Goal: Task Accomplishment & Management: Use online tool/utility

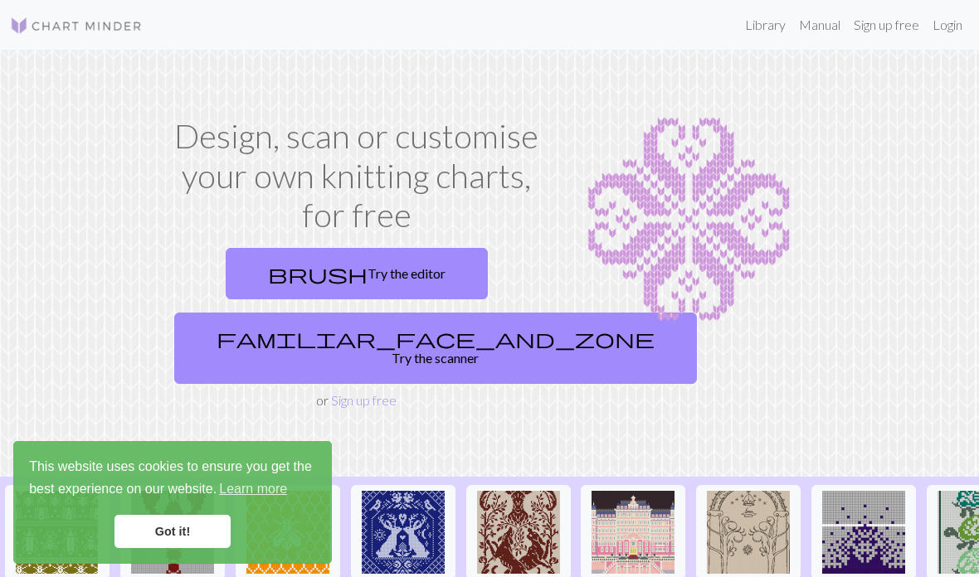
click at [435, 334] on link "familiar_face_and_zone Try the scanner" at bounding box center [435, 348] width 523 height 71
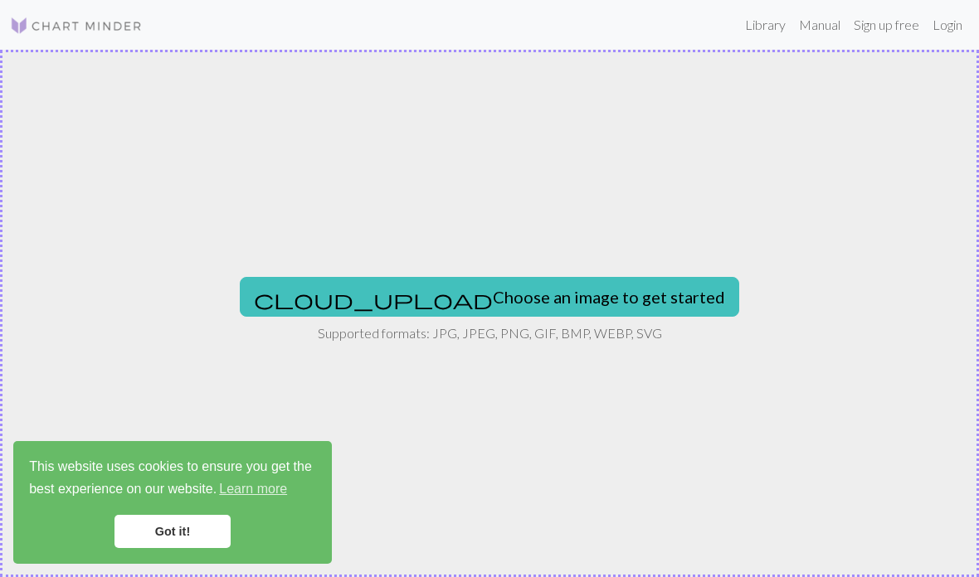
click at [556, 299] on button "cloud_upload Choose an image to get started" at bounding box center [489, 297] width 499 height 40
click at [507, 289] on button "cloud_upload Choose an image to get started" at bounding box center [489, 297] width 499 height 40
click at [469, 392] on div "cloud_upload Choose an image to get started Supported formats: JPG, JPEG, PNG, …" at bounding box center [489, 314] width 979 height 528
click at [549, 304] on button "cloud_upload Choose an image to get started" at bounding box center [489, 297] width 499 height 40
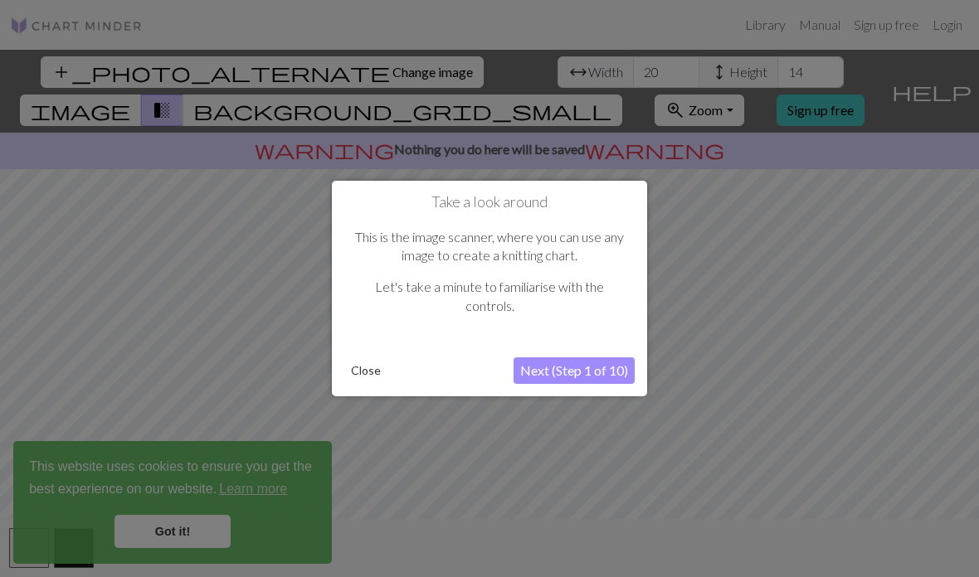
click at [741, 336] on div at bounding box center [489, 322] width 979 height 644
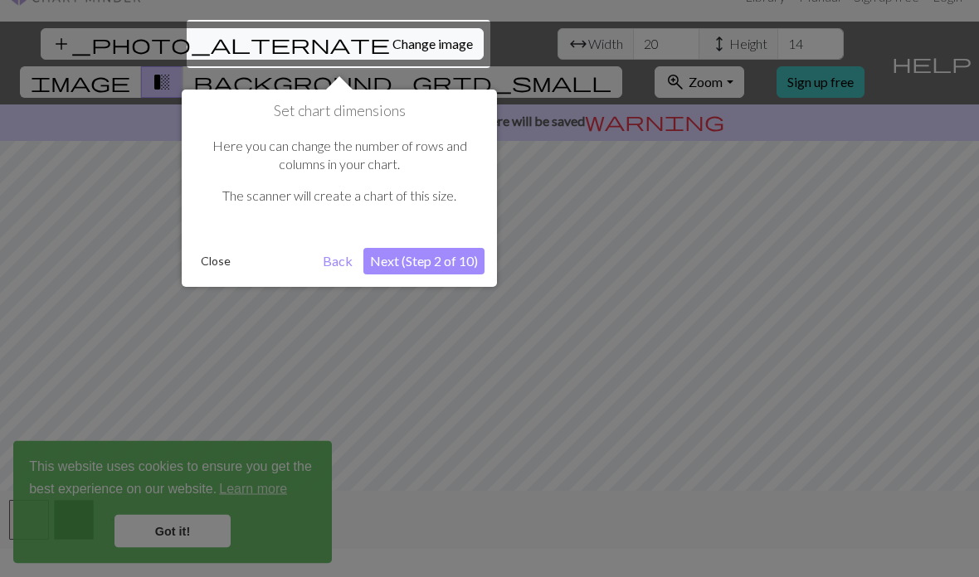
scroll to position [32, 0]
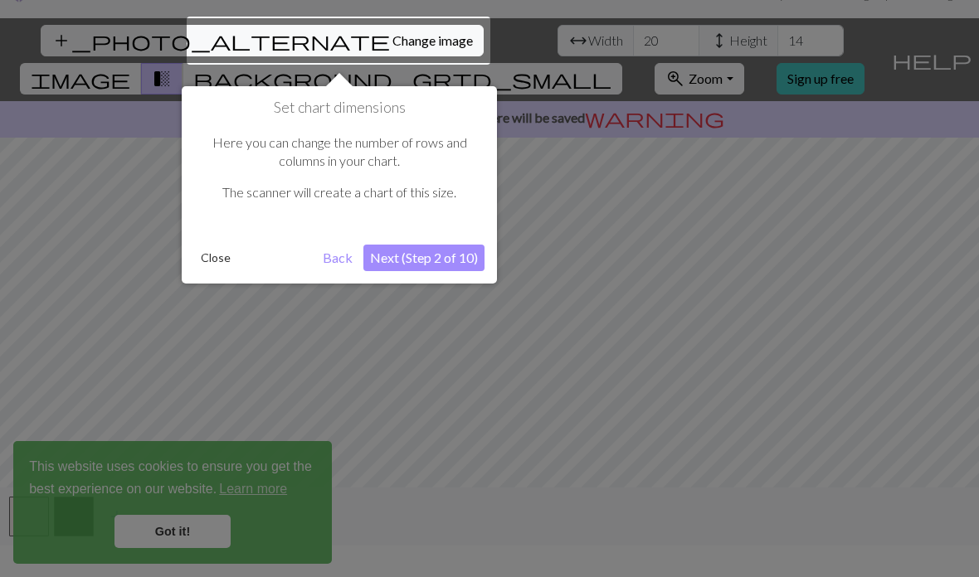
click at [729, 299] on div at bounding box center [489, 290] width 979 height 644
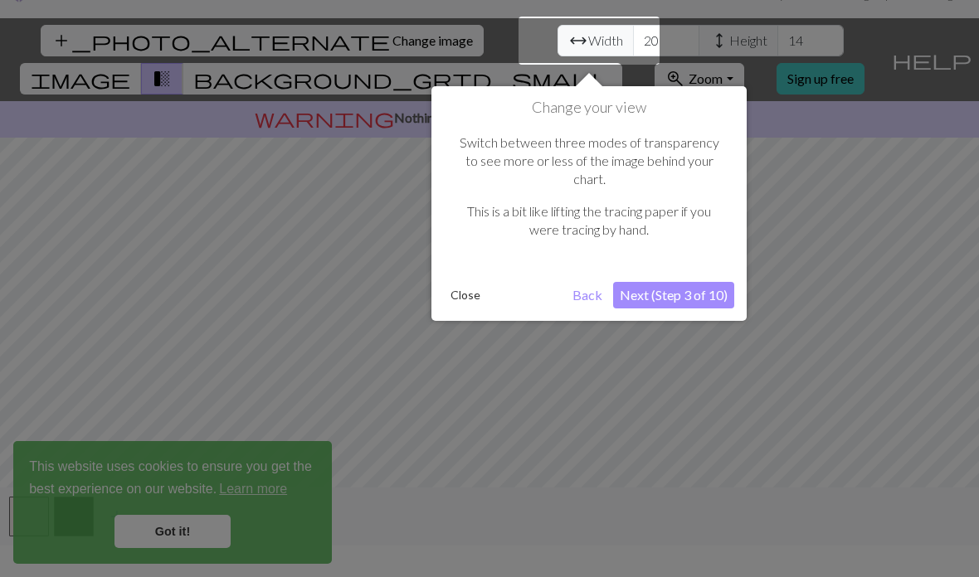
click at [843, 251] on div at bounding box center [489, 290] width 979 height 644
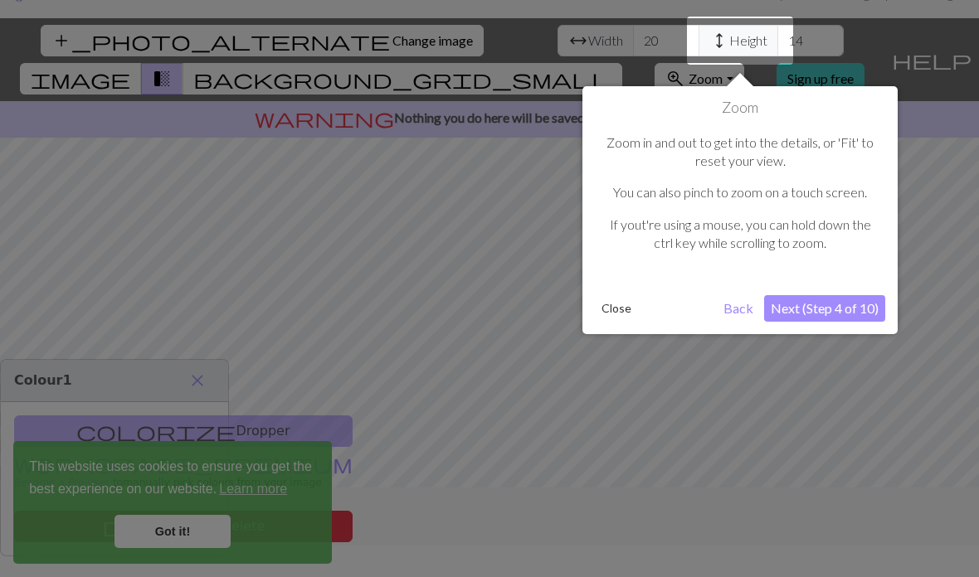
click at [628, 305] on button "Close" at bounding box center [616, 308] width 43 height 25
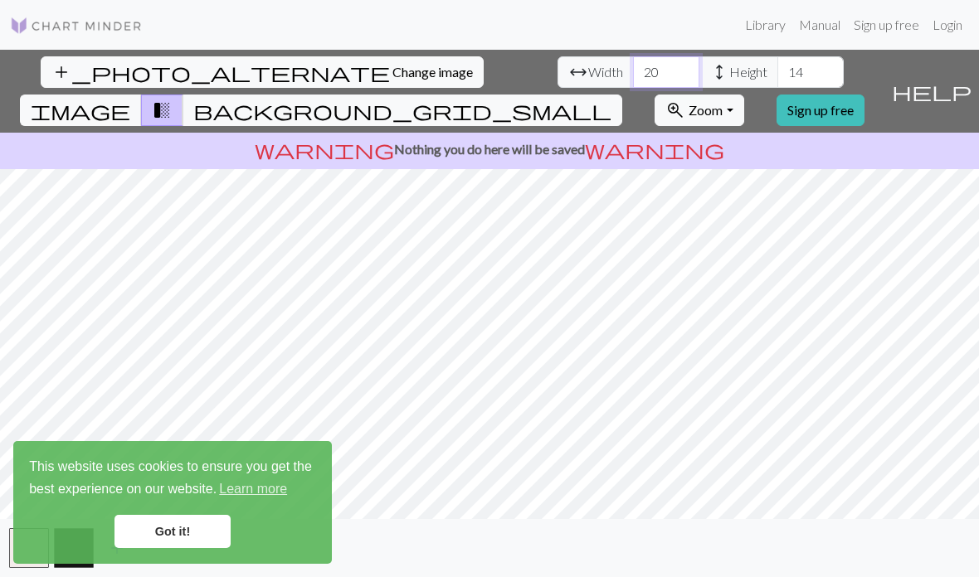
click at [633, 56] on input "20" at bounding box center [666, 72] width 66 height 32
type input "2"
type input "50"
click at [777, 56] on input "14" at bounding box center [810, 72] width 66 height 32
type input "1"
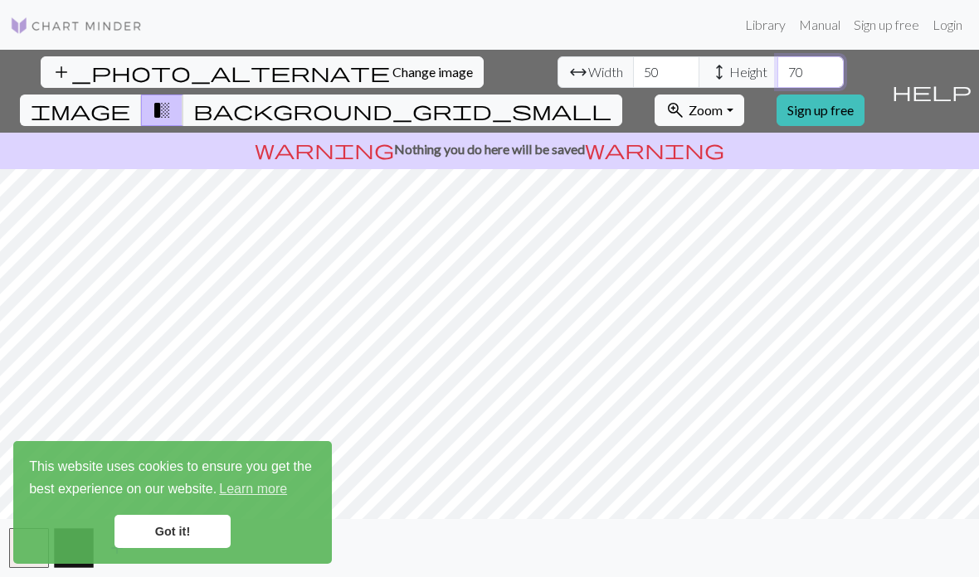
type input "7"
type input "6"
type input "5"
type input "45"
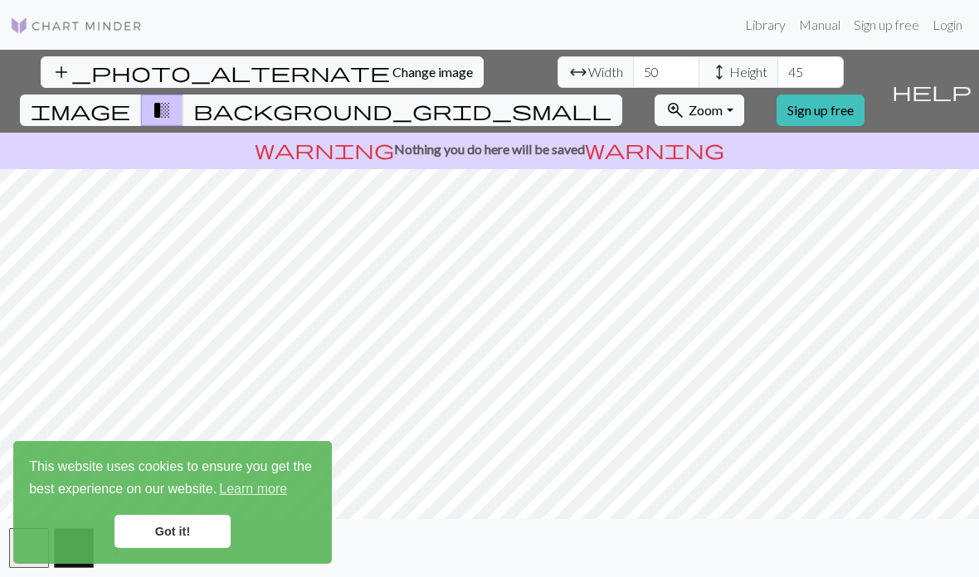
click at [130, 99] on span "image" at bounding box center [81, 110] width 100 height 23
click at [142, 95] on button "image" at bounding box center [81, 111] width 122 height 32
click at [183, 95] on button "transition_fade" at bounding box center [162, 111] width 42 height 32
click at [611, 99] on span "background_grid_small" at bounding box center [402, 110] width 418 height 23
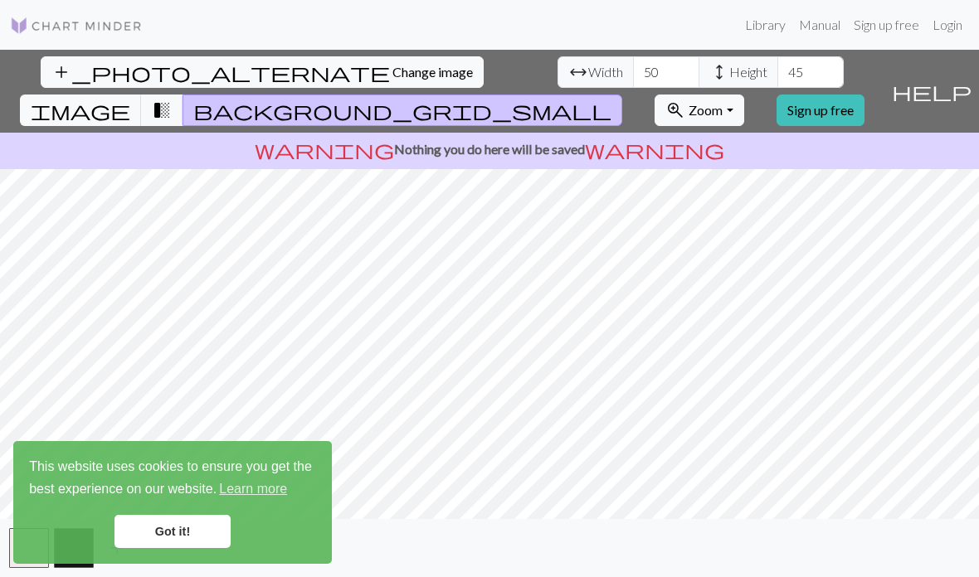
click at [183, 95] on button "transition_fade" at bounding box center [162, 111] width 42 height 32
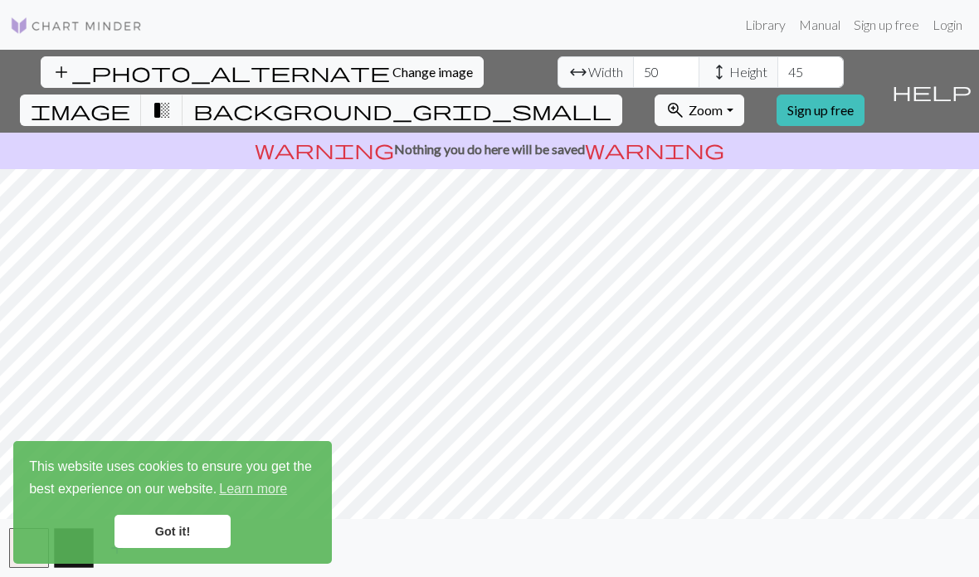
click at [172, 99] on span "transition_fade" at bounding box center [162, 110] width 20 height 23
click at [130, 99] on span "image" at bounding box center [81, 110] width 100 height 23
click at [183, 95] on button "transition_fade" at bounding box center [162, 111] width 42 height 32
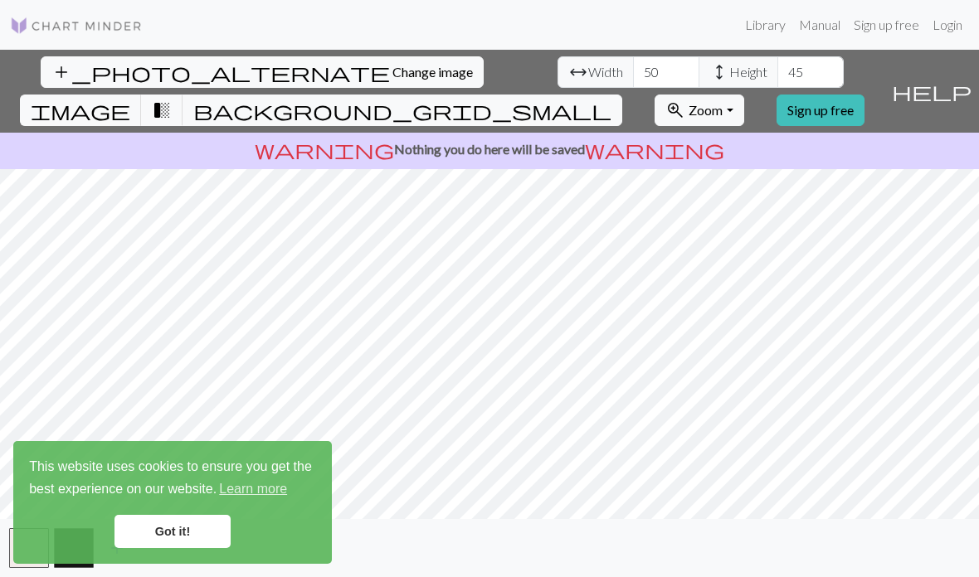
click at [200, 533] on link "Got it!" at bounding box center [172, 531] width 116 height 33
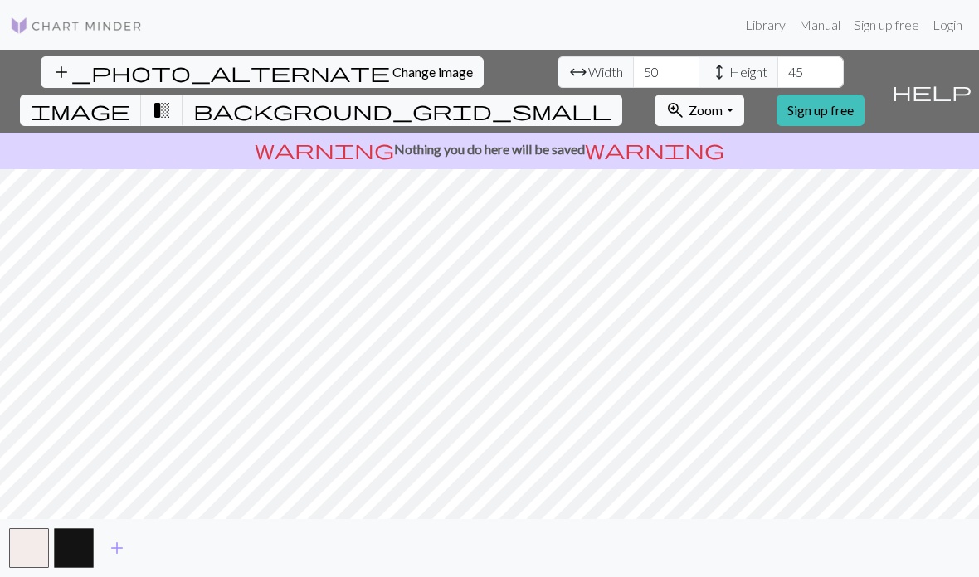
click at [111, 564] on button "add" at bounding box center [116, 549] width 41 height 32
click at [62, 567] on button "button" at bounding box center [74, 548] width 40 height 40
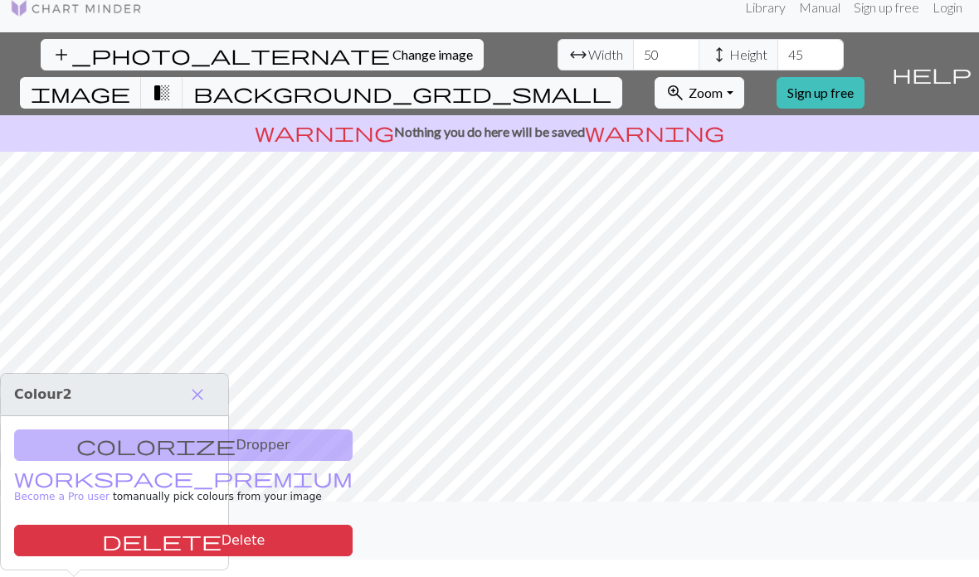
click at [62, 551] on button "button" at bounding box center [74, 531] width 40 height 40
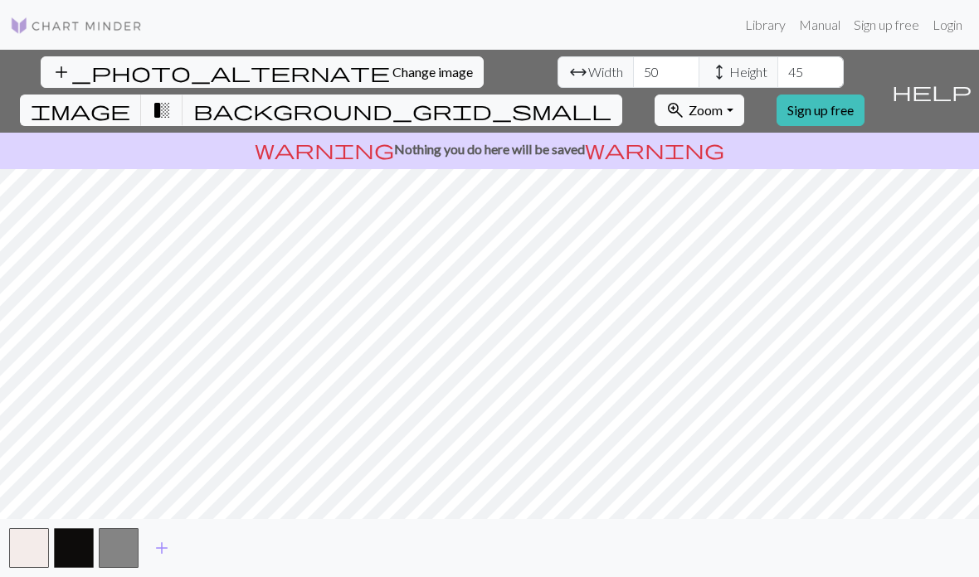
click at [174, 564] on button "add" at bounding box center [161, 549] width 41 height 32
click at [217, 564] on button "add" at bounding box center [206, 549] width 41 height 32
click at [259, 564] on button "add" at bounding box center [251, 549] width 41 height 32
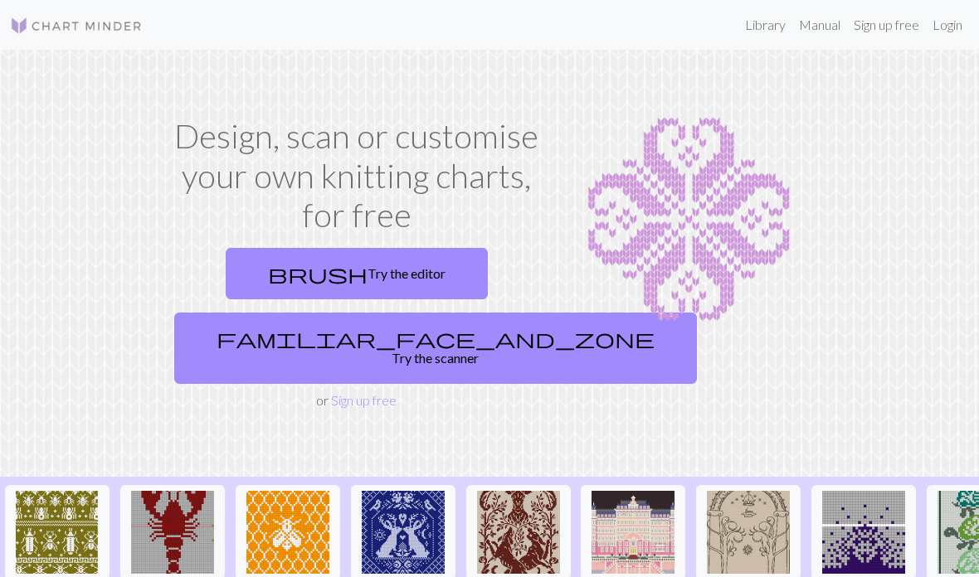
click at [409, 269] on link "brush Try the editor" at bounding box center [357, 273] width 262 height 51
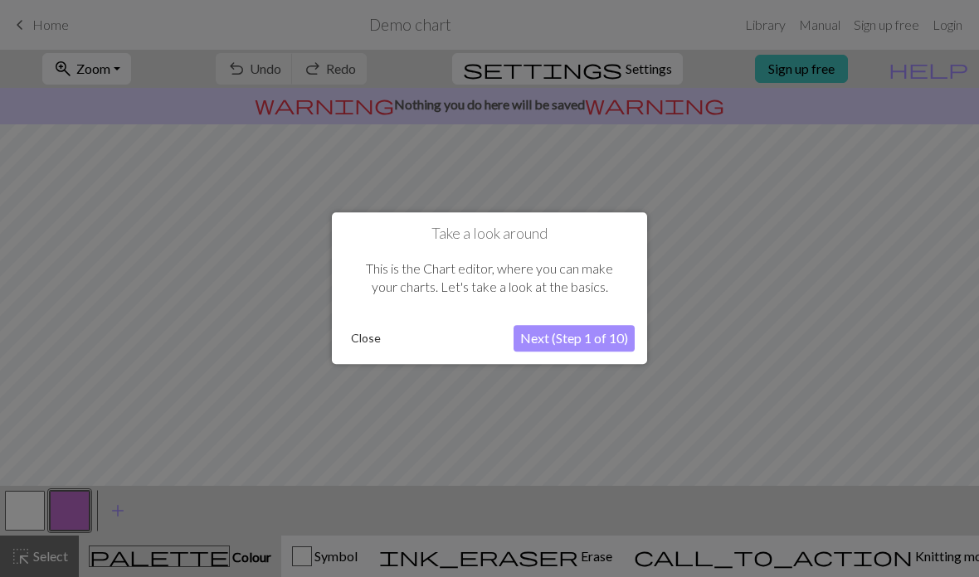
click at [382, 331] on button "Close" at bounding box center [365, 339] width 43 height 25
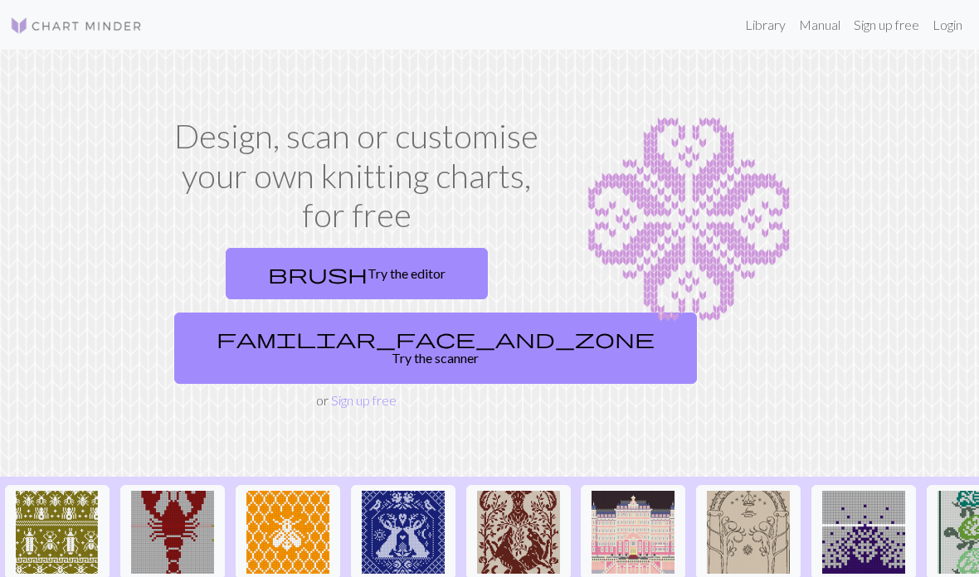
click at [903, 22] on link "Sign up free" at bounding box center [886, 24] width 79 height 33
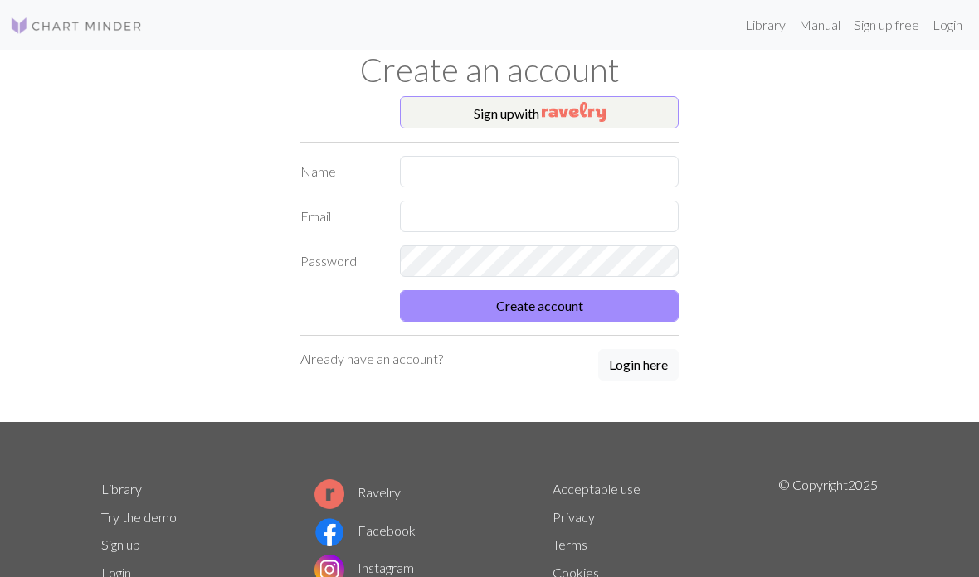
click at [655, 102] on button "Sign up with" at bounding box center [539, 112] width 279 height 33
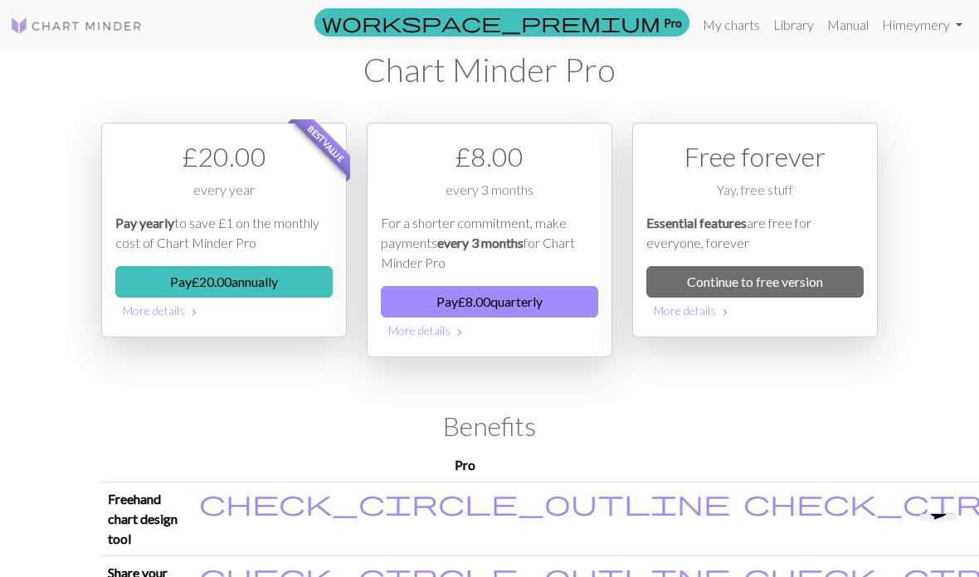
click at [830, 273] on link "Continue to free version" at bounding box center [754, 282] width 217 height 32
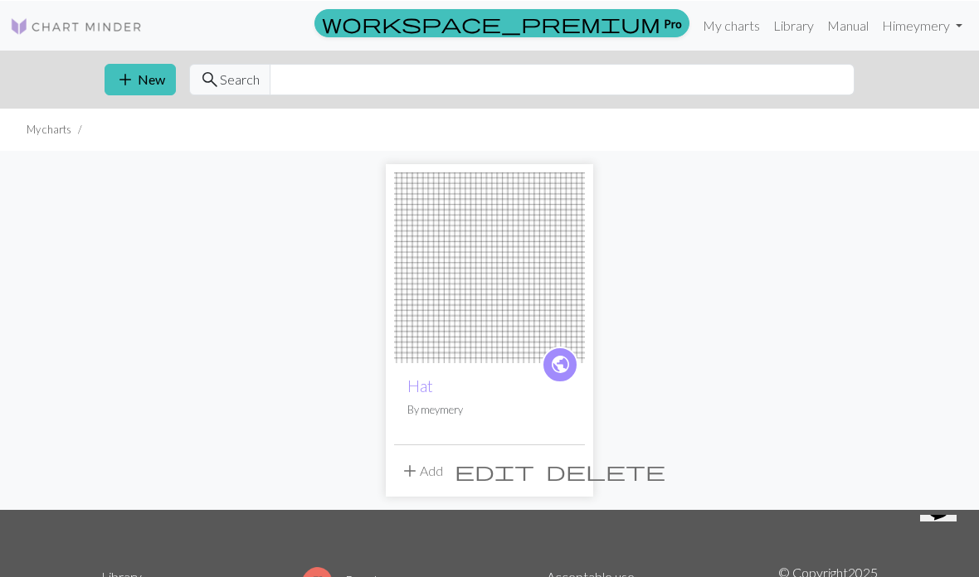
click at [134, 82] on span "add" at bounding box center [125, 78] width 20 height 23
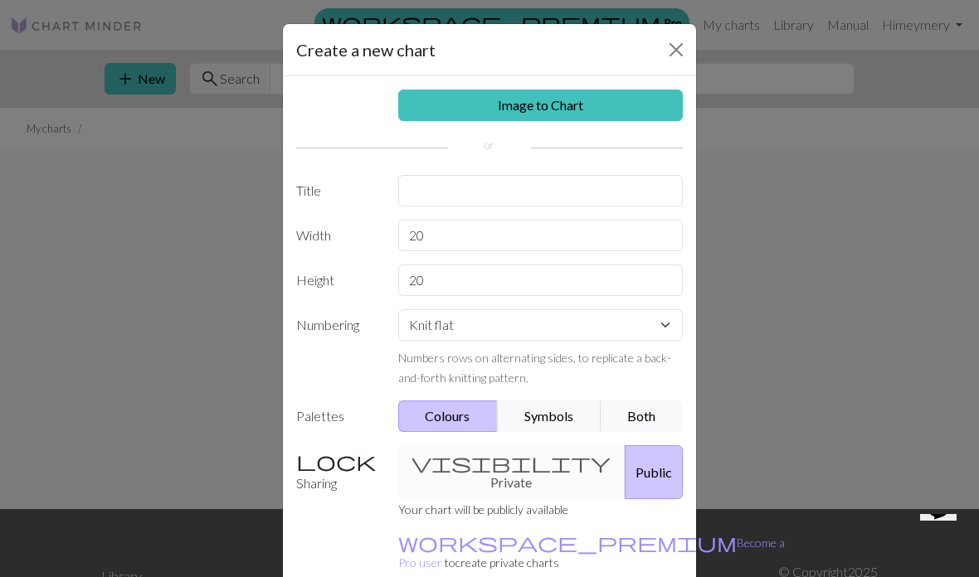
click at [646, 99] on link "Image to Chart" at bounding box center [540, 106] width 285 height 32
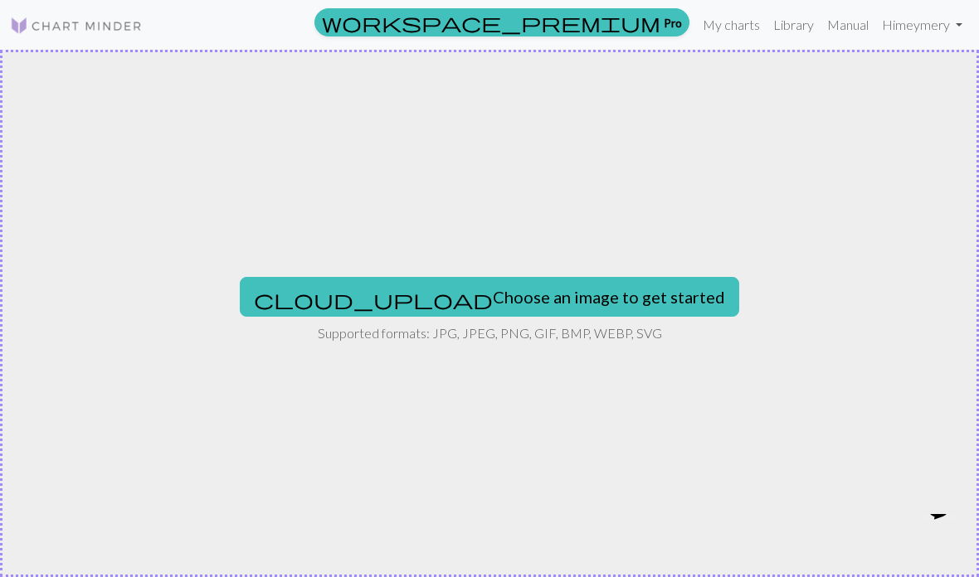
click at [601, 288] on button "cloud_upload Choose an image to get started" at bounding box center [489, 297] width 499 height 40
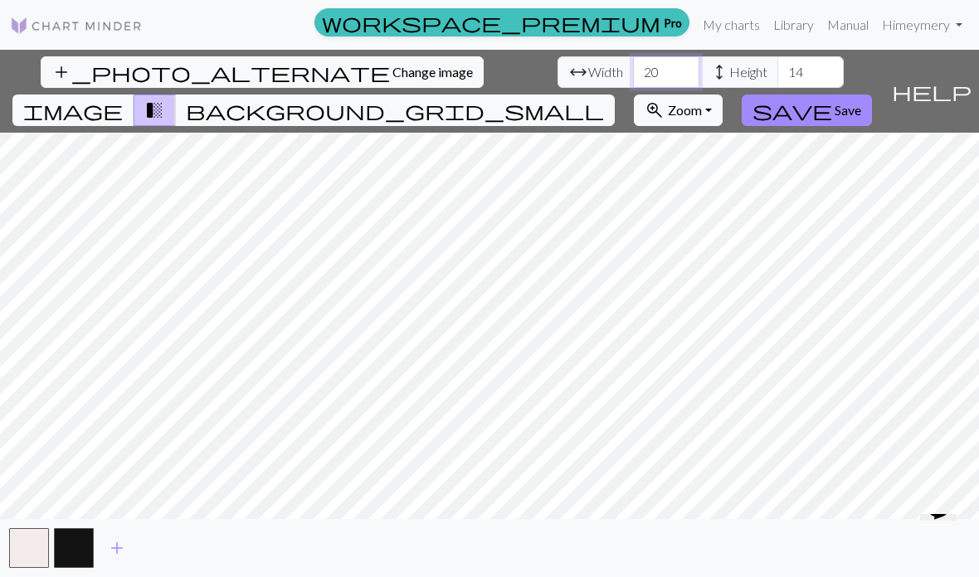
click at [633, 67] on input "20" at bounding box center [666, 72] width 66 height 32
type input "2"
click at [633, 69] on input "100" at bounding box center [666, 72] width 66 height 32
type input "1"
type input "30"
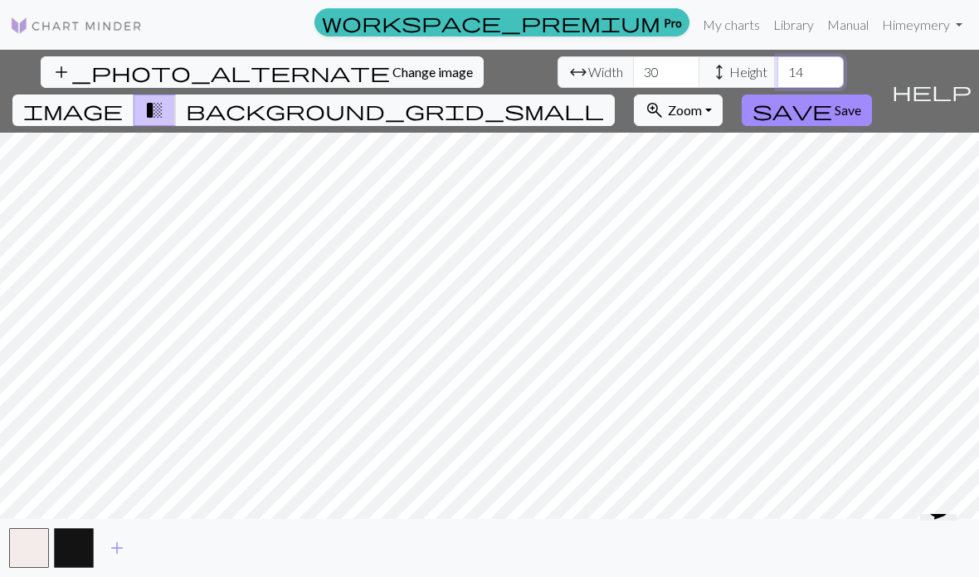
click at [777, 72] on input "14" at bounding box center [810, 72] width 66 height 32
type input "1"
type input "60"
click at [861, 102] on span "Save" at bounding box center [847, 110] width 27 height 16
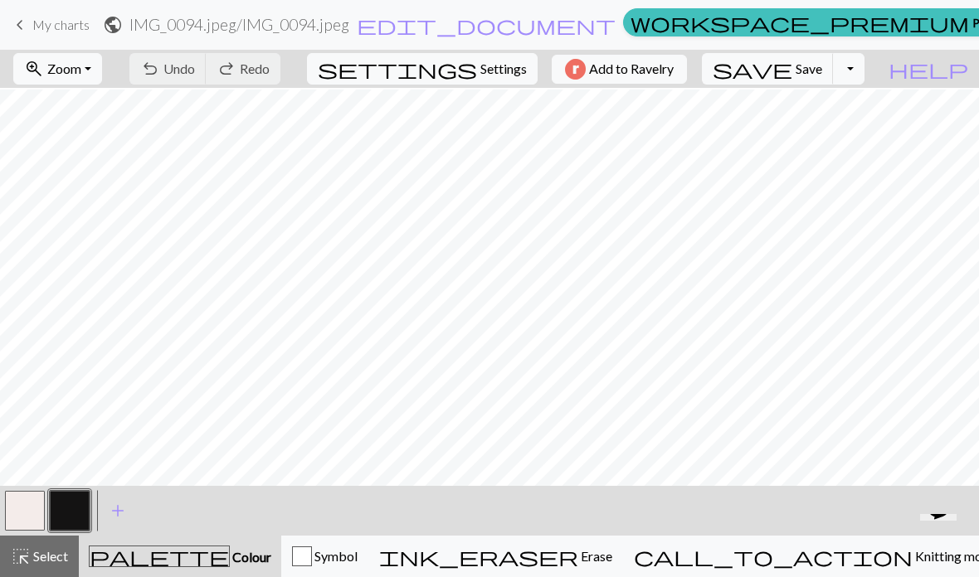
scroll to position [100, 0]
click at [230, 560] on span "Colour" at bounding box center [250, 557] width 41 height 16
click at [69, 520] on button "button" at bounding box center [70, 511] width 40 height 40
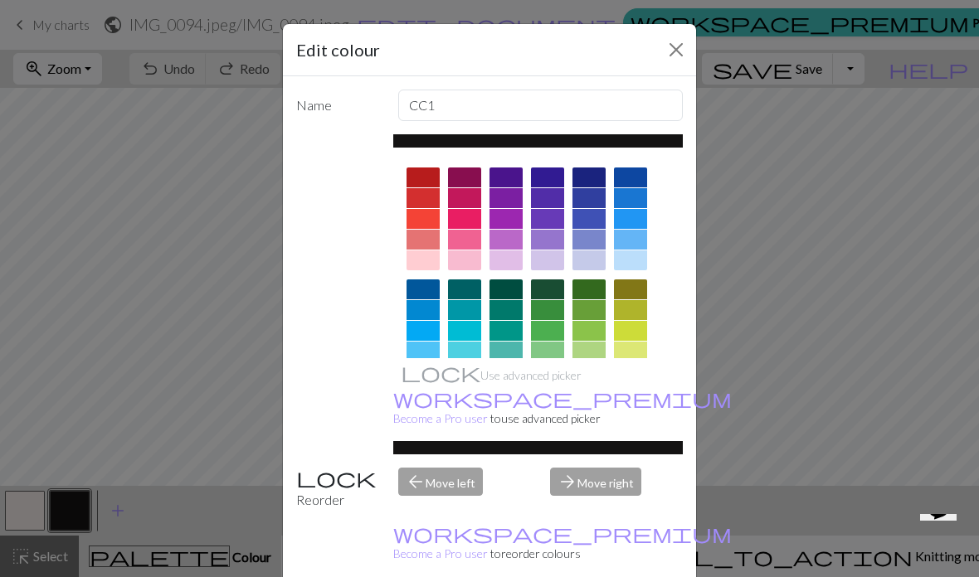
click at [785, 191] on div "Edit colour Name CC1 Use advanced picker workspace_premium Become a Pro user to…" at bounding box center [489, 288] width 979 height 577
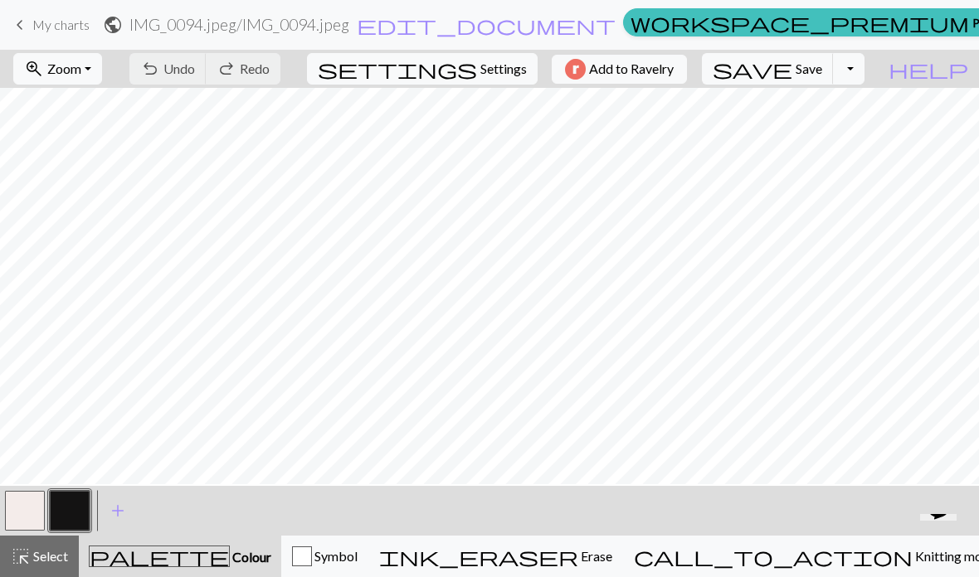
scroll to position [101, 0]
click at [230, 559] on span "Colour" at bounding box center [250, 557] width 41 height 16
click at [75, 511] on button "button" at bounding box center [70, 511] width 40 height 40
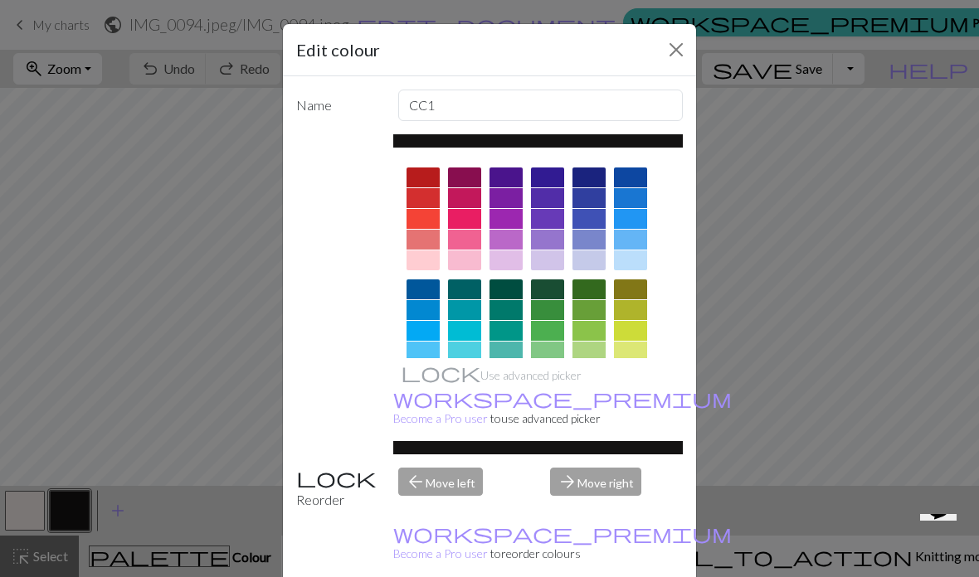
click at [630, 399] on div at bounding box center [630, 402] width 33 height 20
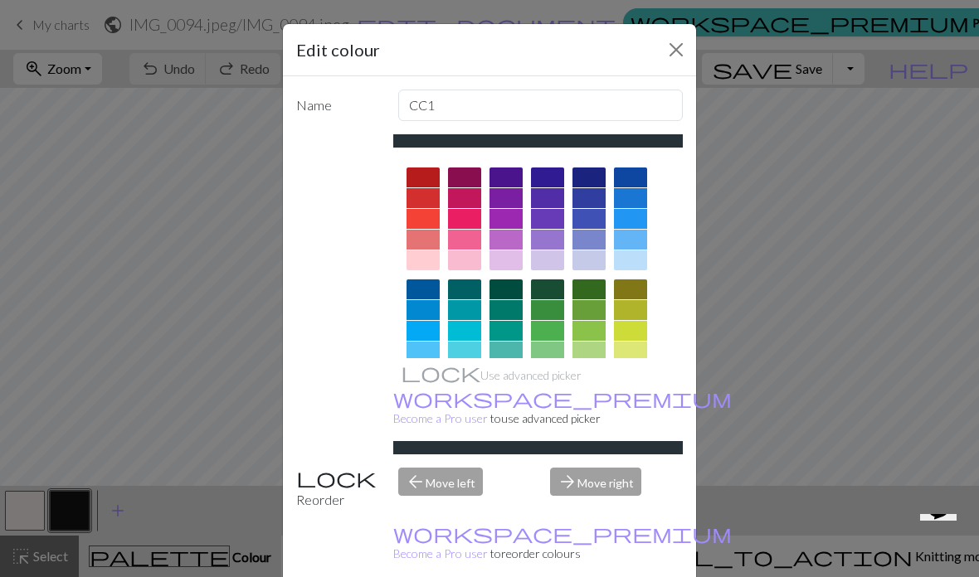
click at [597, 404] on div at bounding box center [588, 402] width 33 height 20
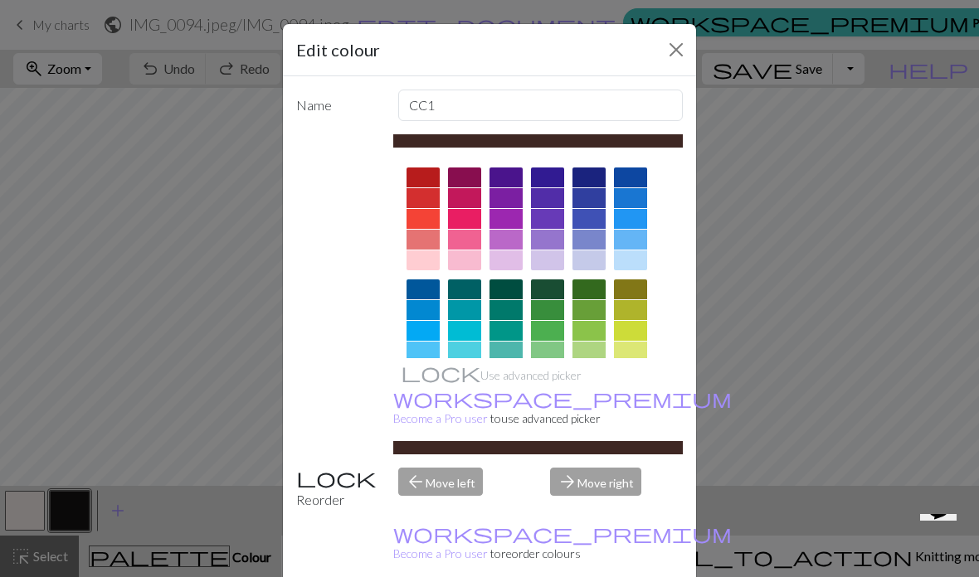
click at [617, 398] on div at bounding box center [630, 402] width 33 height 20
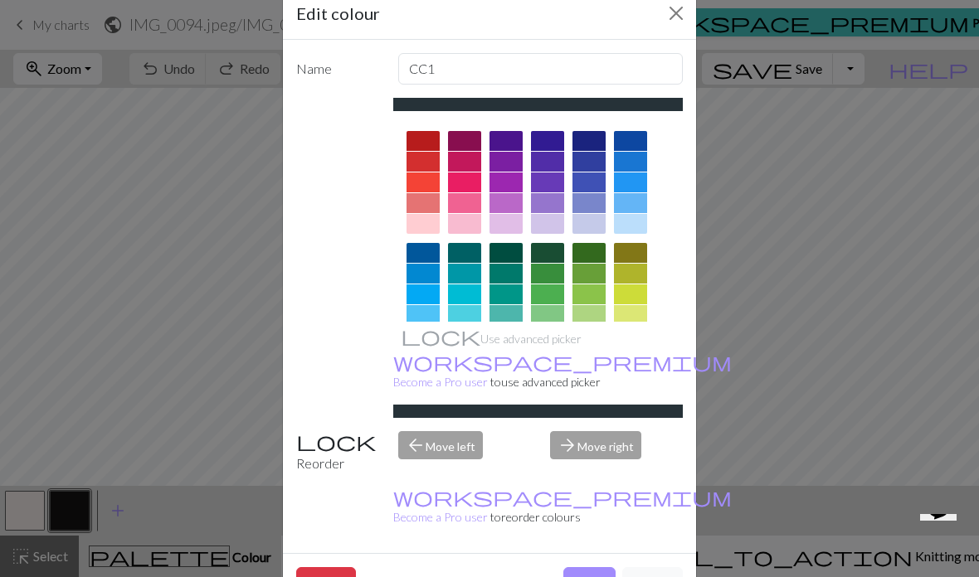
scroll to position [37, 0]
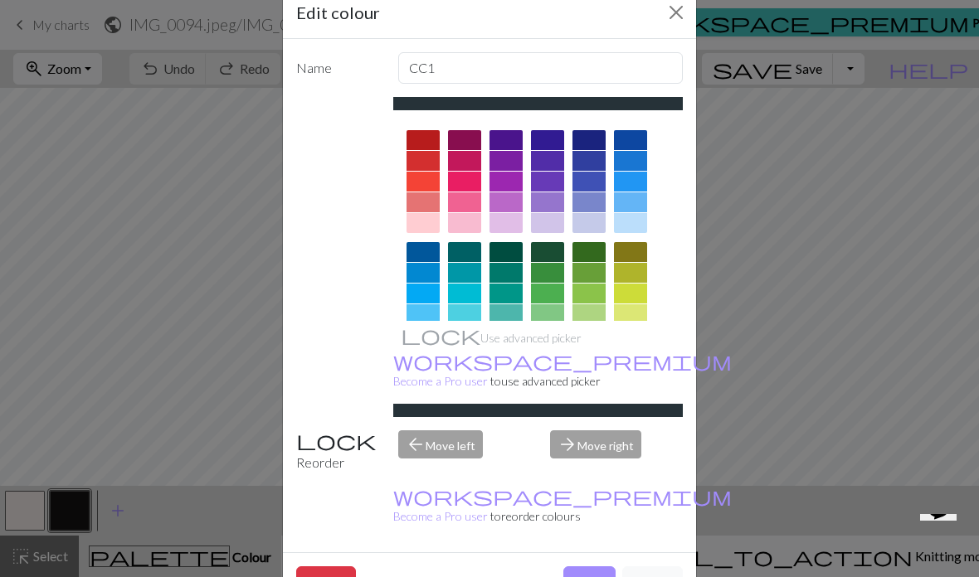
click at [683, 14] on button "Close" at bounding box center [676, 12] width 27 height 27
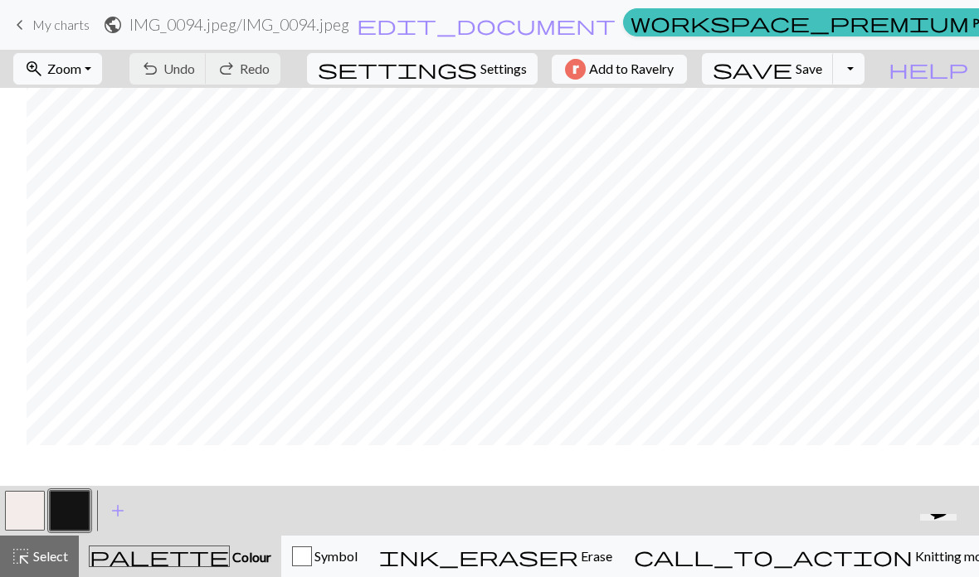
scroll to position [0, 136]
click at [507, 62] on span "Settings" at bounding box center [503, 69] width 46 height 20
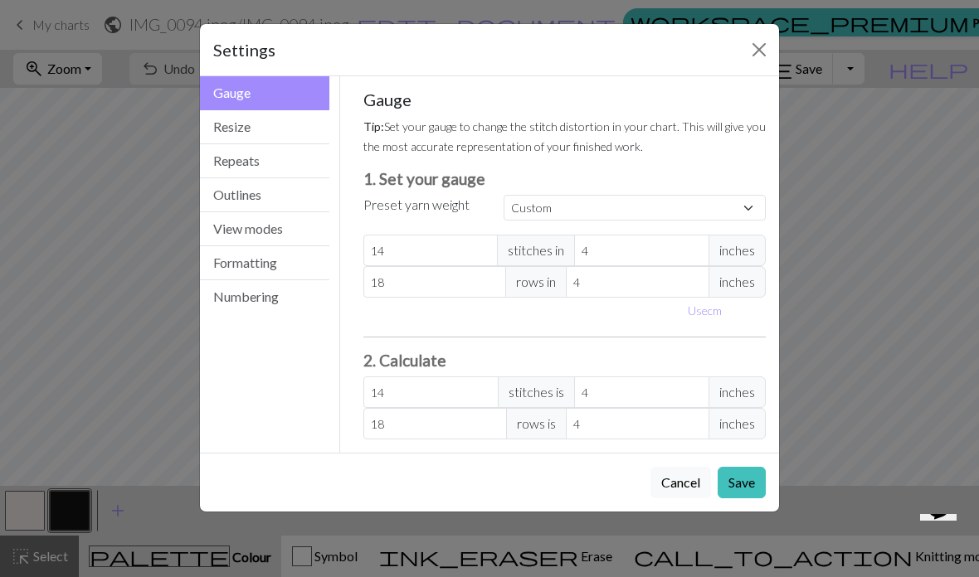
click at [752, 32] on div "Settings" at bounding box center [489, 50] width 579 height 52
click at [44, 17] on div "Settings Gauge Gauge Resize Repeats Outlines View modes Formatting Numbering Ga…" at bounding box center [489, 288] width 979 height 577
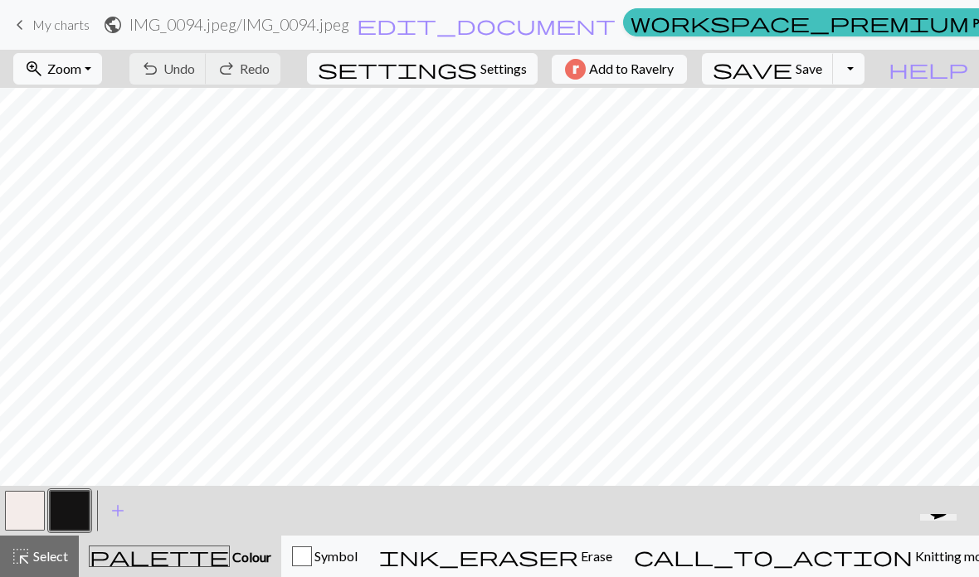
click at [27, 22] on span "keyboard_arrow_left" at bounding box center [20, 24] width 20 height 23
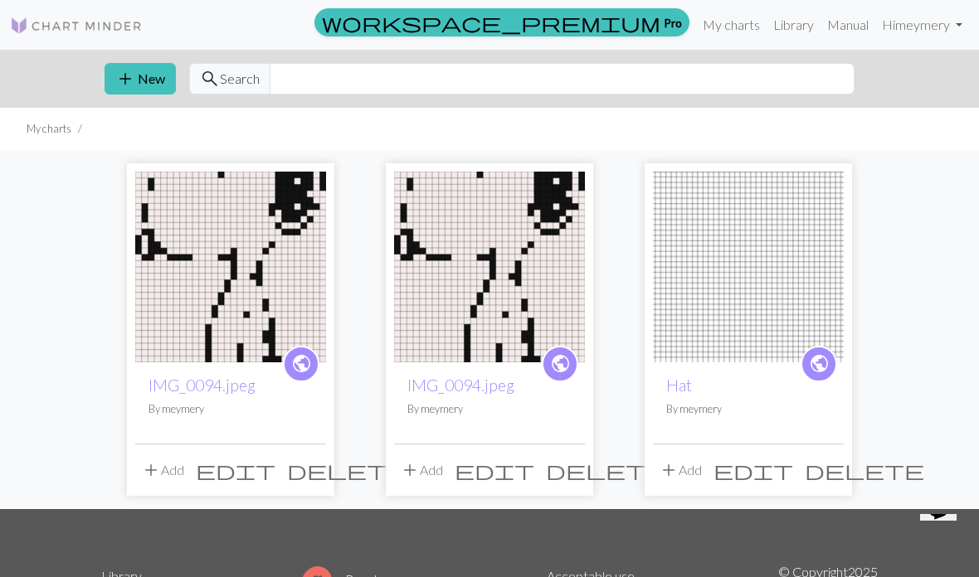
click at [475, 360] on img at bounding box center [489, 267] width 191 height 191
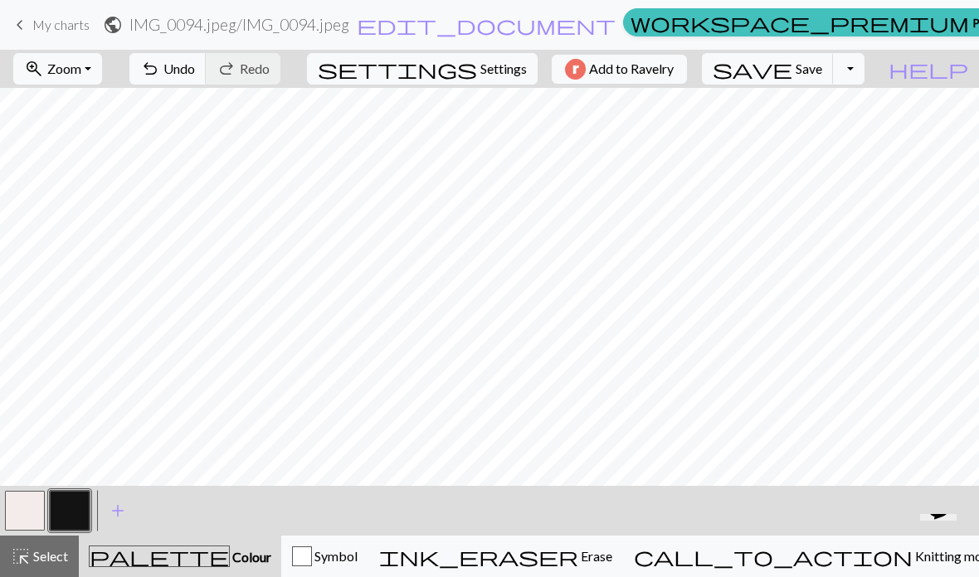
click at [32, 25] on link "keyboard_arrow_left My charts" at bounding box center [50, 25] width 80 height 28
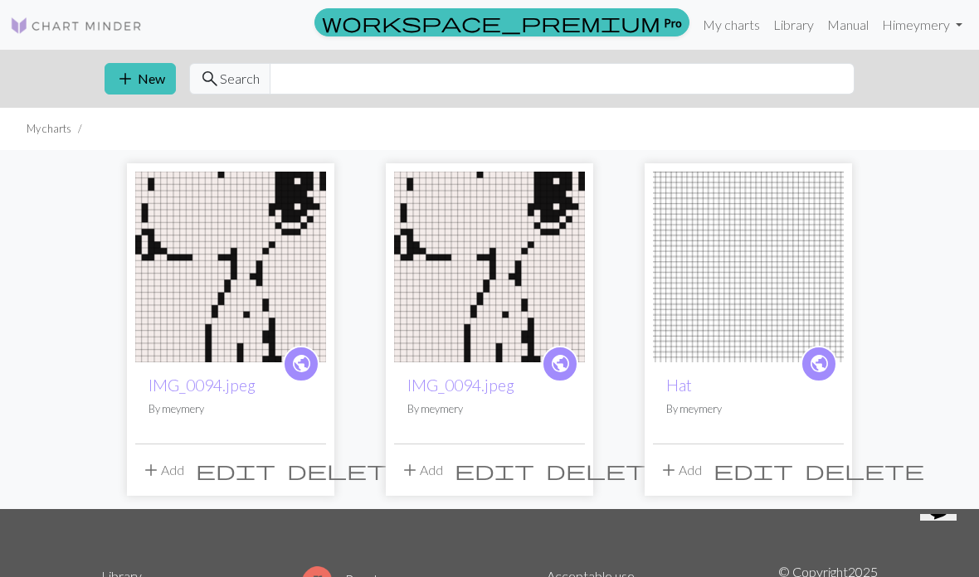
click at [249, 378] on link "IMG_0094.jpeg" at bounding box center [201, 385] width 107 height 19
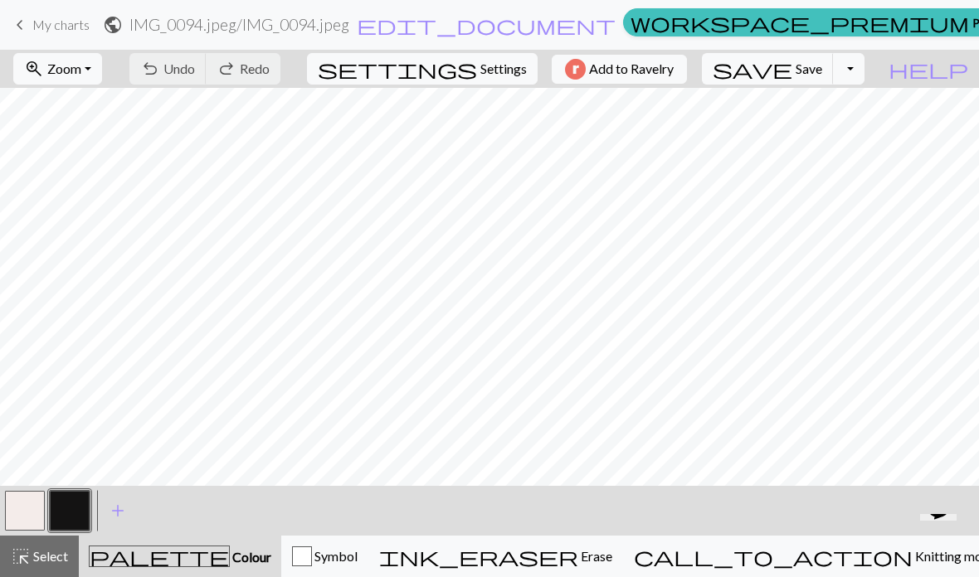
click at [53, 22] on span "My charts" at bounding box center [60, 25] width 57 height 16
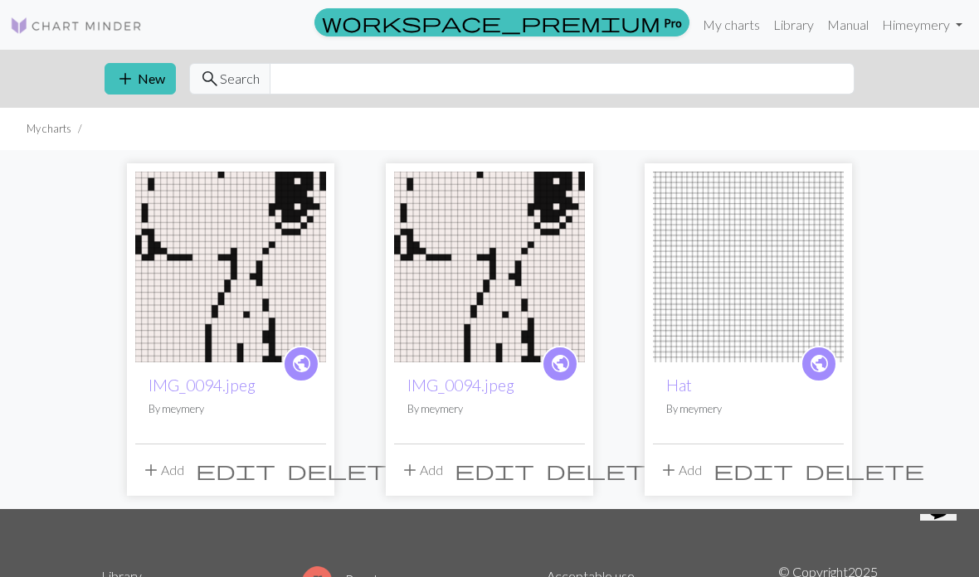
click at [145, 64] on button "add New" at bounding box center [140, 79] width 71 height 32
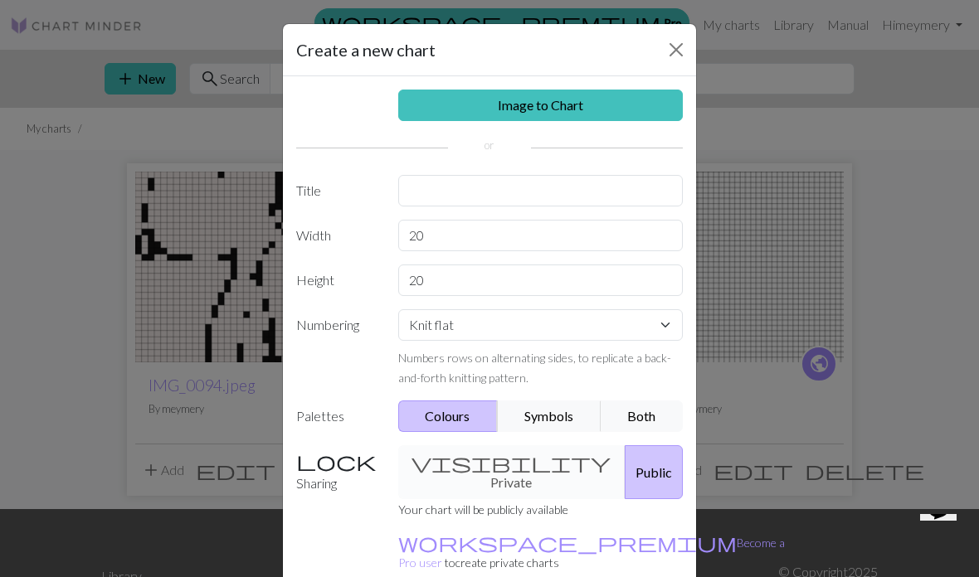
click at [560, 94] on link "Image to Chart" at bounding box center [540, 106] width 285 height 32
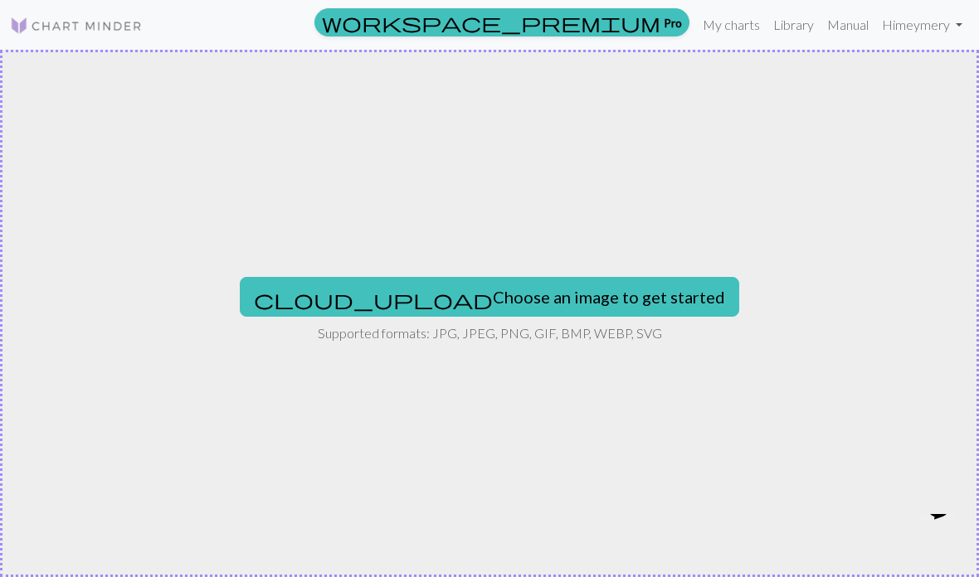
click at [533, 290] on button "cloud_upload Choose an image to get started" at bounding box center [489, 297] width 499 height 40
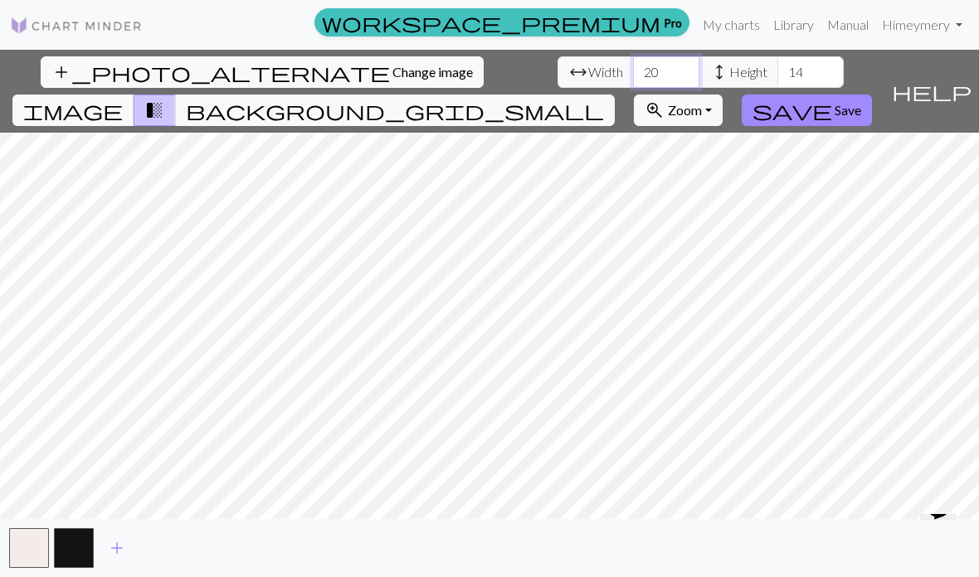
click at [633, 62] on input "20" at bounding box center [666, 72] width 66 height 32
type input "2"
type input "30"
click at [777, 85] on input "14" at bounding box center [810, 72] width 66 height 32
type input "1"
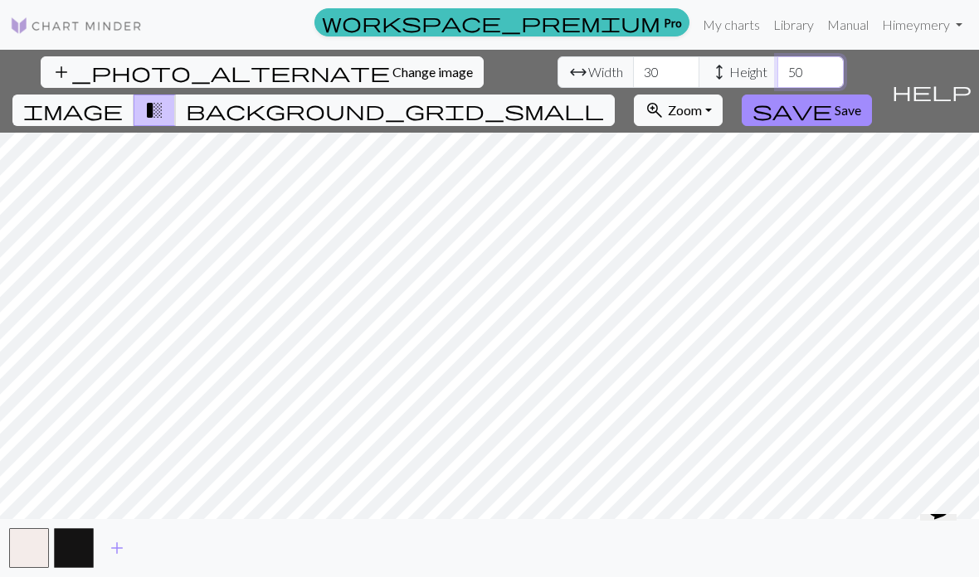
type input "50"
click at [702, 102] on span "Zoom" at bounding box center [685, 110] width 34 height 16
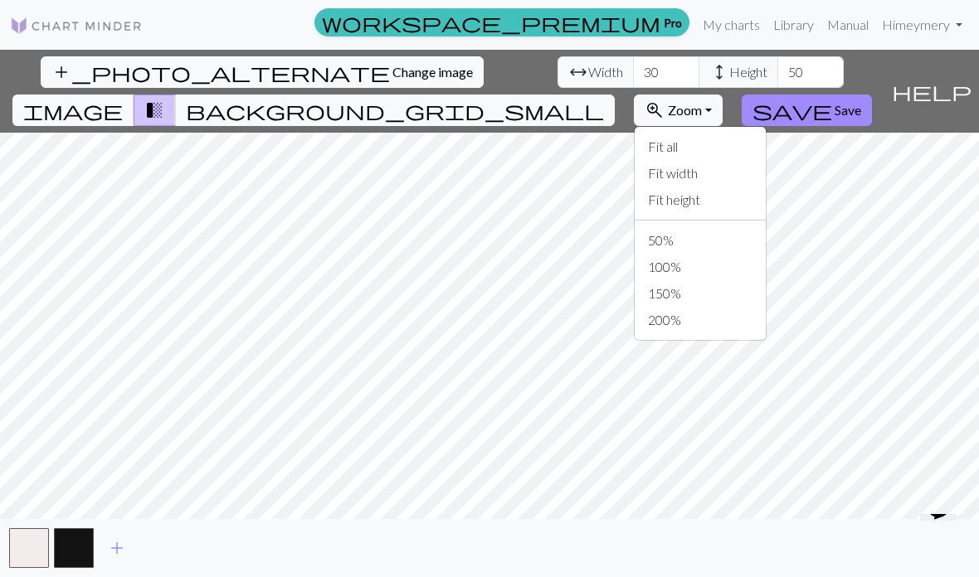
click at [702, 102] on span "Zoom" at bounding box center [685, 110] width 34 height 16
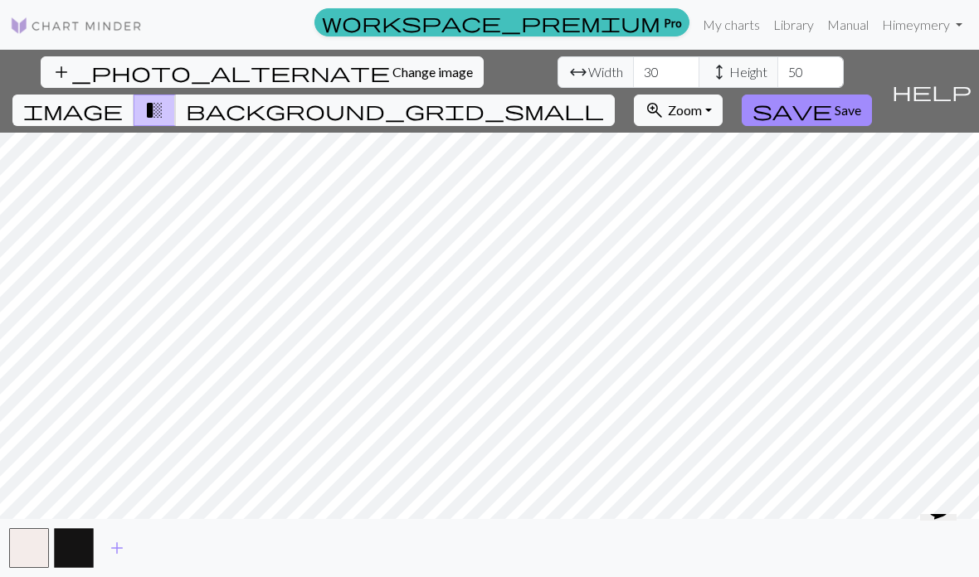
click at [702, 102] on span "Zoom" at bounding box center [685, 110] width 34 height 16
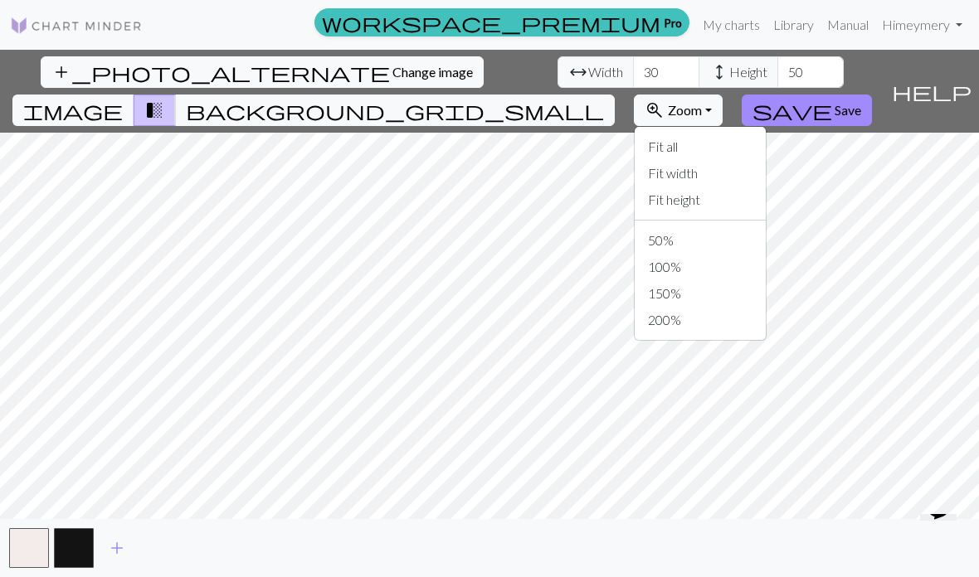
click at [702, 102] on span "Zoom" at bounding box center [685, 110] width 34 height 16
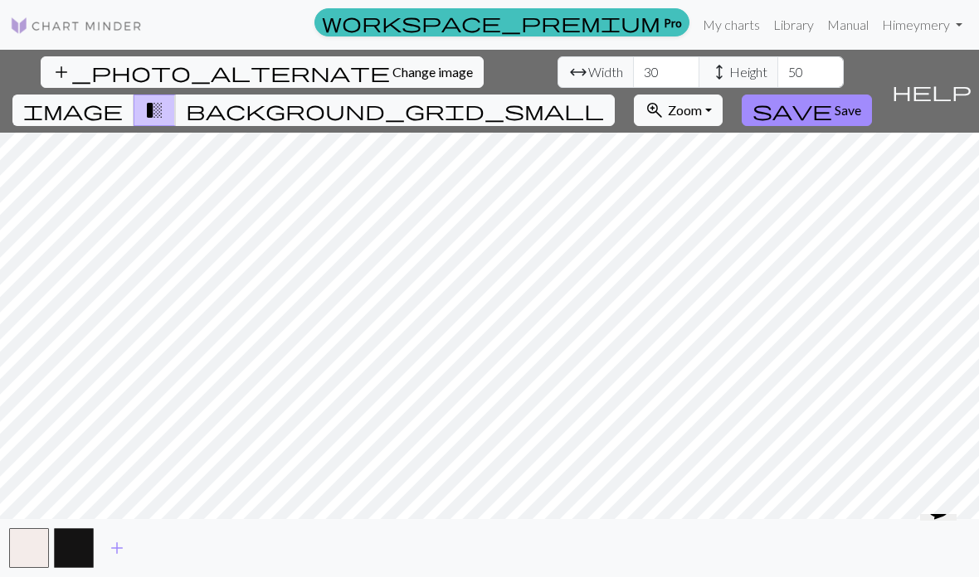
click at [966, 80] on span "help" at bounding box center [932, 91] width 80 height 23
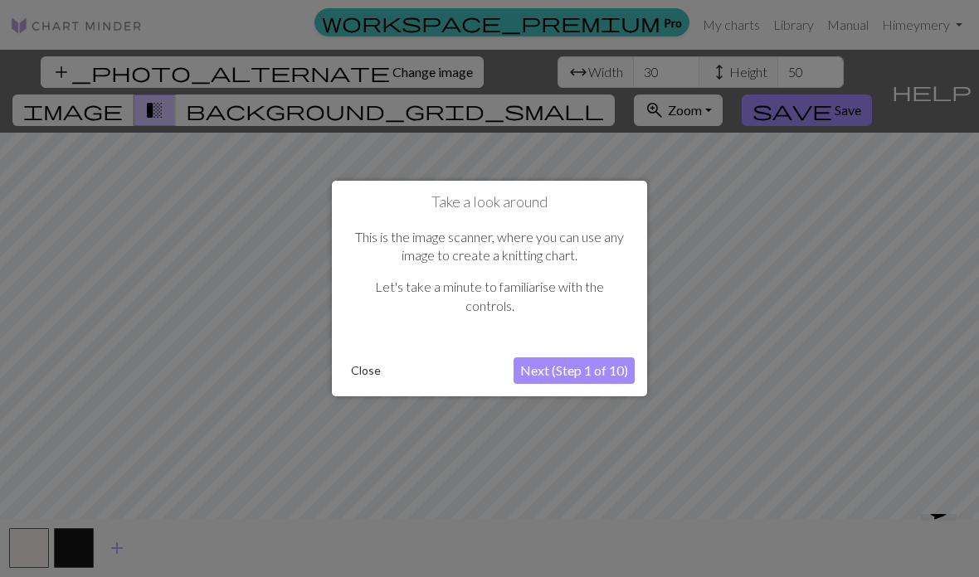
click at [601, 378] on button "Next (Step 1 of 10)" at bounding box center [573, 371] width 121 height 27
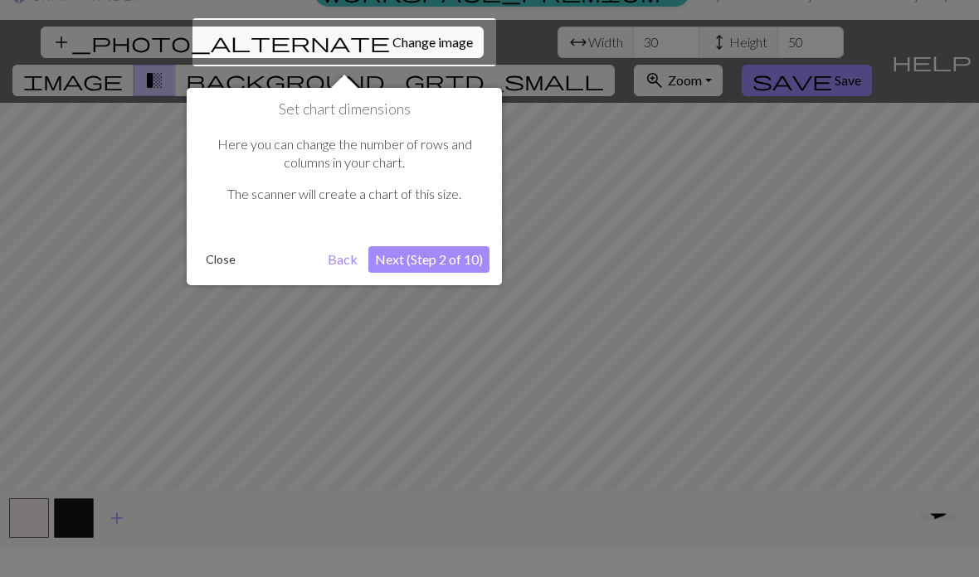
scroll to position [32, 0]
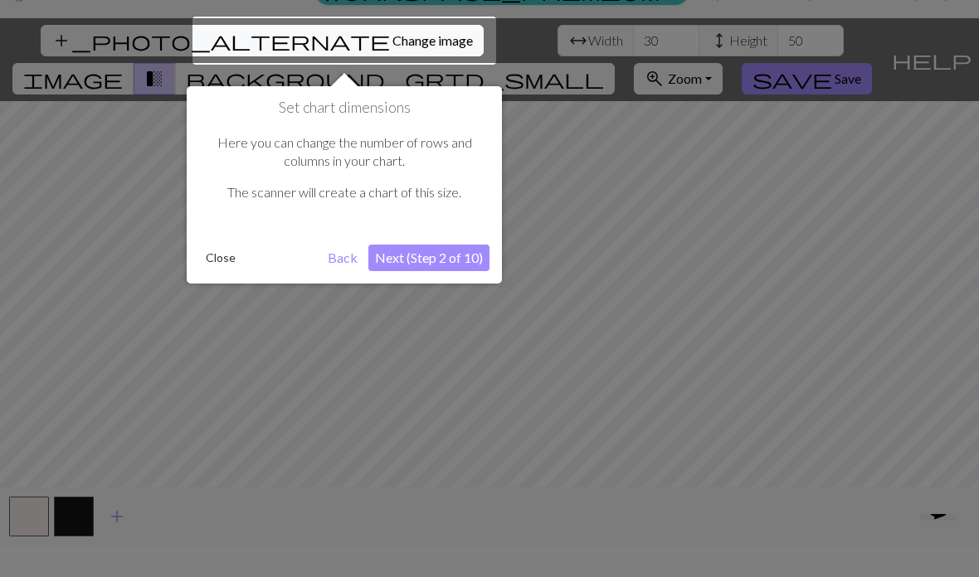
click at [450, 260] on button "Next (Step 2 of 10)" at bounding box center [428, 258] width 121 height 27
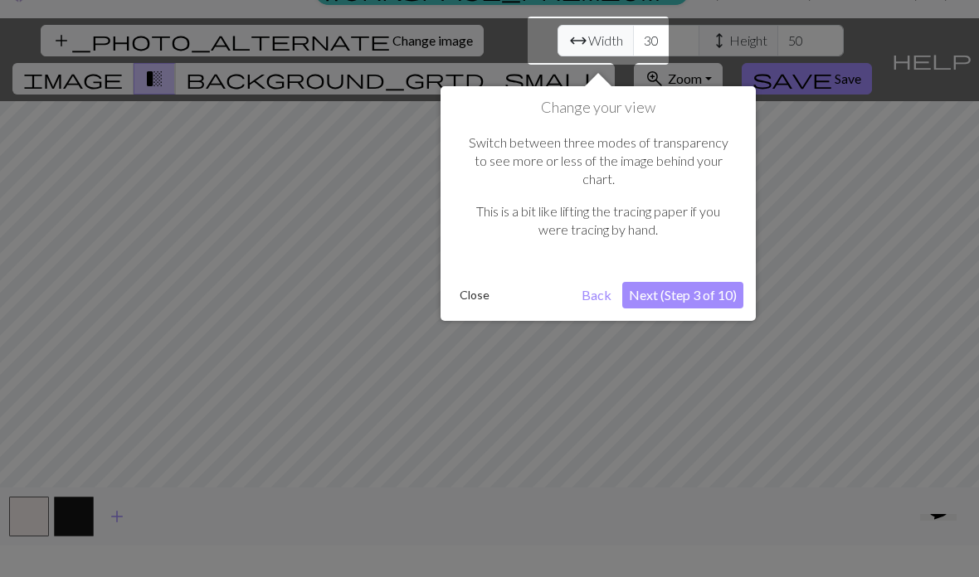
click at [735, 282] on button "Next (Step 3 of 10)" at bounding box center [682, 295] width 121 height 27
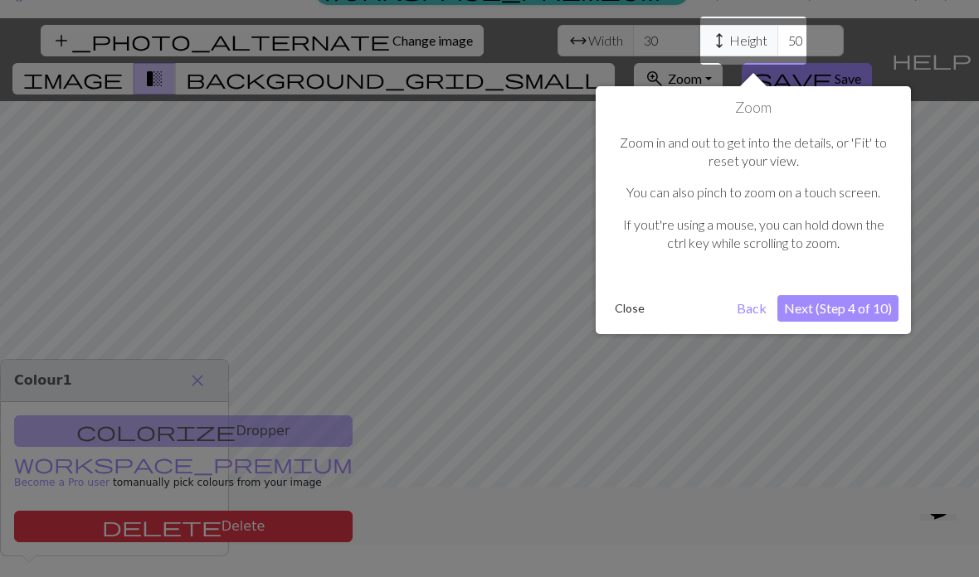
click at [883, 284] on div "Zoom Zoom in and out to get into the details, or 'Fit' to reset your view. You …" at bounding box center [753, 210] width 315 height 248
click at [880, 289] on div "Zoom Zoom in and out to get into the details, or 'Fit' to reset your view. You …" at bounding box center [753, 210] width 315 height 248
click at [885, 295] on button "Next (Step 4 of 10)" at bounding box center [837, 308] width 121 height 27
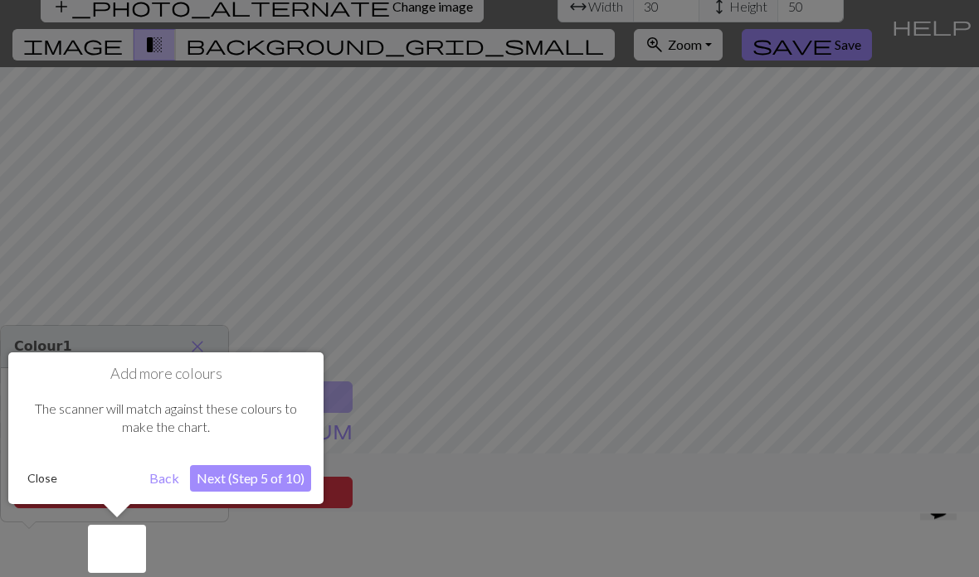
scroll to position [66, 0]
click at [756, 400] on div at bounding box center [489, 256] width 979 height 644
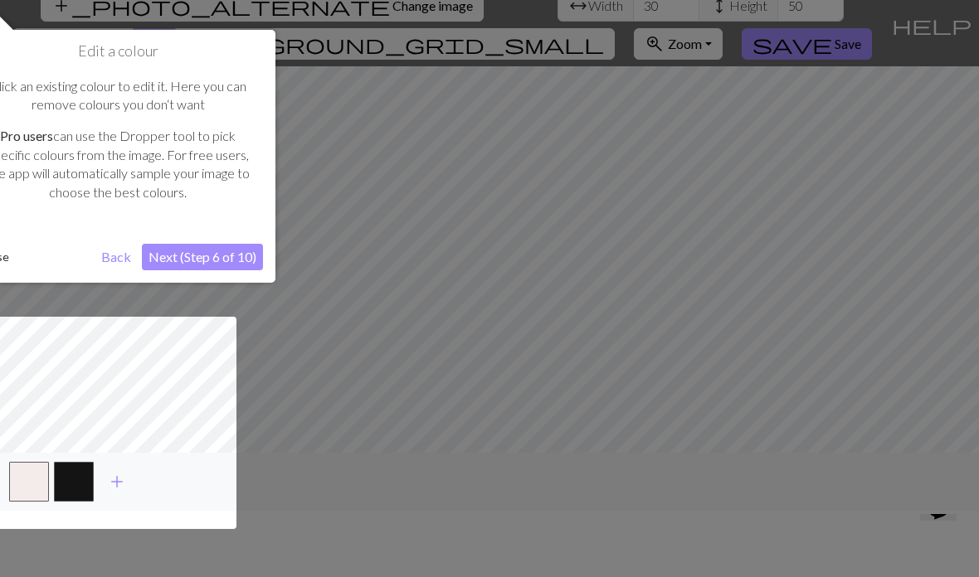
click at [348, 495] on div at bounding box center [489, 256] width 979 height 644
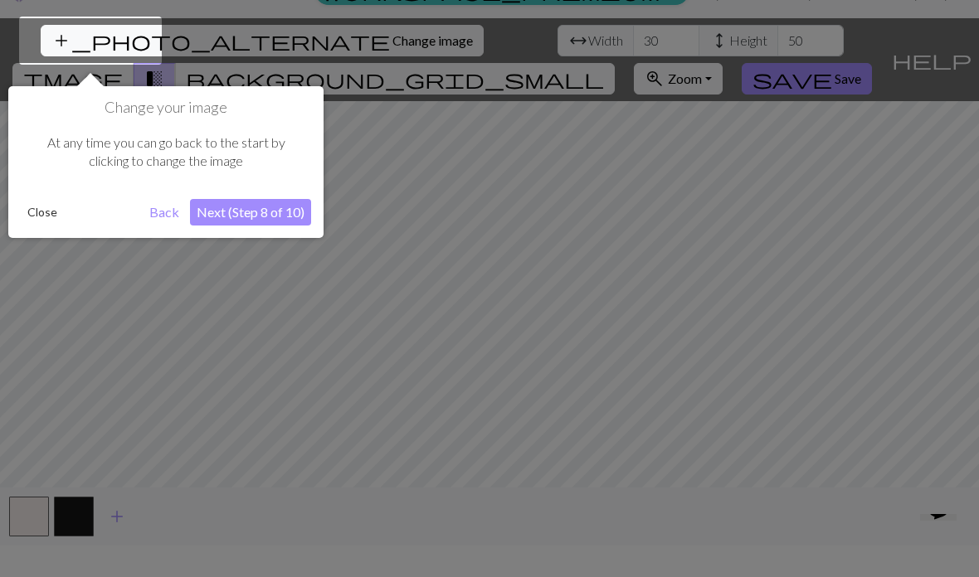
click at [340, 504] on div at bounding box center [489, 290] width 979 height 644
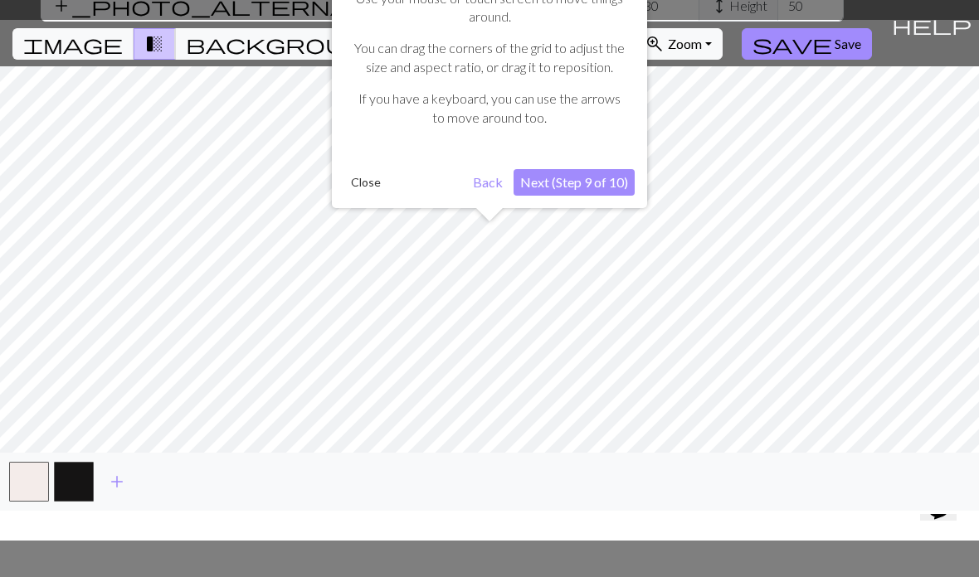
click at [332, 511] on div at bounding box center [489, 280] width 995 height 521
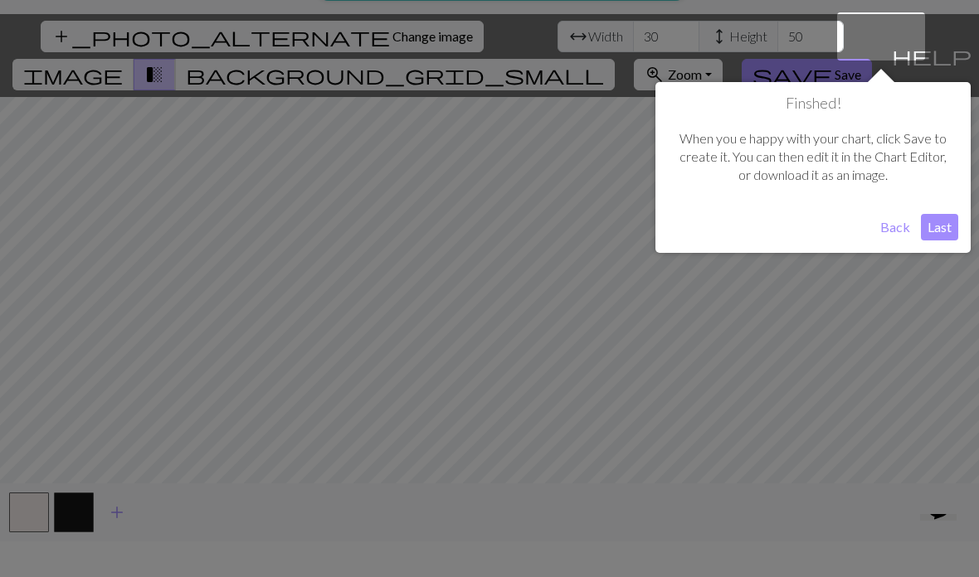
scroll to position [32, 0]
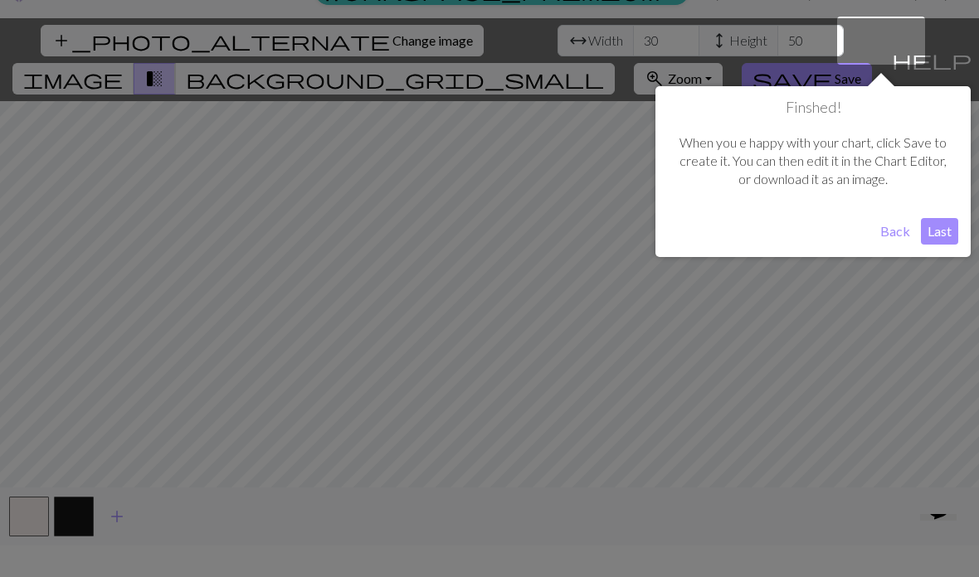
click at [309, 484] on div at bounding box center [489, 290] width 979 height 644
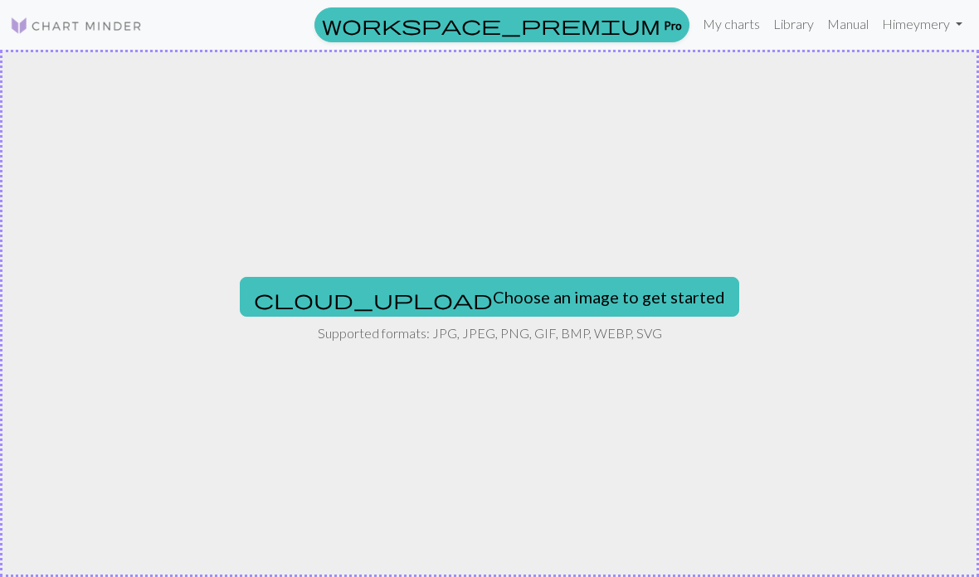
click at [624, 278] on button "cloud_upload Choose an image to get started" at bounding box center [489, 297] width 499 height 40
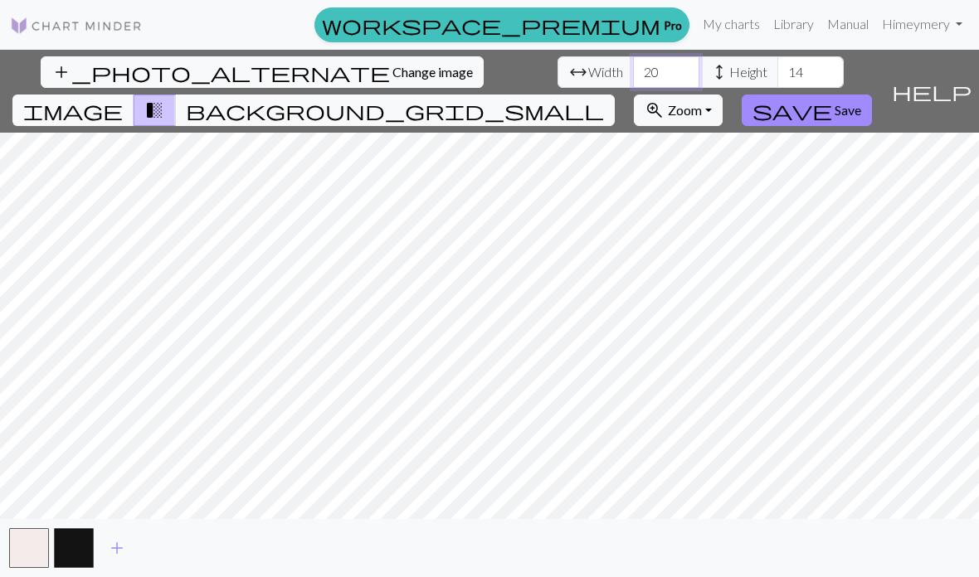
click at [633, 71] on input "20" at bounding box center [666, 72] width 66 height 32
type input "2"
type input "15"
click at [777, 69] on input "14" at bounding box center [810, 72] width 66 height 32
type input "1"
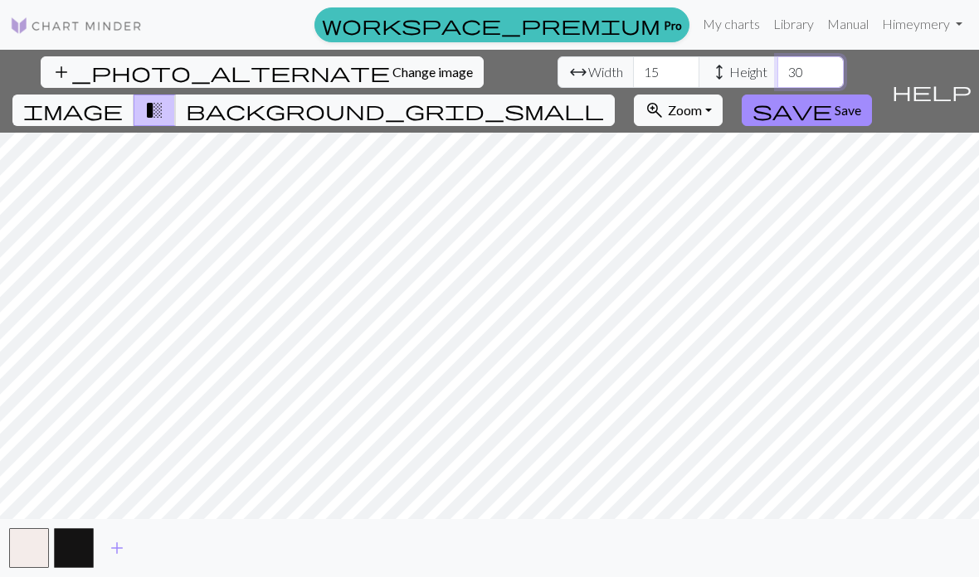
click at [777, 66] on input "30" at bounding box center [810, 72] width 66 height 32
type input "3"
type input "2"
type input "35"
click at [965, 80] on span "help" at bounding box center [932, 91] width 80 height 23
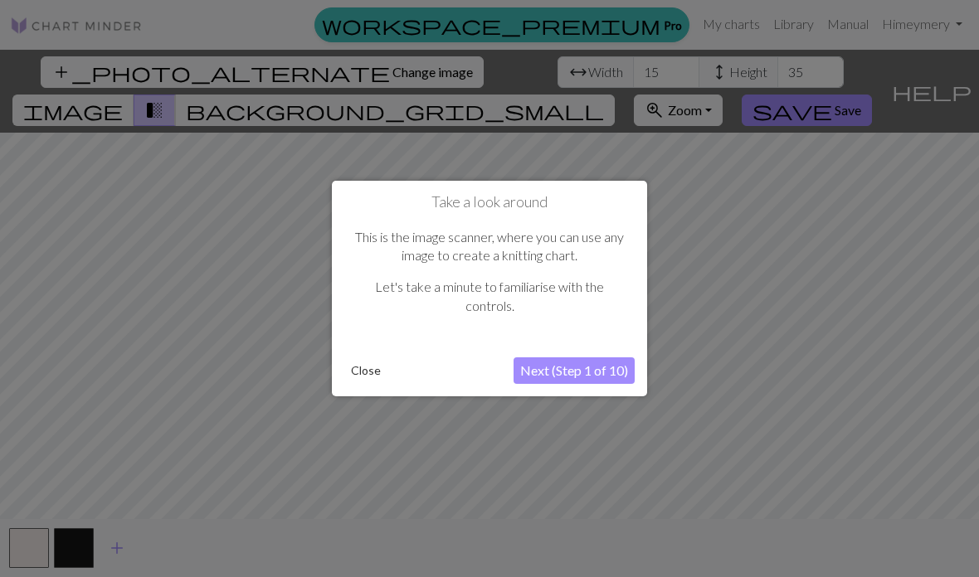
click at [600, 380] on button "Next (Step 1 of 10)" at bounding box center [573, 371] width 121 height 27
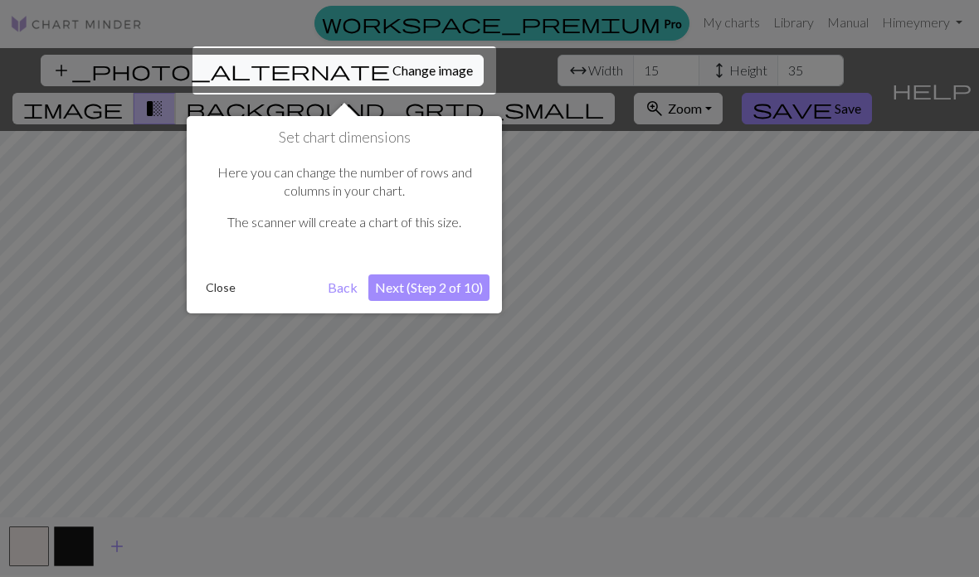
click at [600, 379] on div at bounding box center [489, 320] width 979 height 644
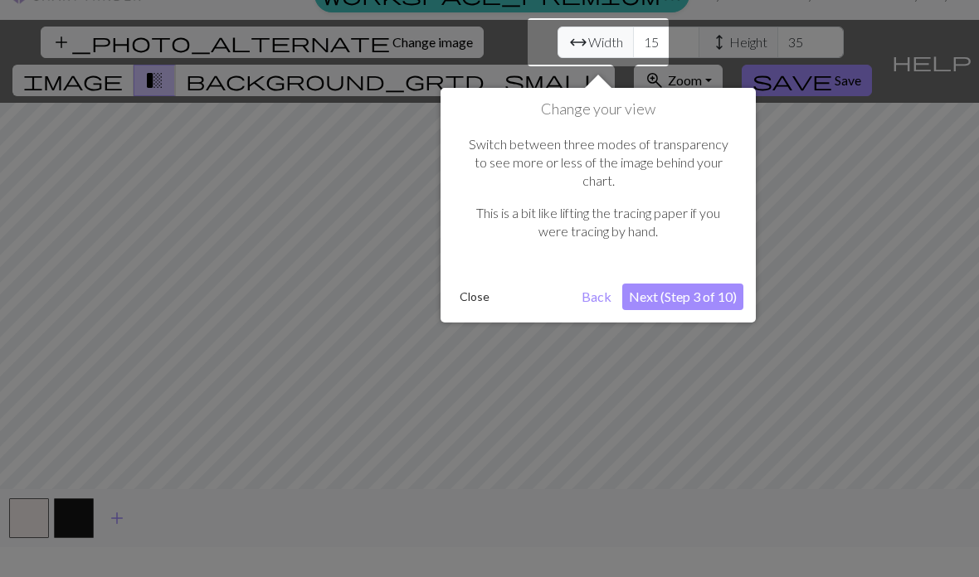
scroll to position [32, 0]
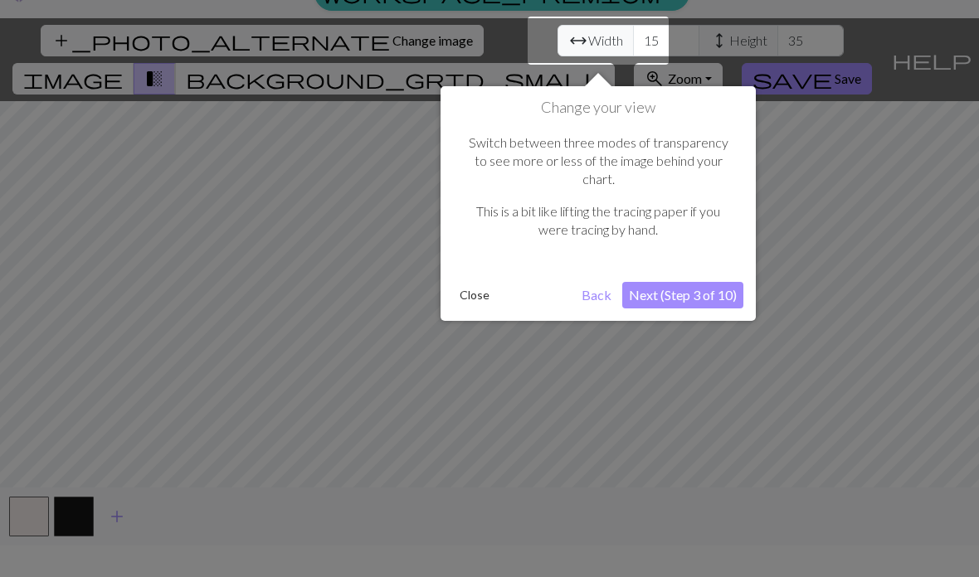
click at [684, 282] on button "Next (Step 3 of 10)" at bounding box center [682, 295] width 121 height 27
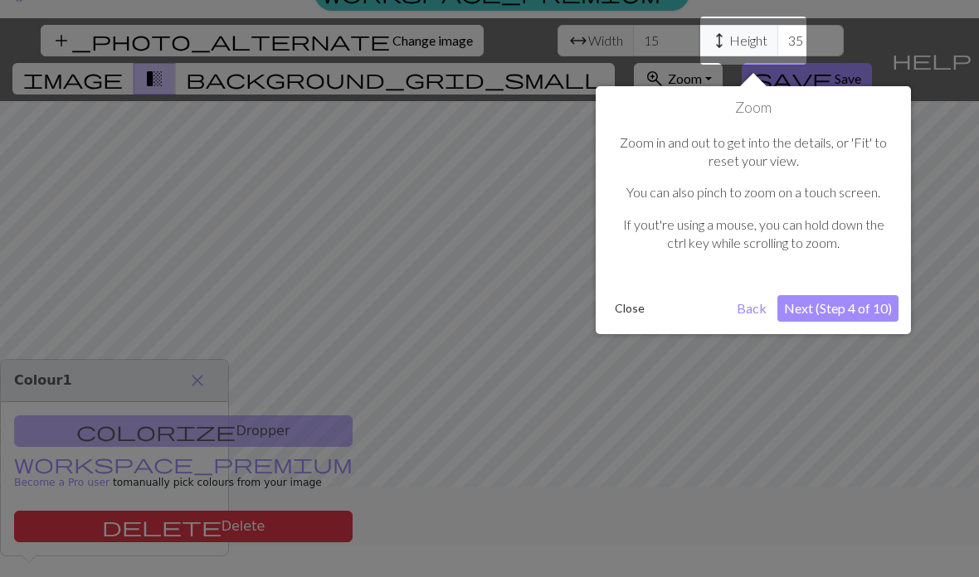
click at [811, 217] on p "If yout're using a mouse, you can hold down the ctrl key while scrolling to zoo…" at bounding box center [753, 234] width 274 height 37
click at [292, 512] on div at bounding box center [489, 290] width 979 height 644
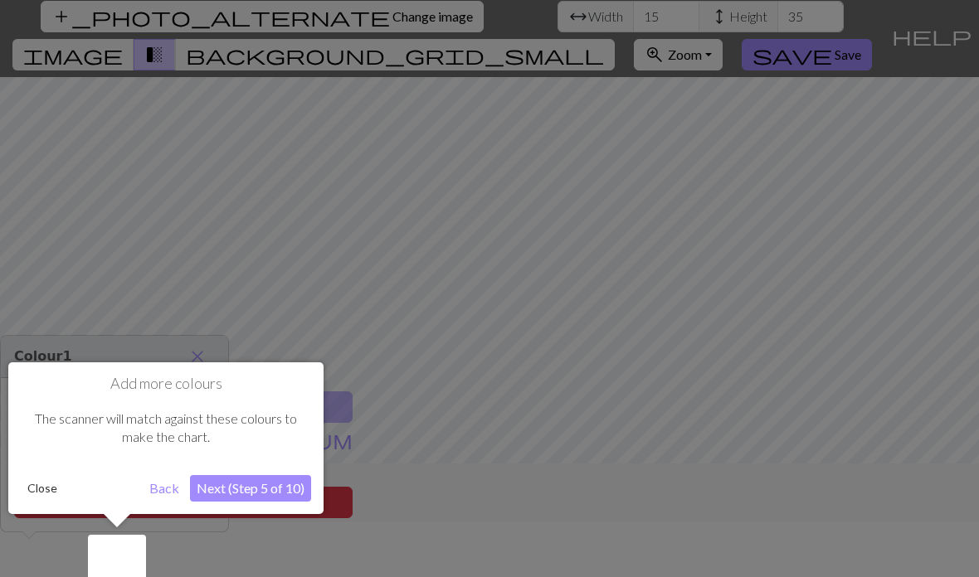
scroll to position [66, 0]
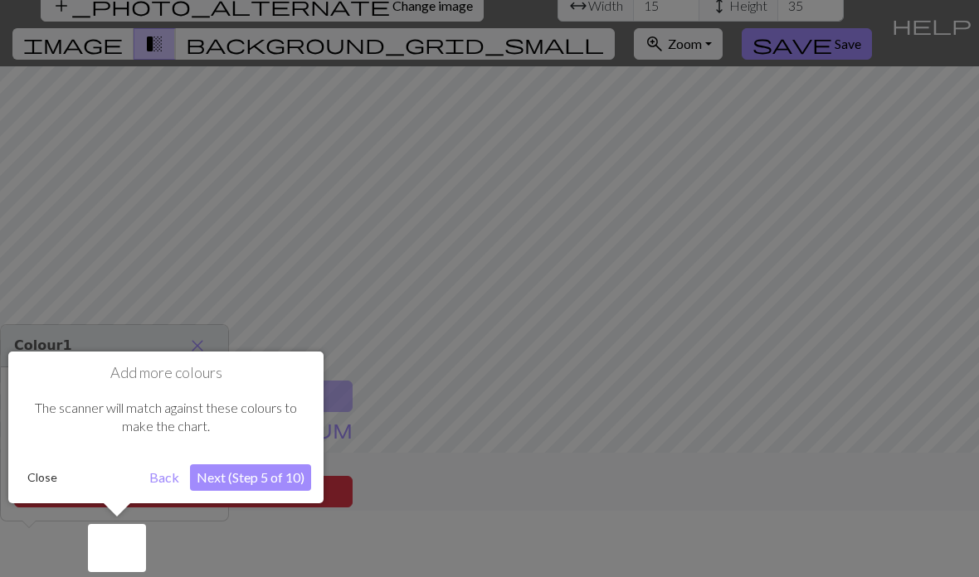
click at [126, 554] on div at bounding box center [117, 548] width 58 height 48
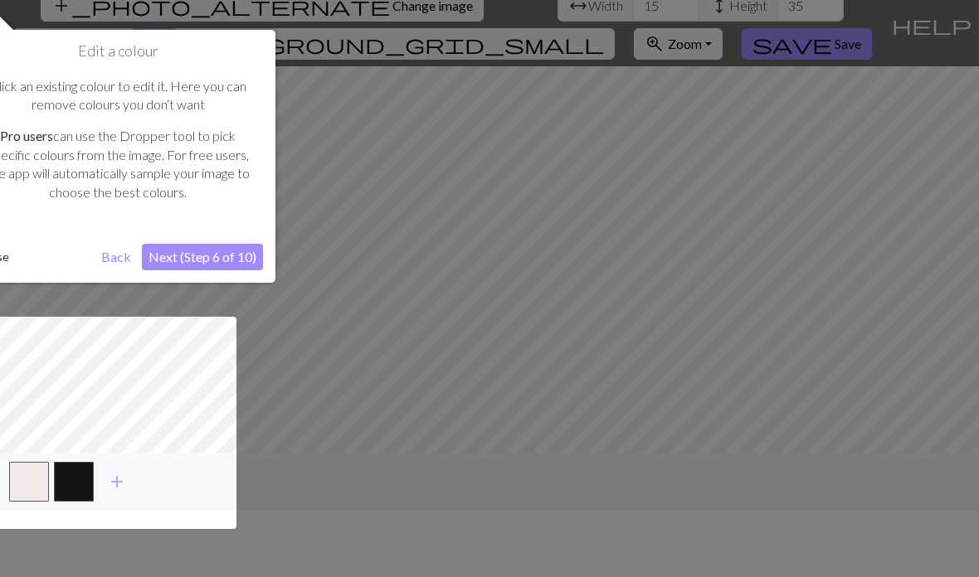
click at [134, 562] on div at bounding box center [489, 256] width 979 height 644
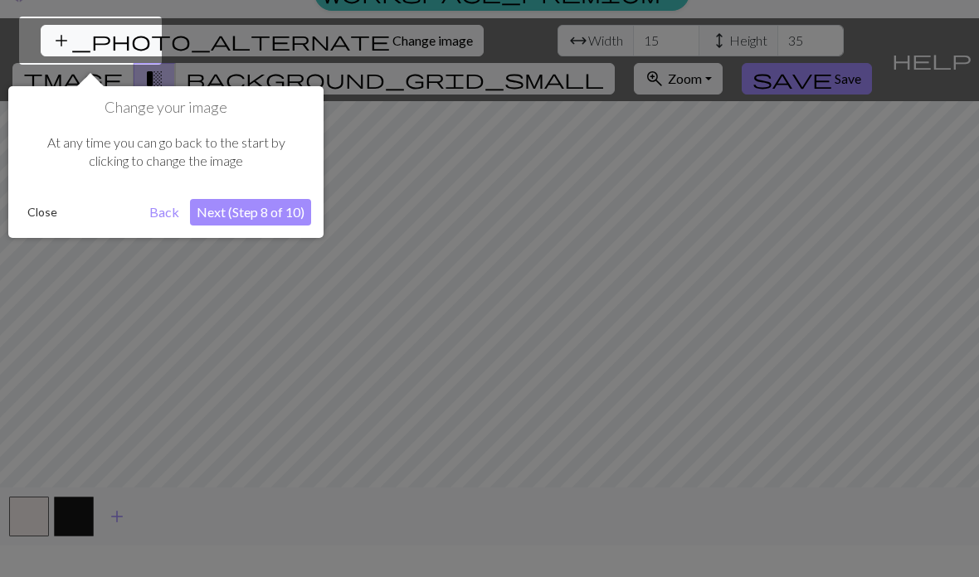
click at [139, 565] on div at bounding box center [489, 290] width 979 height 644
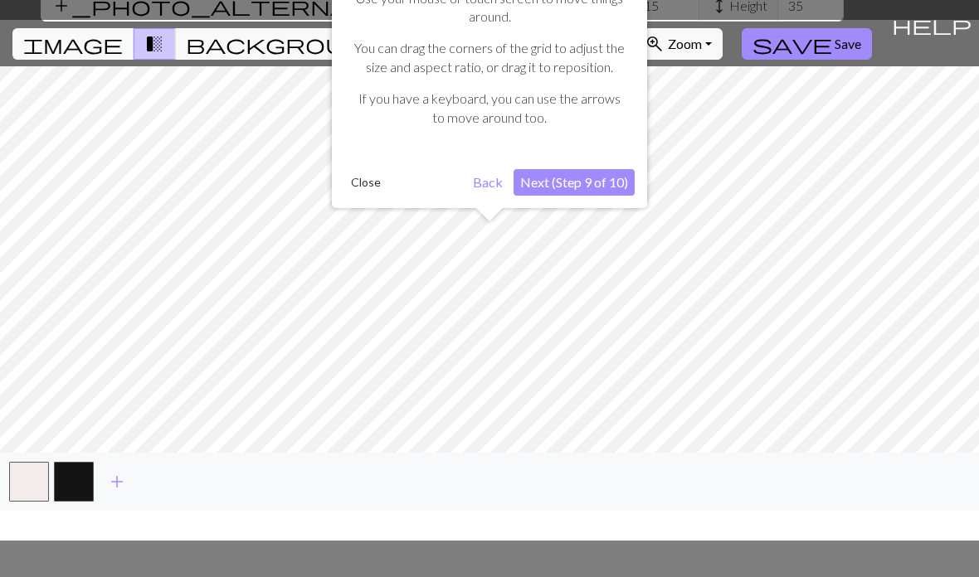
click at [150, 553] on div at bounding box center [489, 256] width 979 height 644
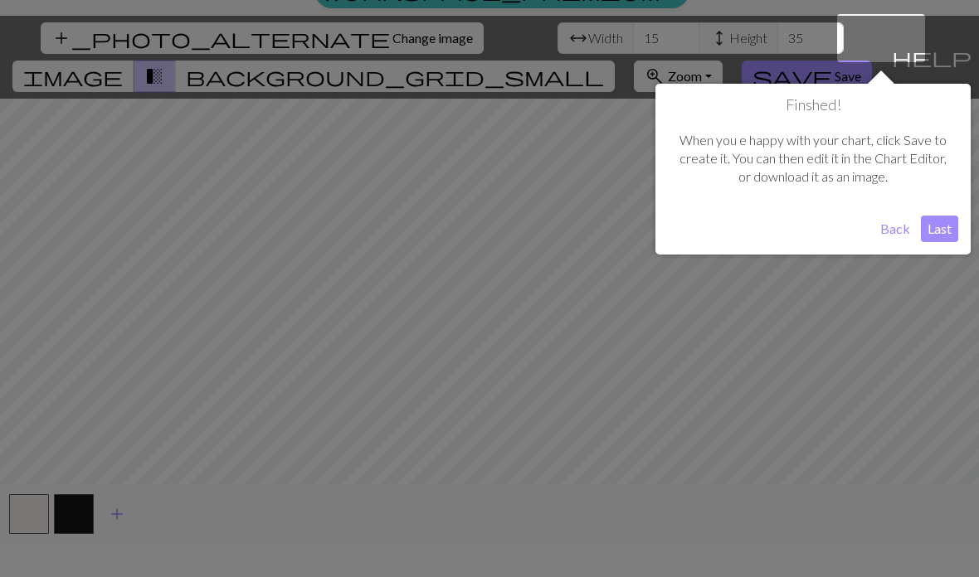
scroll to position [32, 0]
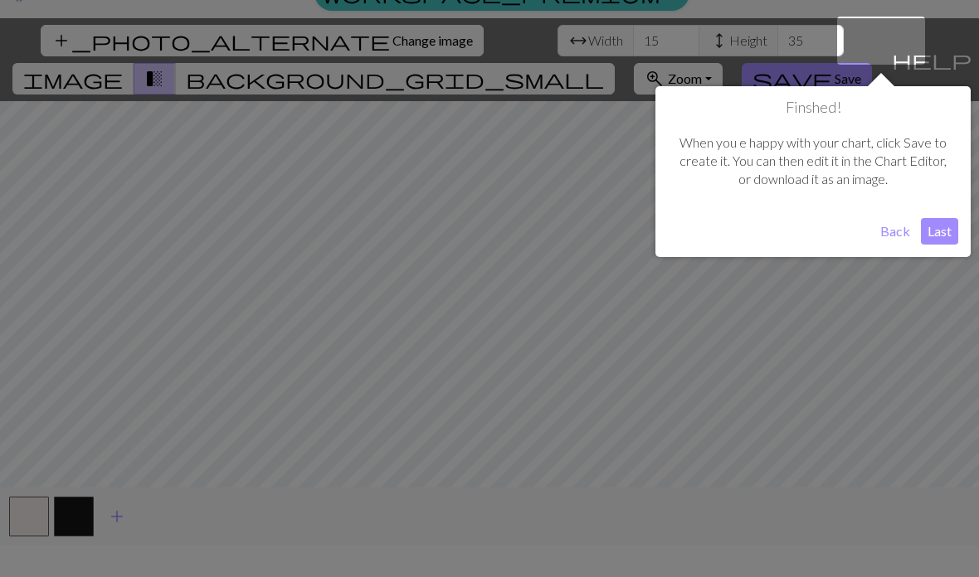
click at [163, 553] on div at bounding box center [489, 290] width 979 height 644
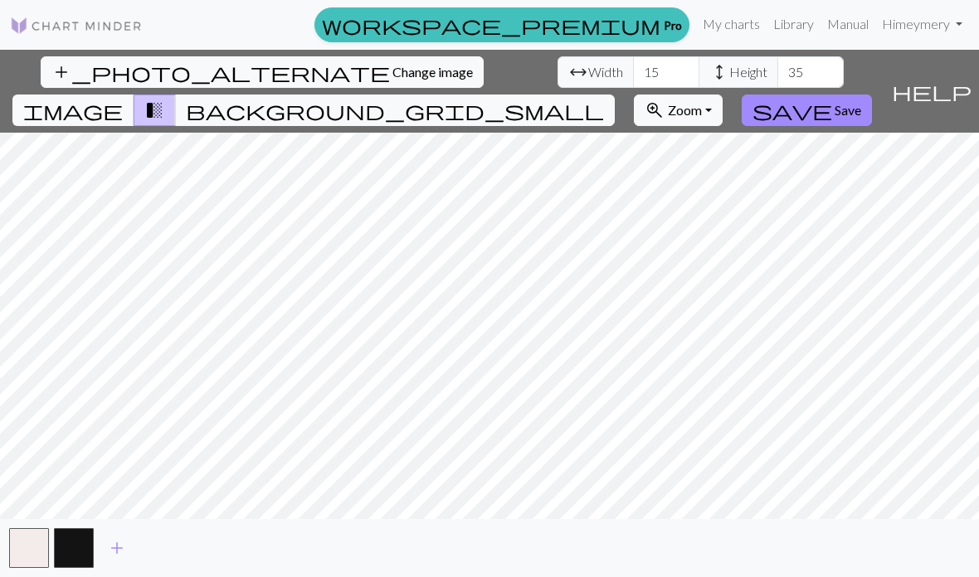
click at [122, 564] on button "add" at bounding box center [116, 549] width 41 height 32
click at [122, 564] on button "button" at bounding box center [119, 548] width 40 height 40
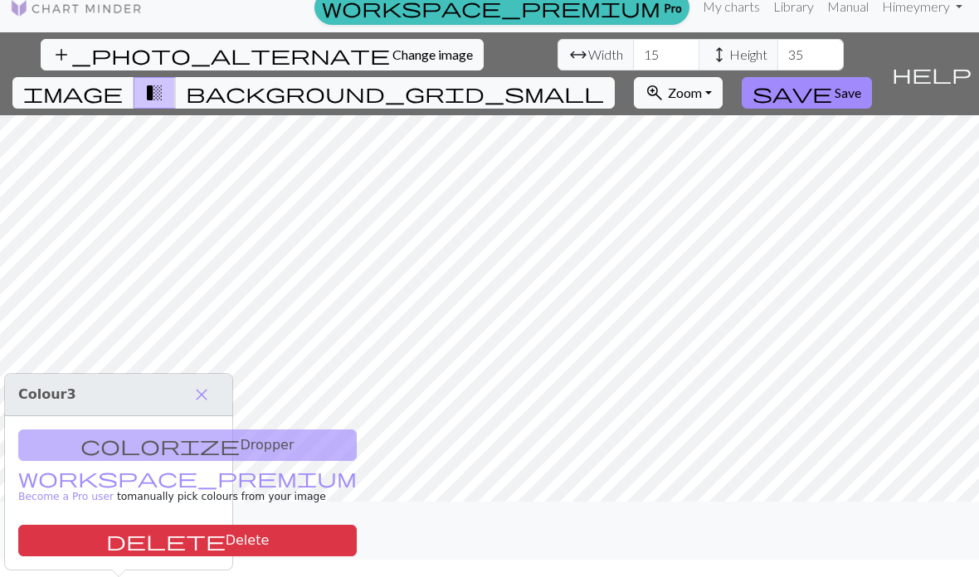
click at [174, 547] on button "add" at bounding box center [161, 531] width 41 height 32
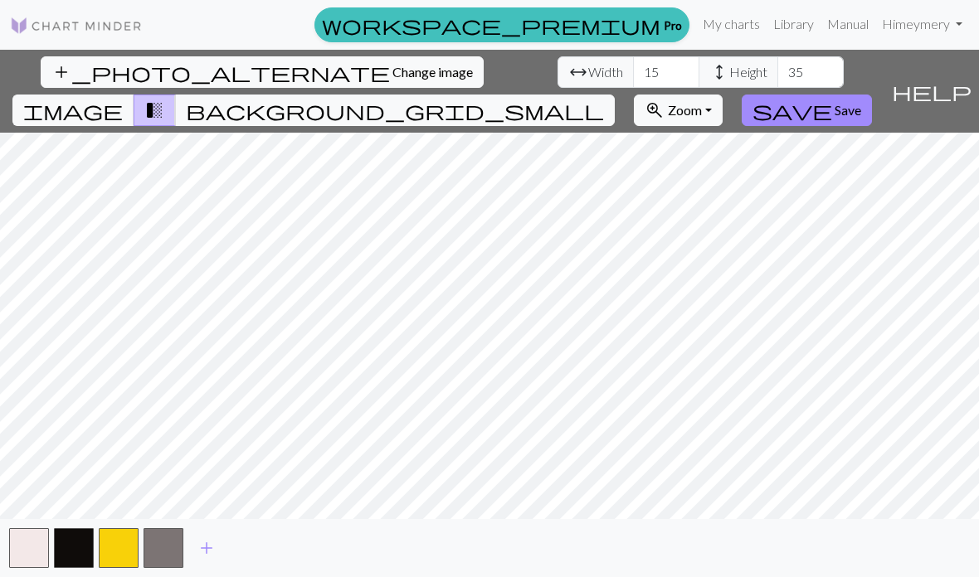
click at [209, 564] on button "add" at bounding box center [206, 549] width 41 height 32
click at [255, 564] on button "add" at bounding box center [251, 549] width 41 height 32
click at [292, 564] on button "add" at bounding box center [295, 549] width 41 height 32
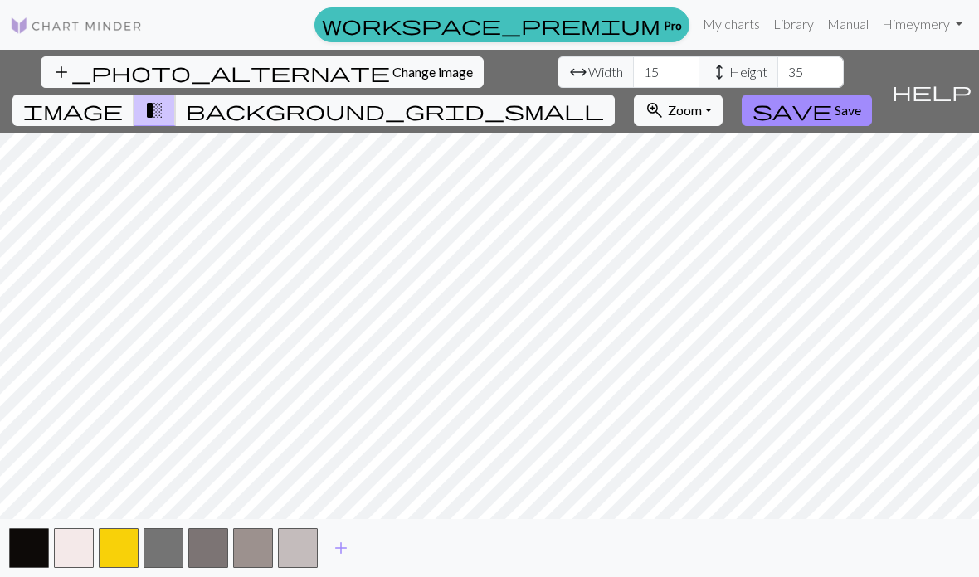
click at [304, 568] on button "button" at bounding box center [298, 548] width 40 height 40
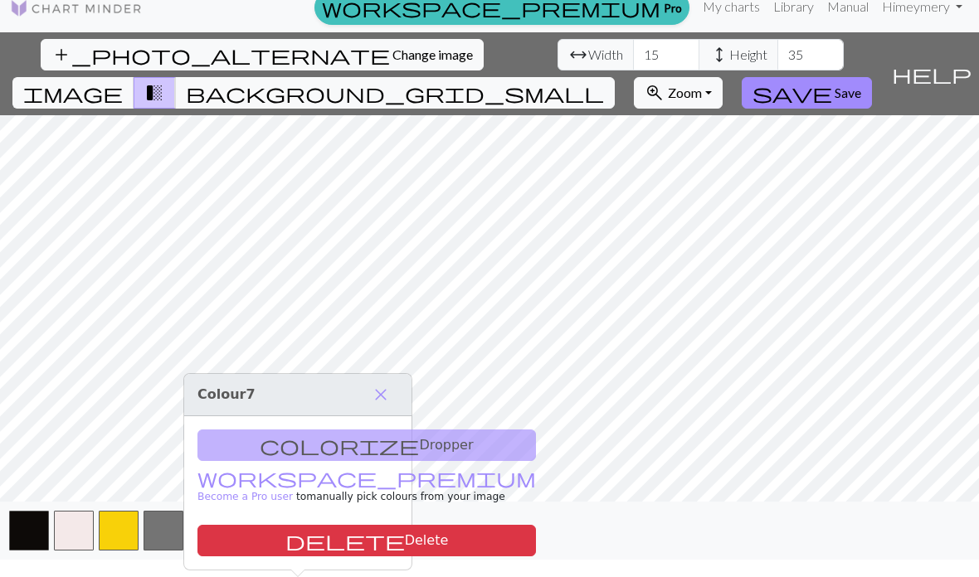
click at [343, 547] on button "add" at bounding box center [340, 531] width 41 height 32
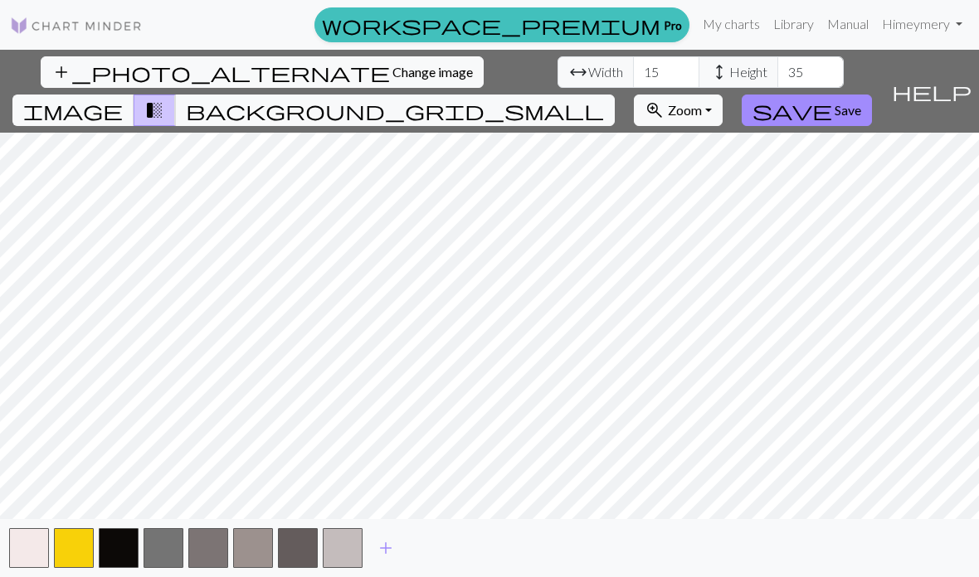
click at [389, 564] on div "add" at bounding box center [489, 548] width 979 height 58
click at [378, 564] on button "add" at bounding box center [385, 549] width 41 height 32
click at [375, 566] on button "button" at bounding box center [387, 548] width 40 height 40
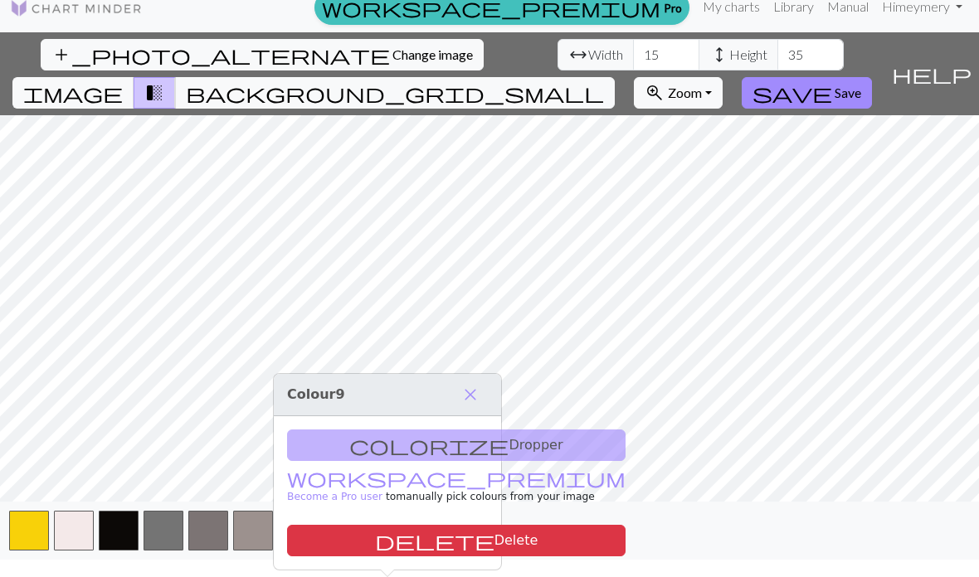
click at [431, 553] on div "colorize Dropper workspace_premium Become a Pro user to manually pick colours f…" at bounding box center [387, 492] width 227 height 153
click at [485, 382] on button "close" at bounding box center [470, 395] width 35 height 28
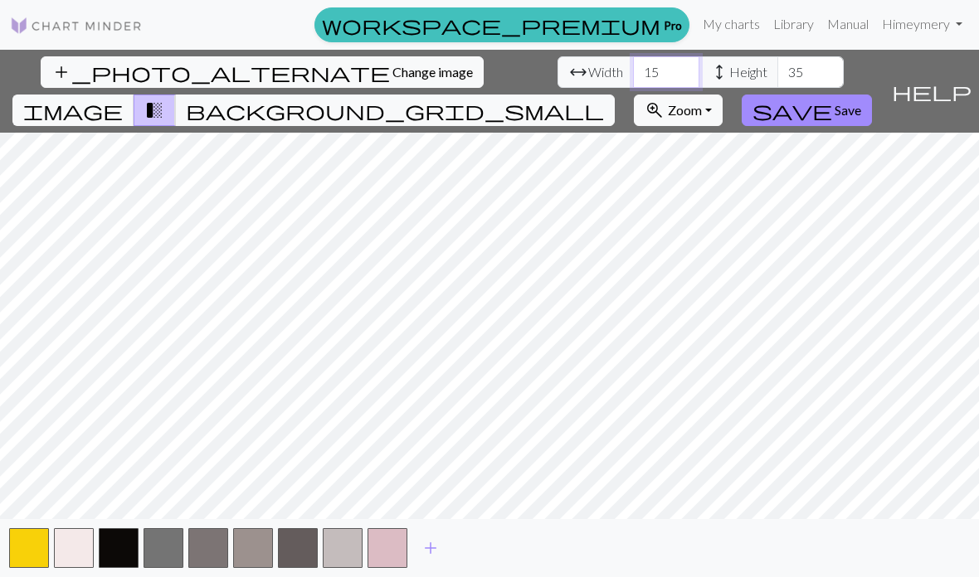
click at [633, 56] on input "15" at bounding box center [666, 72] width 66 height 32
type input "150"
click at [777, 56] on input "35" at bounding box center [810, 72] width 66 height 32
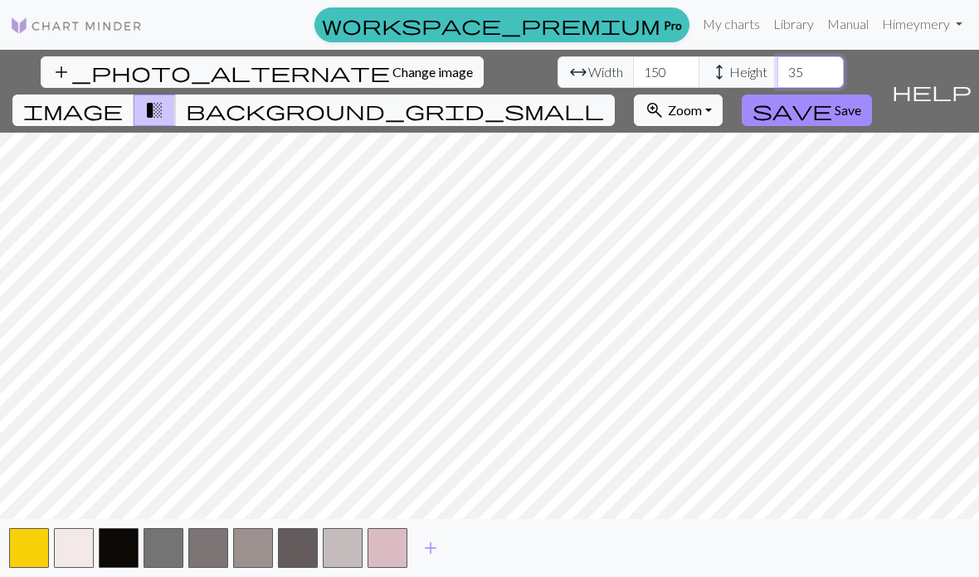
click at [777, 56] on input "35" at bounding box center [810, 72] width 66 height 32
type input "150"
click at [633, 56] on input "150" at bounding box center [666, 72] width 66 height 32
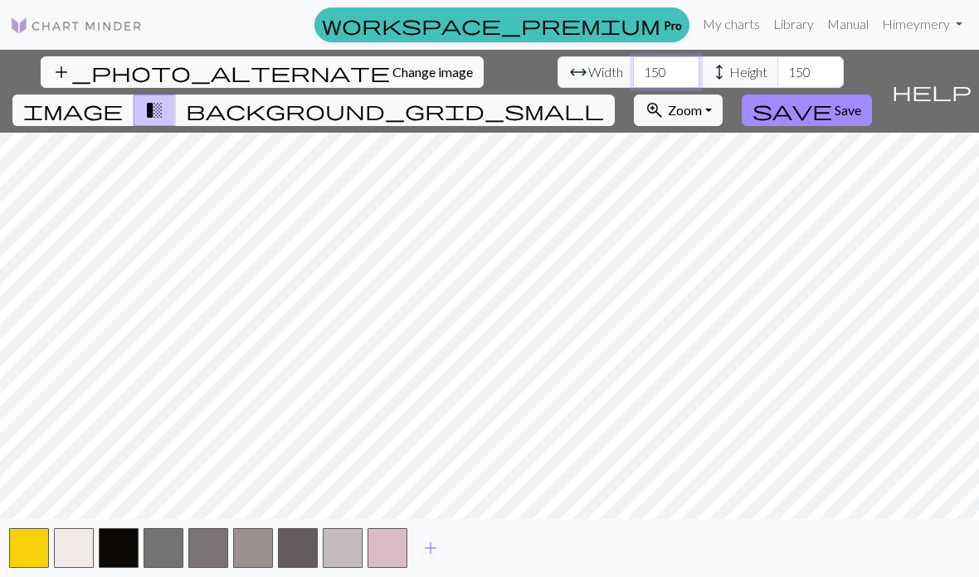
click at [633, 56] on input "150" at bounding box center [666, 72] width 66 height 32
type input "100"
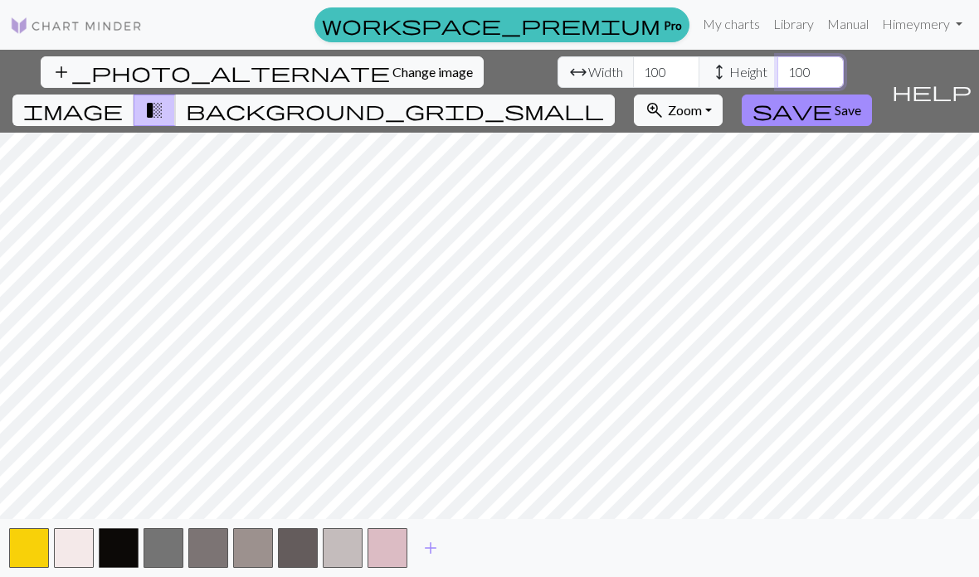
type input "100"
type input "80"
type input "70"
type input "80"
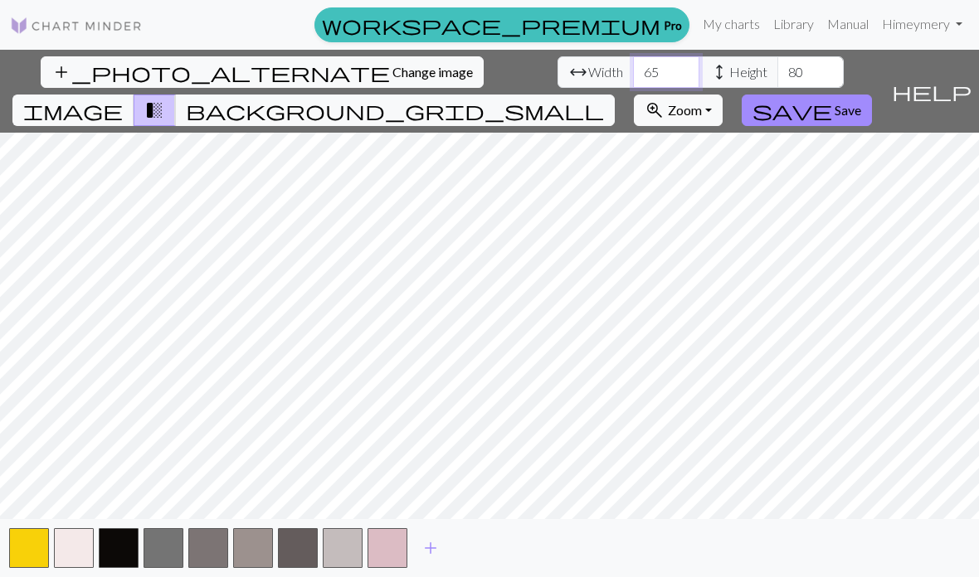
type input "65"
click at [777, 56] on input "80" at bounding box center [810, 72] width 66 height 32
type input "75"
type input "60"
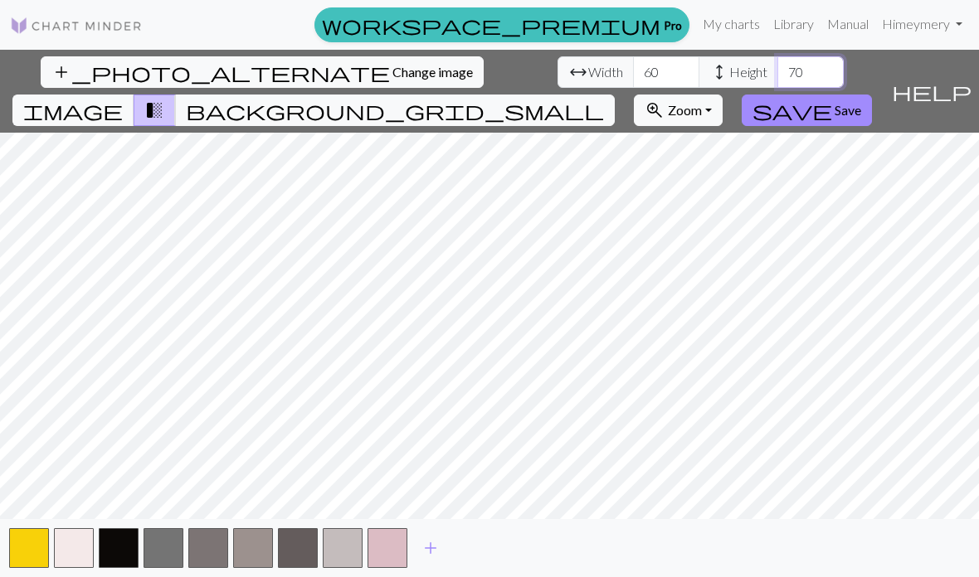
type input "70"
click at [968, 80] on span "help" at bounding box center [932, 91] width 80 height 23
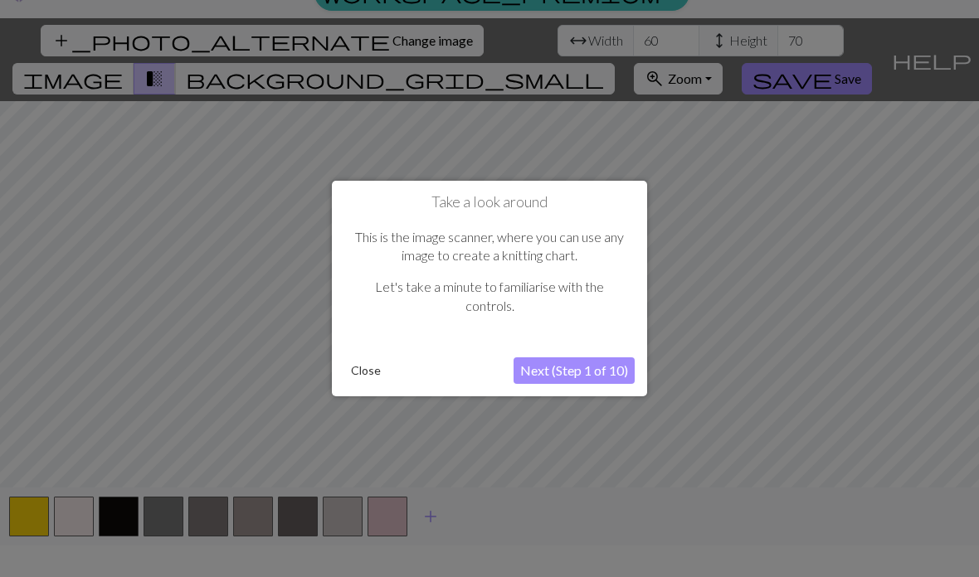
click at [851, 231] on div at bounding box center [489, 290] width 979 height 644
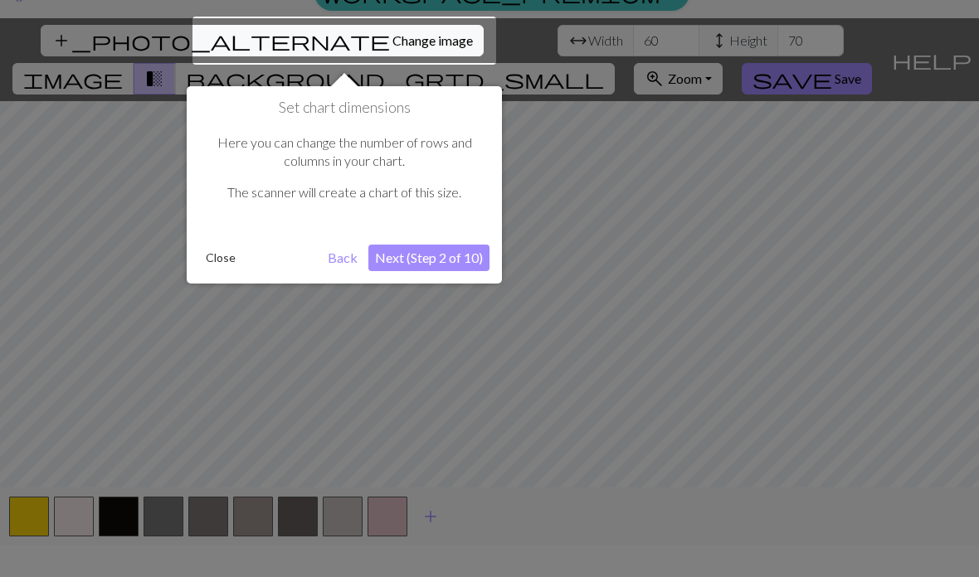
click at [277, 531] on div at bounding box center [489, 290] width 979 height 644
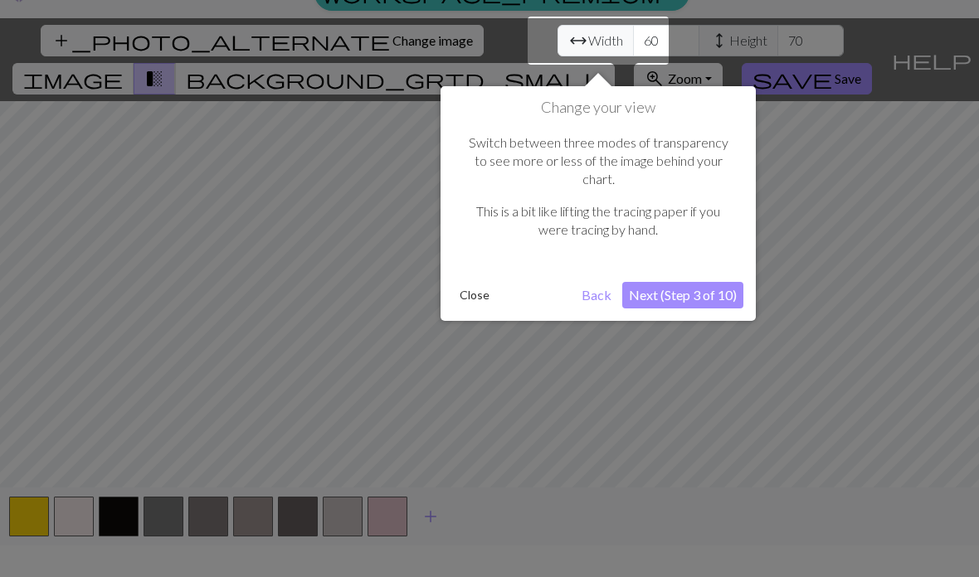
click at [484, 283] on button "Close" at bounding box center [474, 295] width 43 height 25
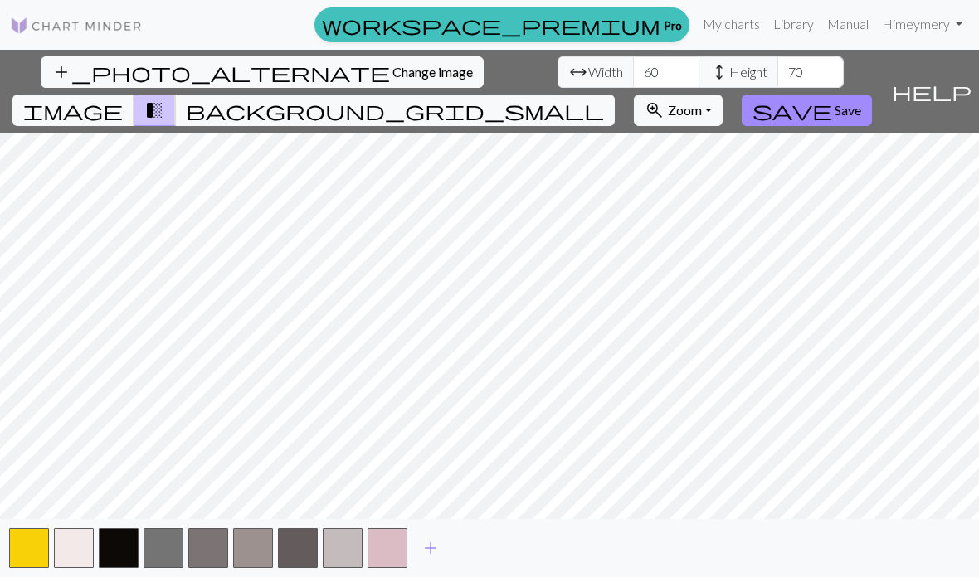
click at [435, 564] on button "add" at bounding box center [430, 549] width 41 height 32
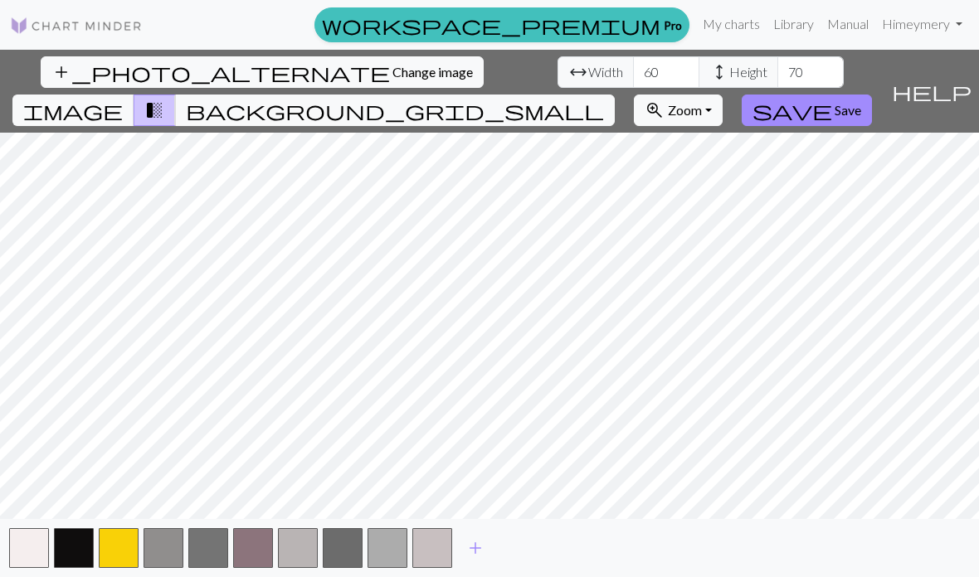
click at [437, 565] on button "button" at bounding box center [432, 548] width 40 height 40
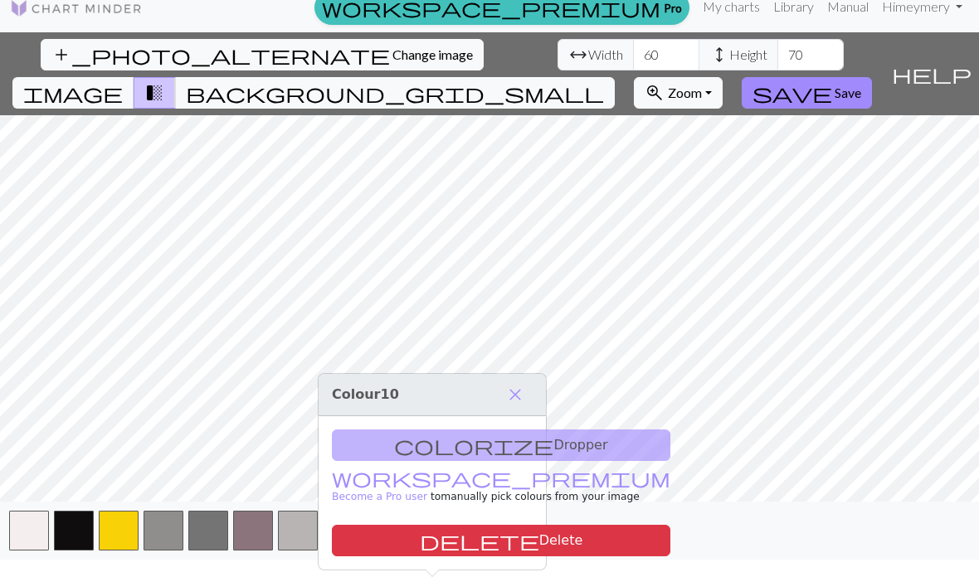
click at [502, 560] on div "add" at bounding box center [489, 531] width 979 height 58
click at [505, 560] on div "add" at bounding box center [489, 531] width 979 height 58
click at [519, 383] on span "close" at bounding box center [515, 394] width 20 height 23
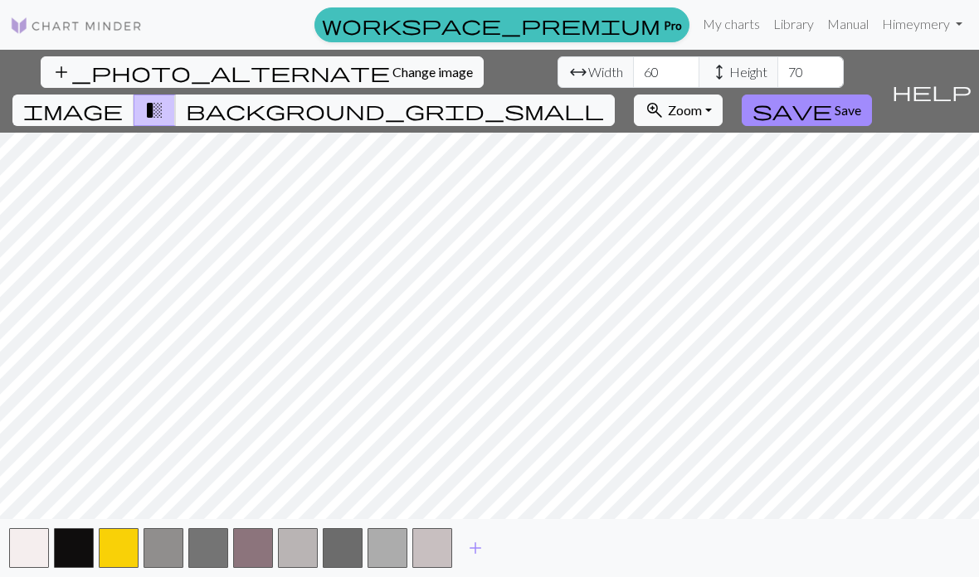
click at [504, 563] on div "add" at bounding box center [489, 548] width 979 height 58
click at [482, 556] on div "add" at bounding box center [489, 548] width 979 height 58
click at [475, 560] on span "add" at bounding box center [475, 548] width 20 height 23
click at [861, 102] on span "Save" at bounding box center [847, 110] width 27 height 16
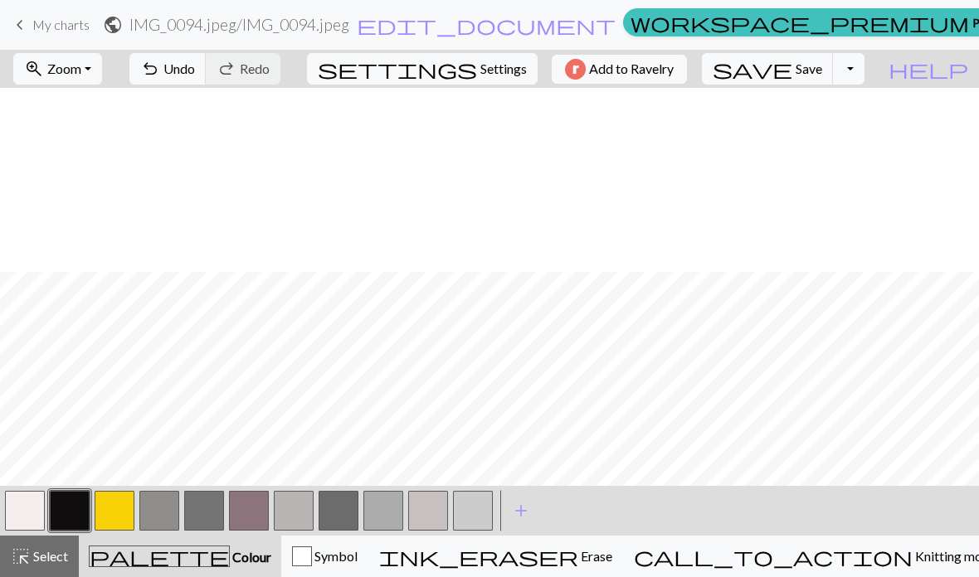
scroll to position [444, 0]
click at [160, 62] on span "undo" at bounding box center [150, 68] width 20 height 23
click at [160, 61] on span "undo" at bounding box center [150, 68] width 20 height 23
click at [207, 56] on button "undo Undo Undo" at bounding box center [167, 69] width 77 height 32
click at [195, 63] on span "Undo" at bounding box center [179, 69] width 32 height 16
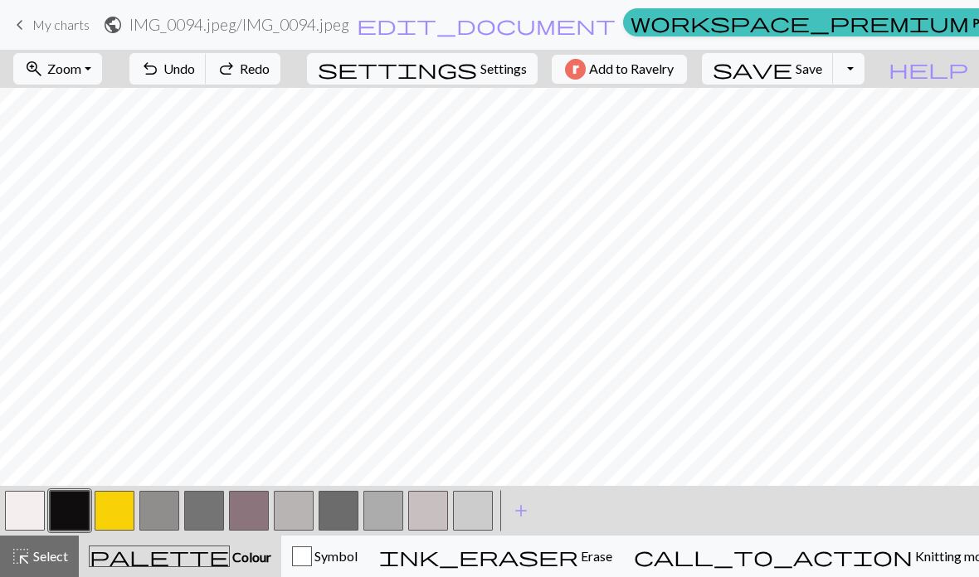
click at [195, 63] on span "Undo" at bounding box center [179, 69] width 32 height 16
click at [236, 65] on div "undo Undo Undo redo Redo Redo" at bounding box center [205, 69] width 176 height 38
click at [160, 66] on span "undo" at bounding box center [150, 68] width 20 height 23
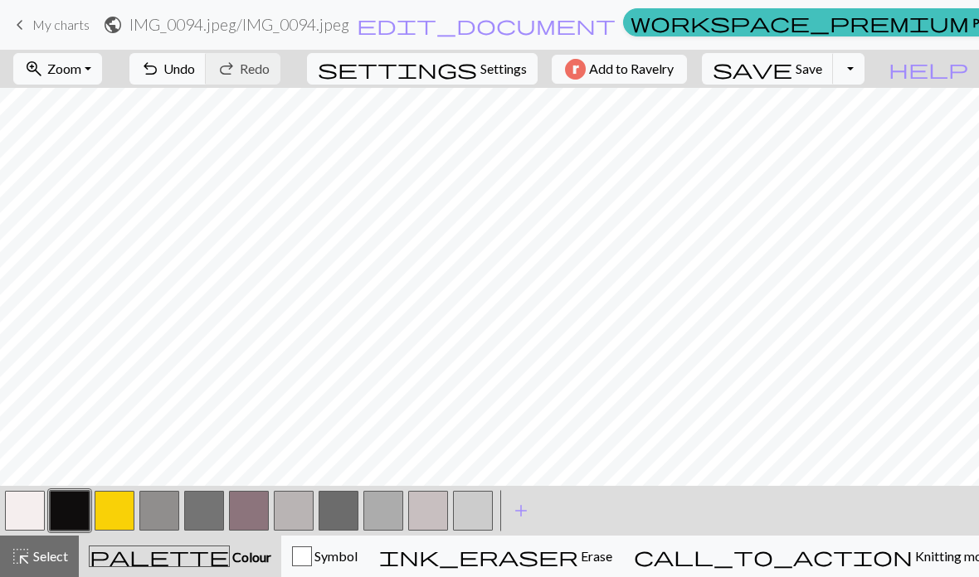
click at [36, 524] on button "button" at bounding box center [25, 511] width 40 height 40
click at [505, 512] on button "add Add a colour" at bounding box center [520, 510] width 41 height 41
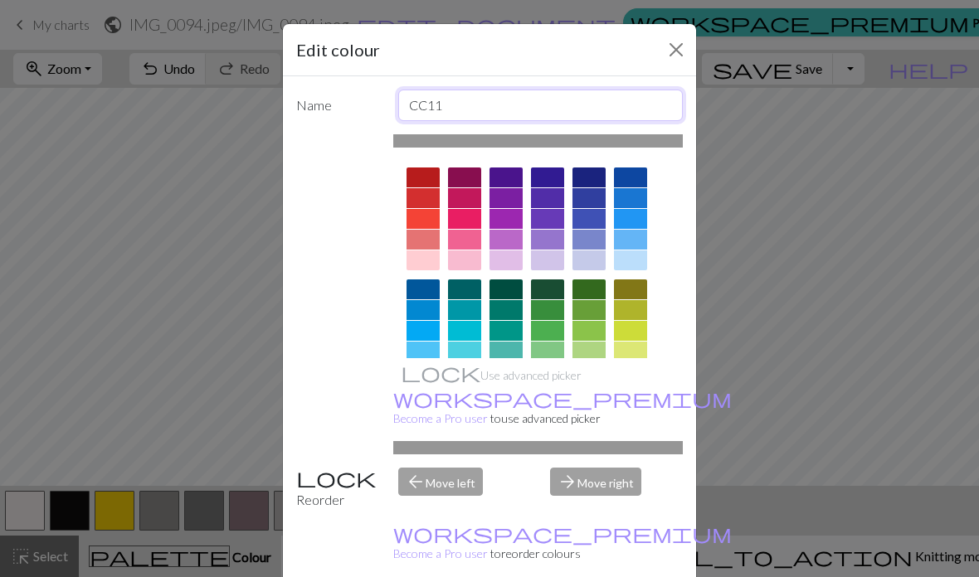
click at [445, 104] on input "CC11" at bounding box center [540, 106] width 285 height 32
click at [470, 131] on div "Name CC11 Use advanced picker workspace_premium Become a Pro user to use advanc…" at bounding box center [489, 332] width 413 height 513
click at [427, 182] on div at bounding box center [422, 178] width 33 height 20
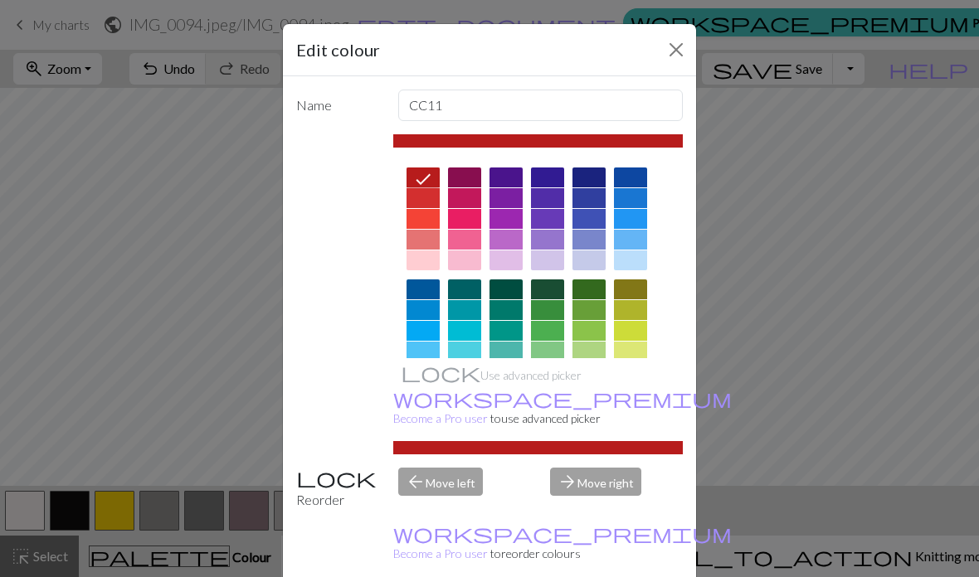
click at [462, 175] on div at bounding box center [464, 178] width 33 height 20
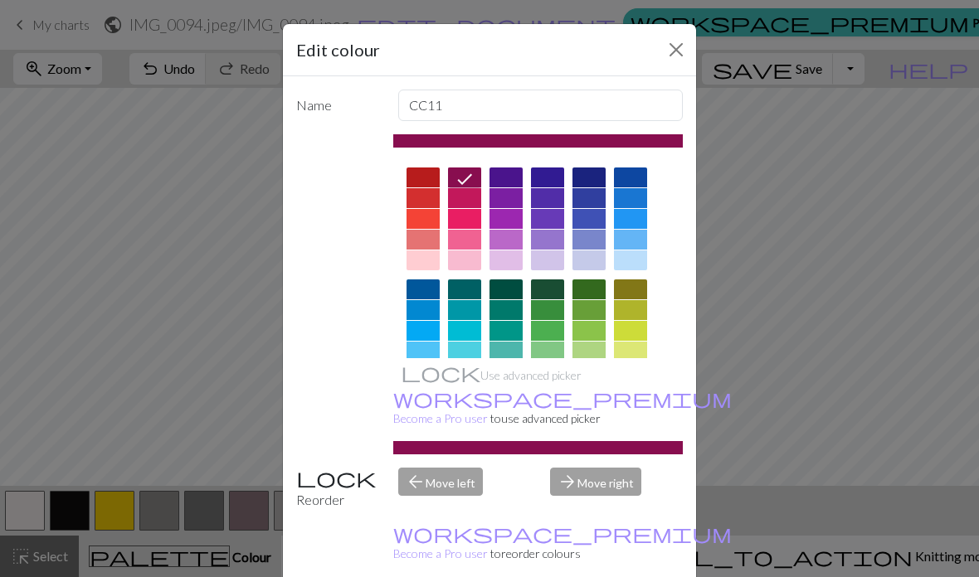
click at [426, 270] on div at bounding box center [422, 261] width 33 height 20
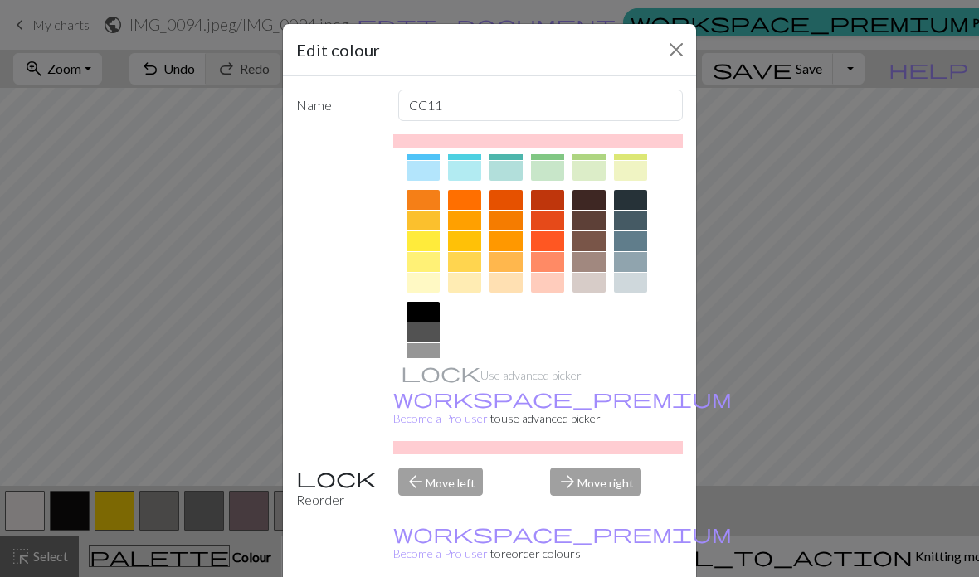
scroll to position [201, 0]
click at [426, 405] on div at bounding box center [422, 396] width 33 height 20
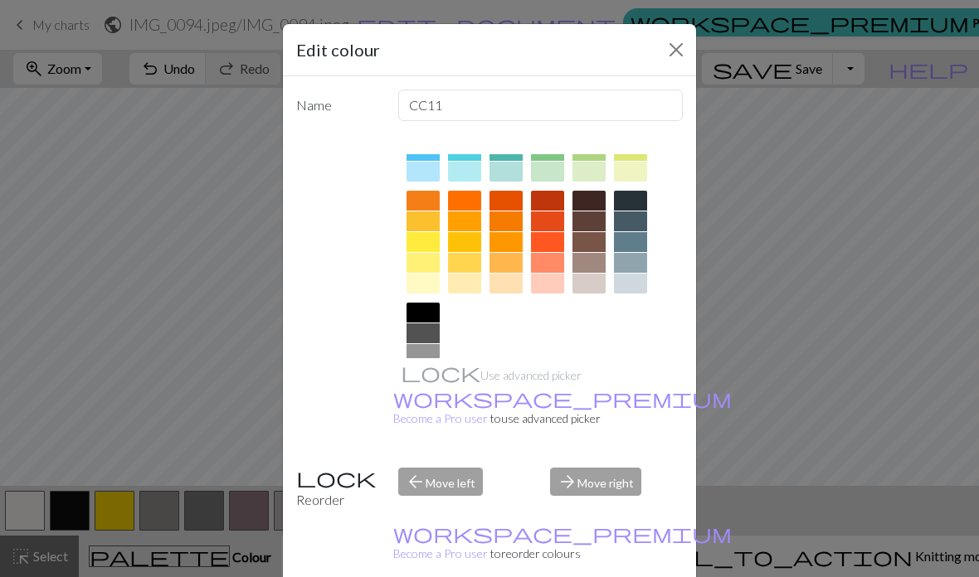
click at [671, 51] on button "Close" at bounding box center [676, 49] width 27 height 27
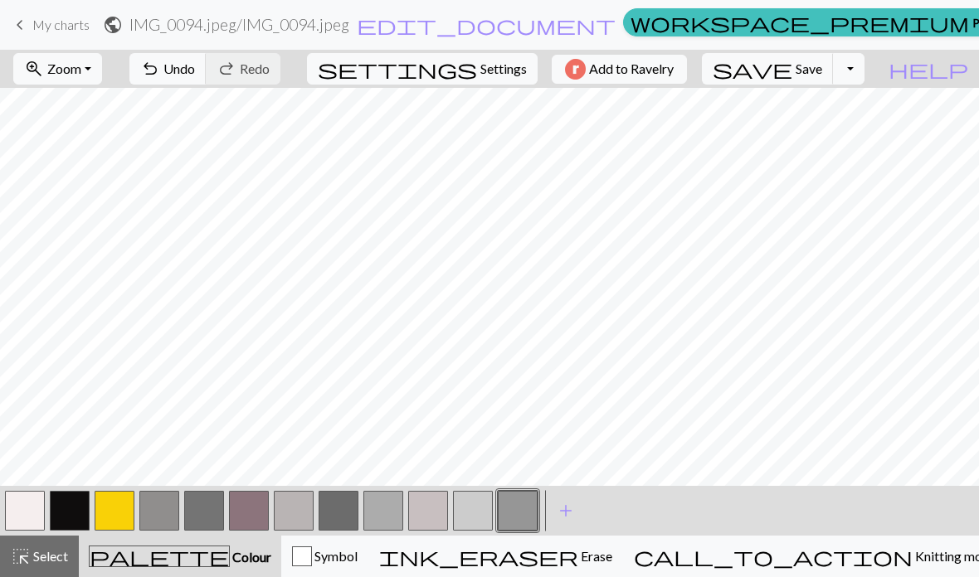
click at [25, 518] on button "button" at bounding box center [25, 511] width 40 height 40
click at [433, 517] on button "button" at bounding box center [428, 511] width 40 height 40
click at [207, 56] on button "undo Undo Undo" at bounding box center [167, 69] width 77 height 32
click at [41, 500] on button "button" at bounding box center [25, 511] width 40 height 40
click at [195, 61] on span "Undo" at bounding box center [179, 69] width 32 height 16
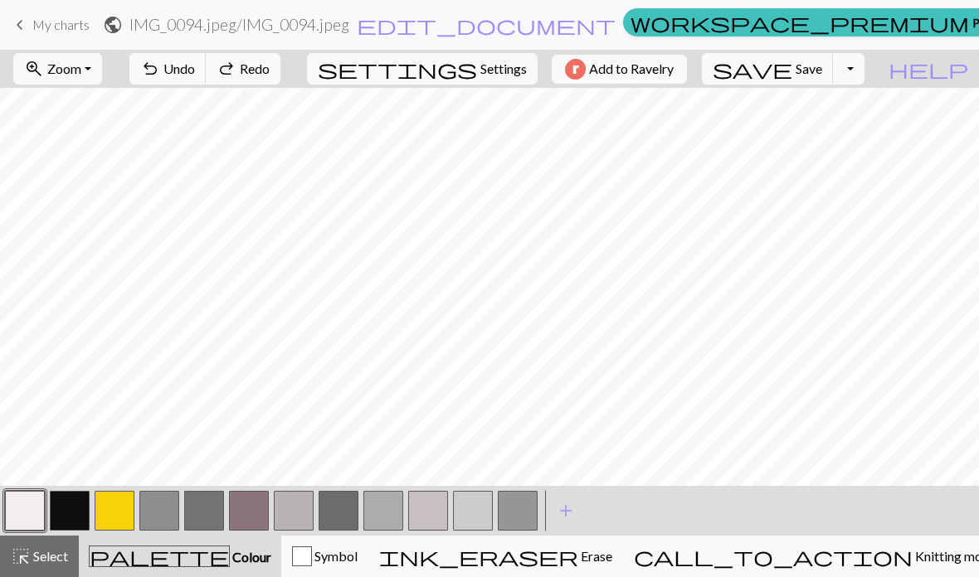
click at [40, 508] on button "button" at bounding box center [25, 511] width 40 height 40
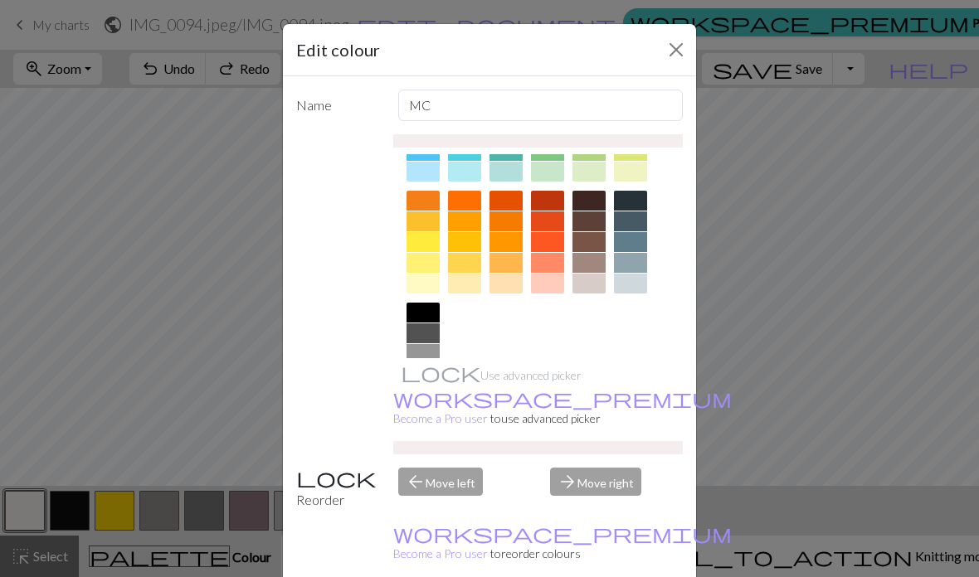
click at [429, 403] on div at bounding box center [422, 396] width 33 height 20
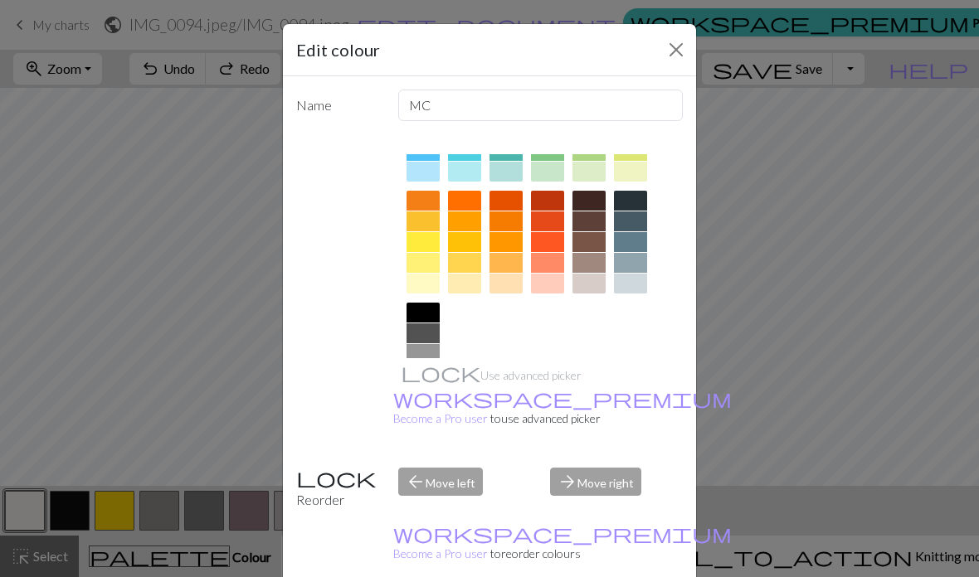
click at [426, 404] on icon at bounding box center [423, 397] width 20 height 20
click at [426, 405] on icon at bounding box center [423, 397] width 20 height 20
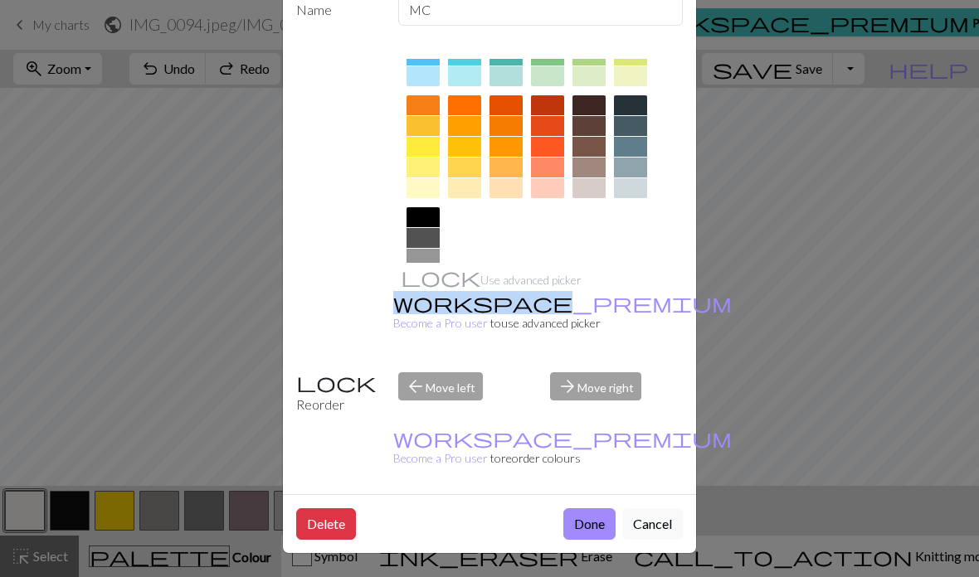
scroll to position [108, 0]
click at [594, 528] on button "Done" at bounding box center [589, 524] width 52 height 32
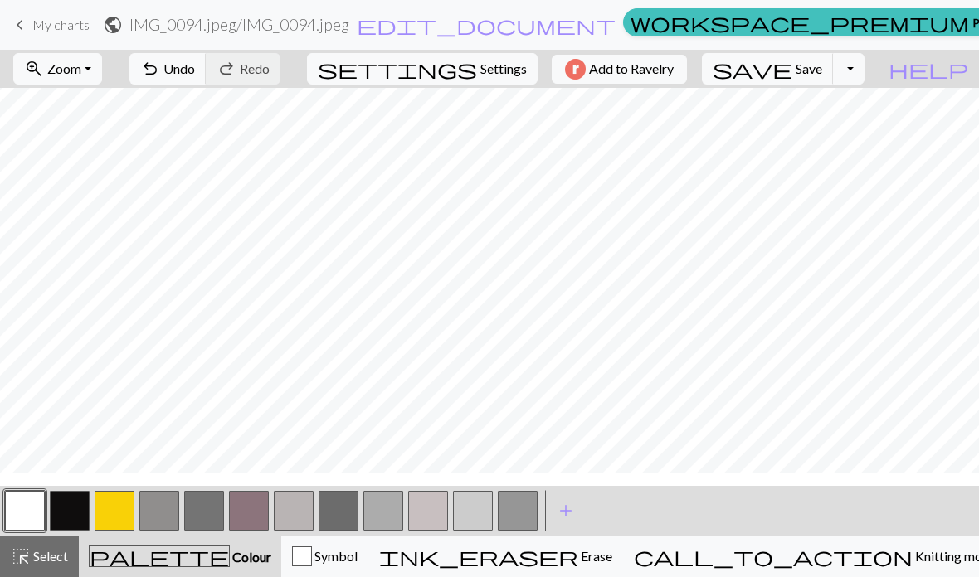
scroll to position [257, 0]
click at [168, 513] on button "button" at bounding box center [159, 511] width 40 height 40
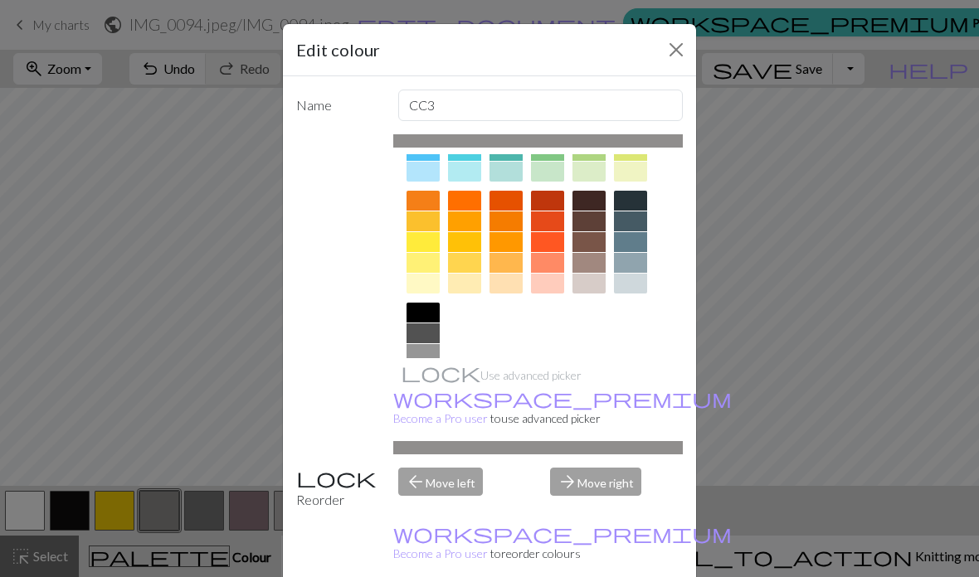
scroll to position [201, 0]
click at [435, 311] on div at bounding box center [422, 313] width 33 height 20
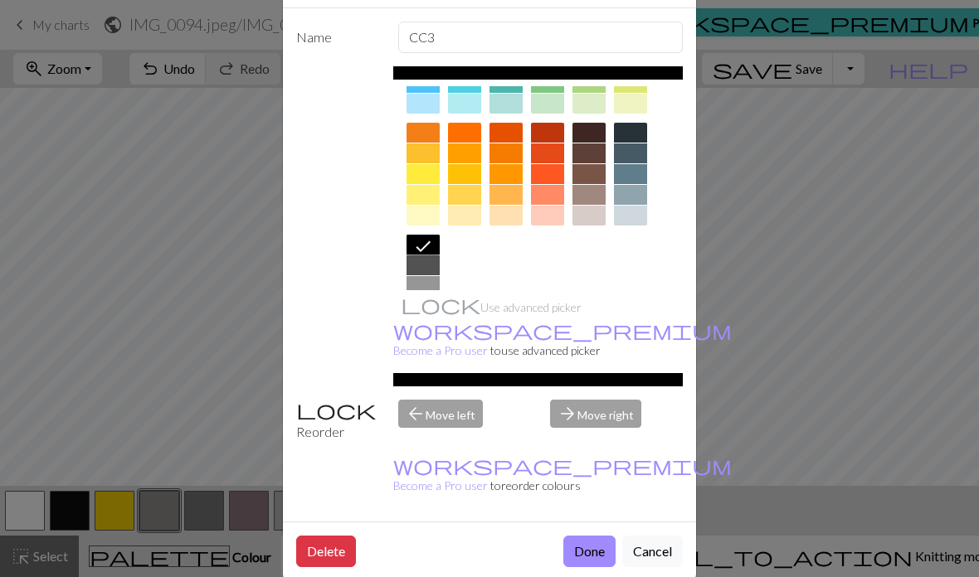
scroll to position [90, 0]
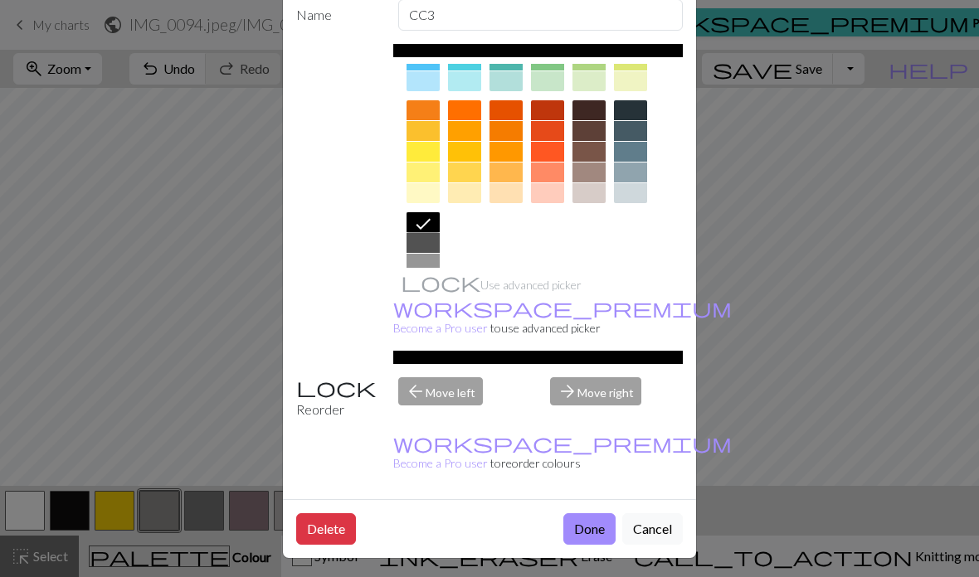
click at [598, 539] on button "Done" at bounding box center [589, 529] width 52 height 32
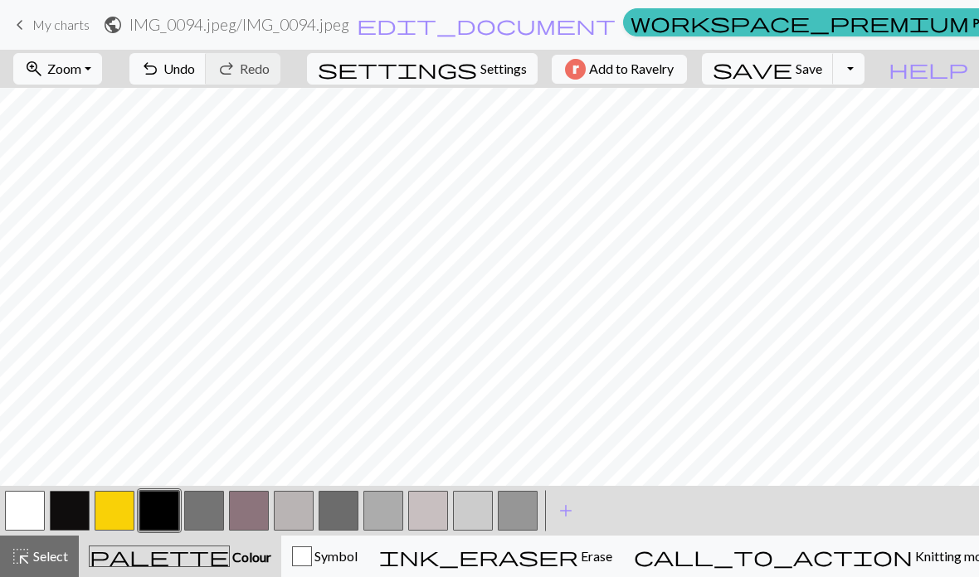
click at [82, 503] on button "button" at bounding box center [70, 511] width 40 height 40
click at [66, 513] on button "button" at bounding box center [70, 511] width 40 height 40
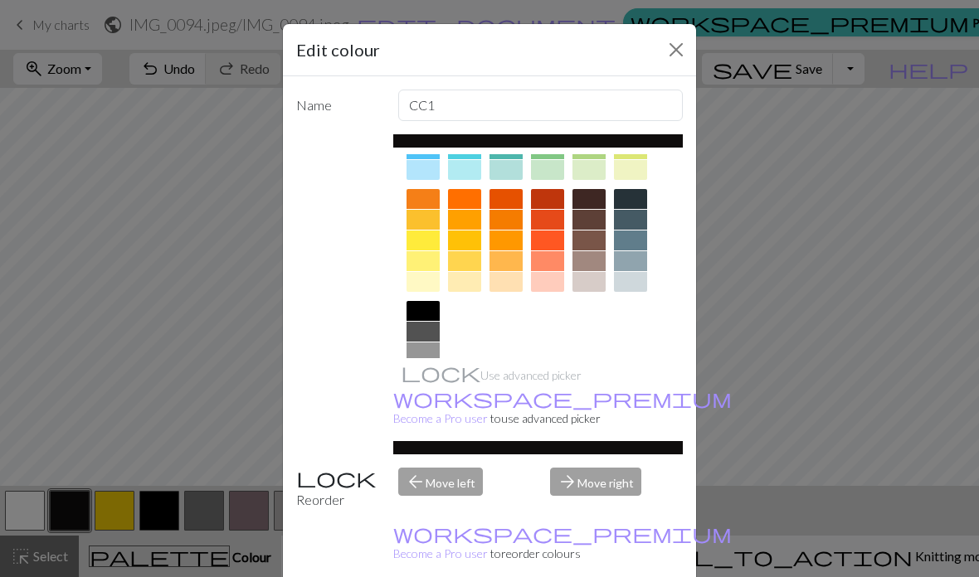
scroll to position [201, 0]
click at [439, 308] on div at bounding box center [422, 313] width 33 height 20
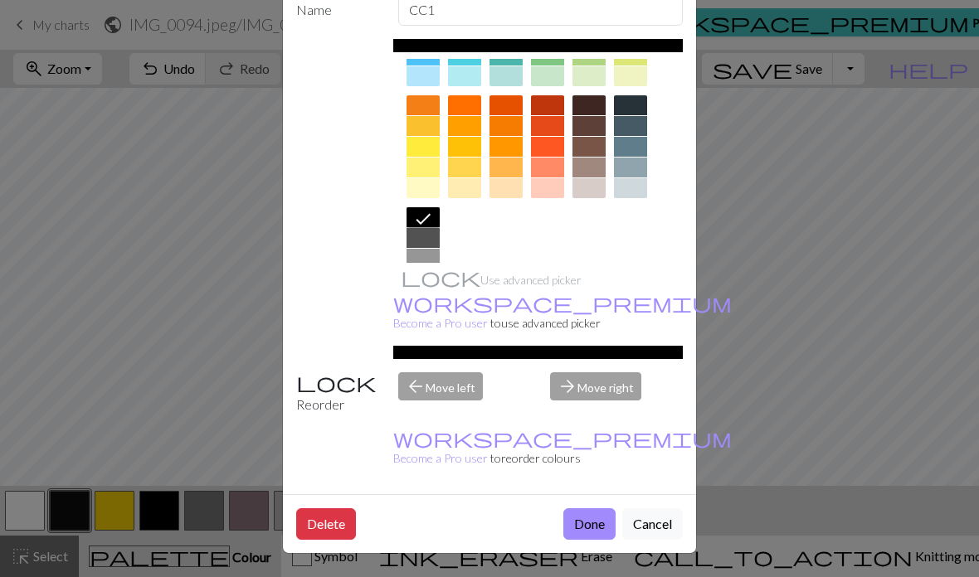
scroll to position [108, 0]
click at [602, 522] on button "Done" at bounding box center [589, 524] width 52 height 32
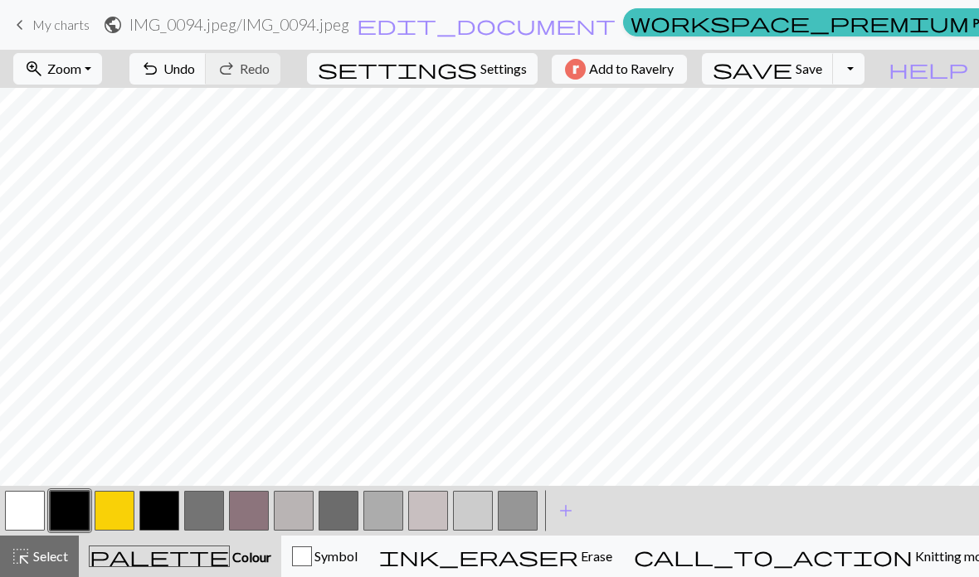
click at [212, 501] on button "button" at bounding box center [204, 511] width 40 height 40
click at [201, 511] on button "button" at bounding box center [204, 511] width 40 height 40
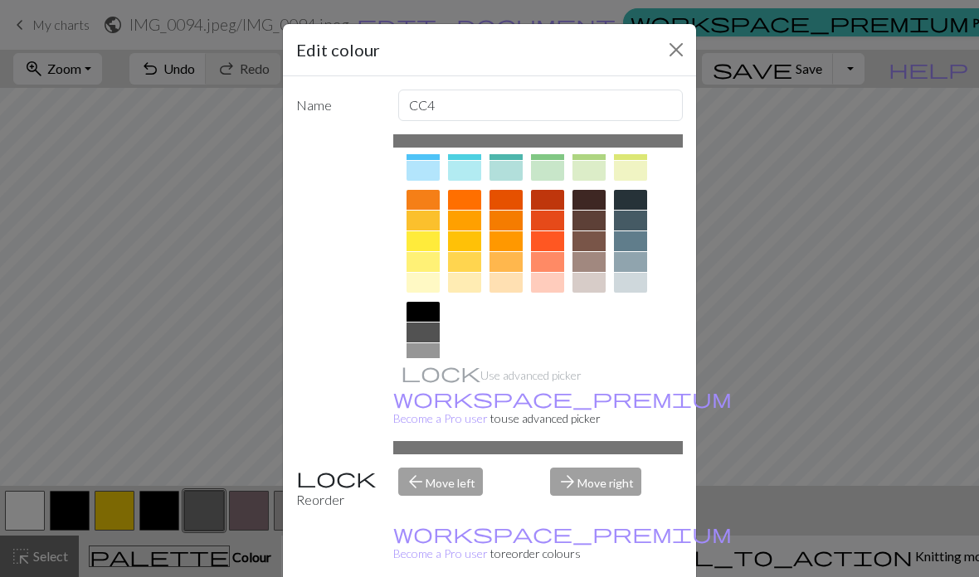
scroll to position [201, 0]
click at [429, 314] on div at bounding box center [422, 313] width 33 height 20
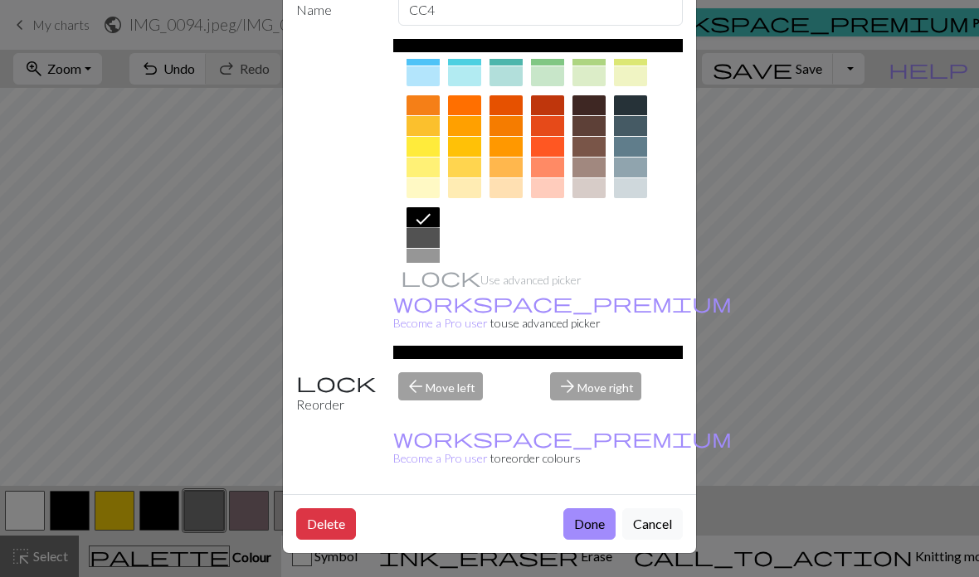
scroll to position [108, 0]
click at [613, 518] on button "Done" at bounding box center [589, 524] width 52 height 32
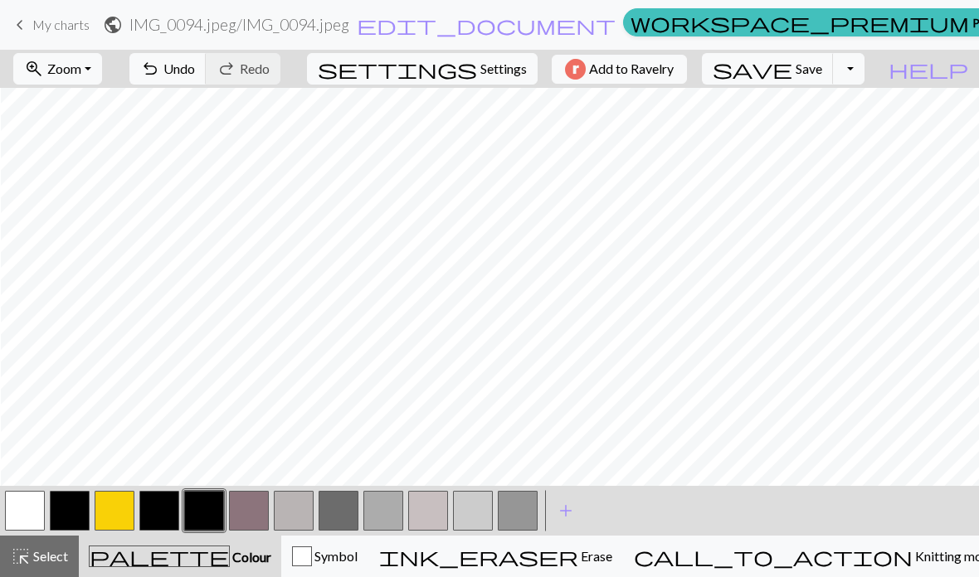
scroll to position [444, 23]
click at [207, 55] on button "undo Undo Undo" at bounding box center [167, 69] width 77 height 32
click at [207, 77] on button "undo Undo Undo" at bounding box center [167, 69] width 77 height 32
click at [623, 573] on button "ink_eraser Erase Erase" at bounding box center [495, 556] width 255 height 41
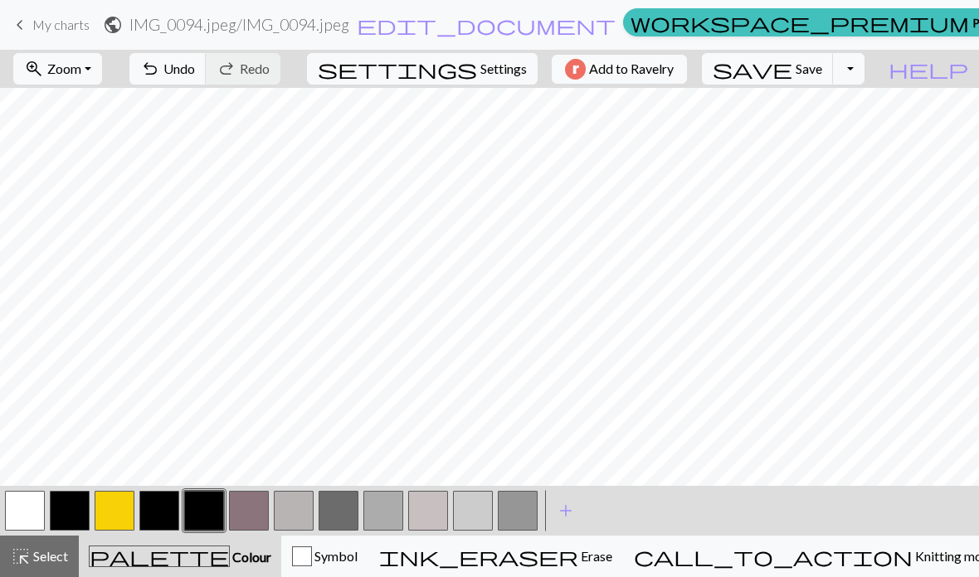
scroll to position [394, 2]
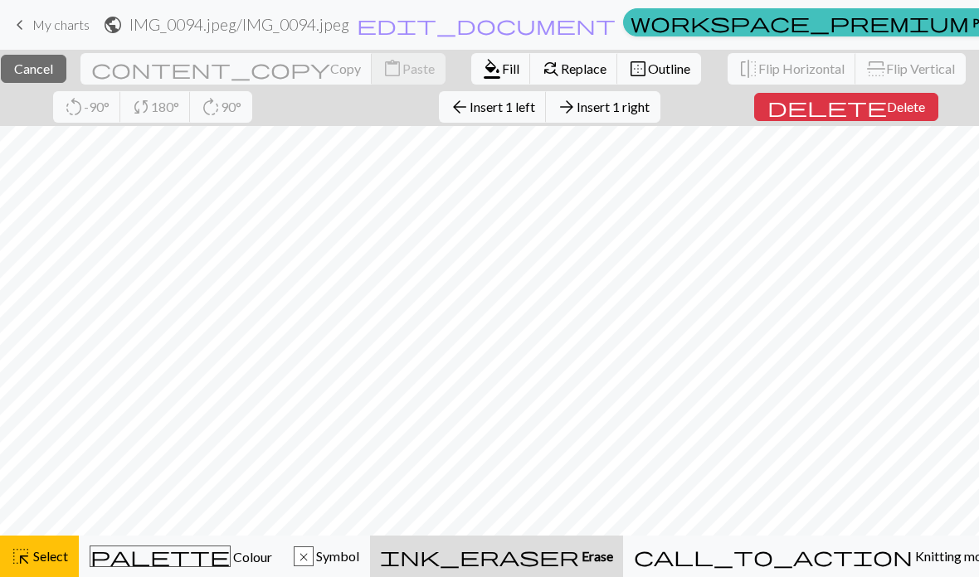
click at [56, 545] on button "highlight_alt Select Select" at bounding box center [39, 556] width 79 height 41
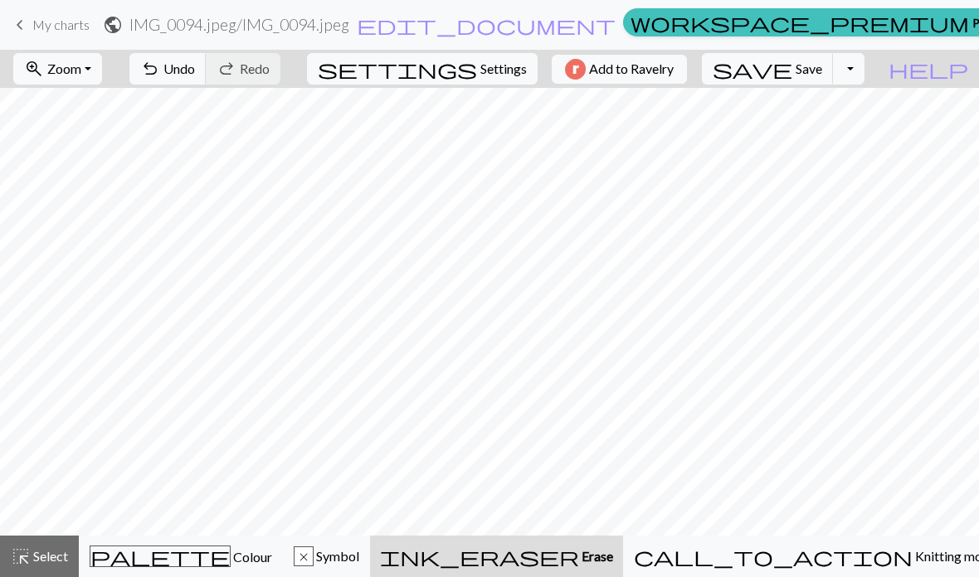
click at [231, 558] on span "Colour" at bounding box center [251, 557] width 41 height 16
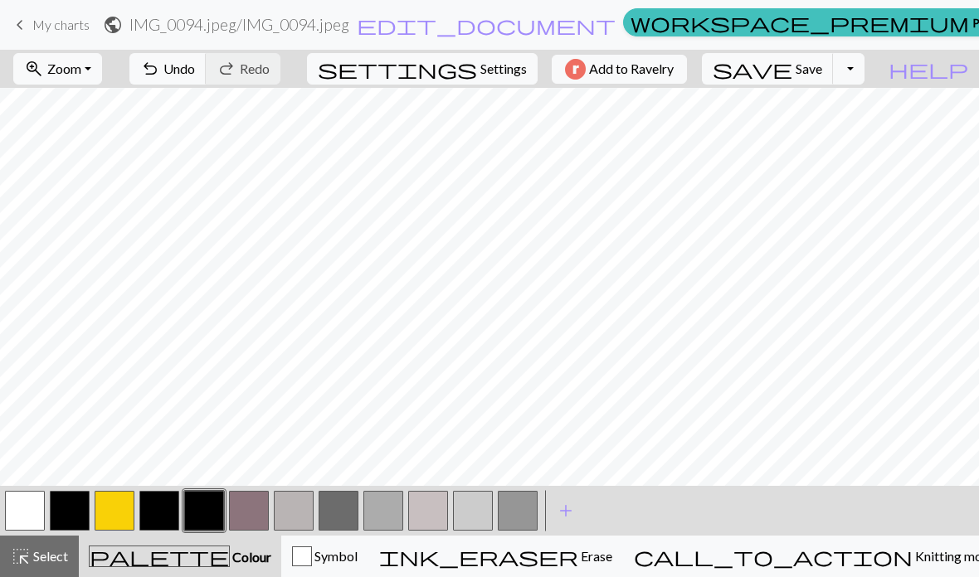
click at [195, 75] on span "Undo" at bounding box center [179, 69] width 32 height 16
click at [195, 71] on span "Undo" at bounding box center [179, 69] width 32 height 16
click at [22, 513] on button "button" at bounding box center [25, 511] width 40 height 40
click at [80, 510] on button "button" at bounding box center [70, 511] width 40 height 40
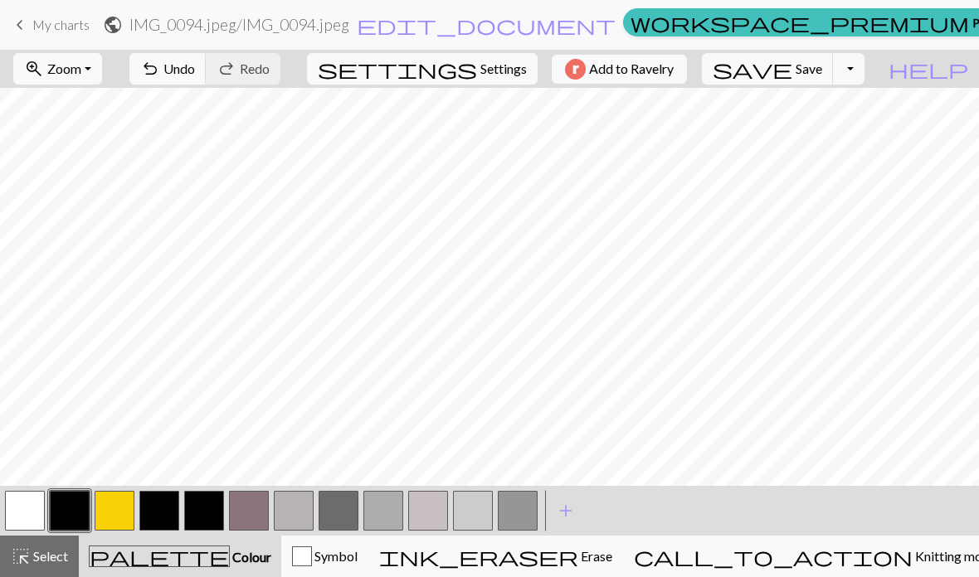
scroll to position [2, 96]
click at [207, 77] on button "undo Undo Undo" at bounding box center [167, 69] width 77 height 32
click at [612, 547] on div "ink_eraser Erase Erase" at bounding box center [495, 557] width 233 height 20
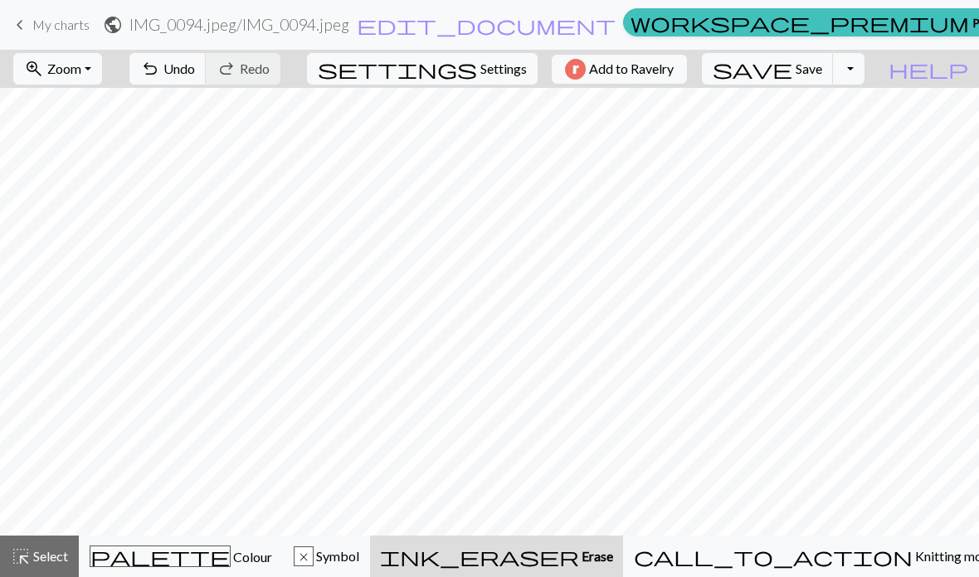
click at [195, 62] on span "Undo" at bounding box center [179, 69] width 32 height 16
click at [231, 564] on span "Colour" at bounding box center [251, 557] width 41 height 16
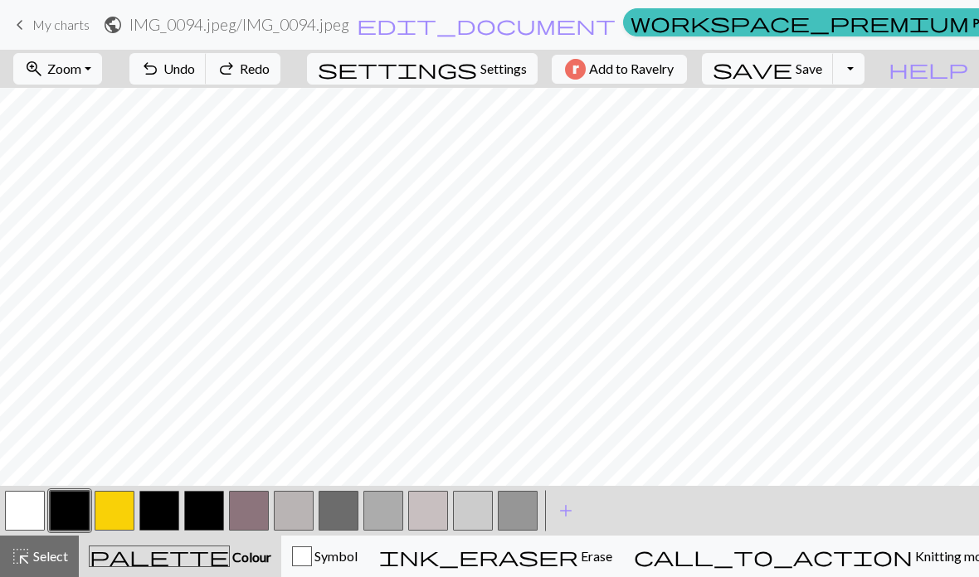
click at [22, 505] on button "button" at bounding box center [25, 511] width 40 height 40
click at [207, 80] on button "undo Undo Undo" at bounding box center [167, 69] width 77 height 32
click at [195, 75] on span "Undo" at bounding box center [179, 69] width 32 height 16
click at [270, 76] on span "Redo" at bounding box center [255, 69] width 30 height 16
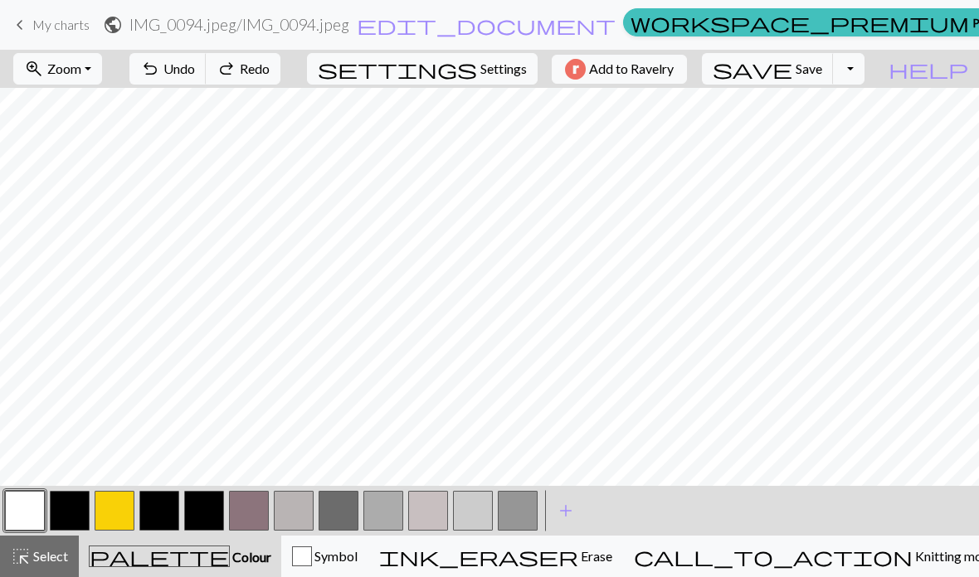
click at [73, 510] on button "button" at bounding box center [70, 511] width 40 height 40
click at [36, 508] on button "button" at bounding box center [25, 511] width 40 height 40
click at [570, 510] on span "add" at bounding box center [566, 510] width 20 height 23
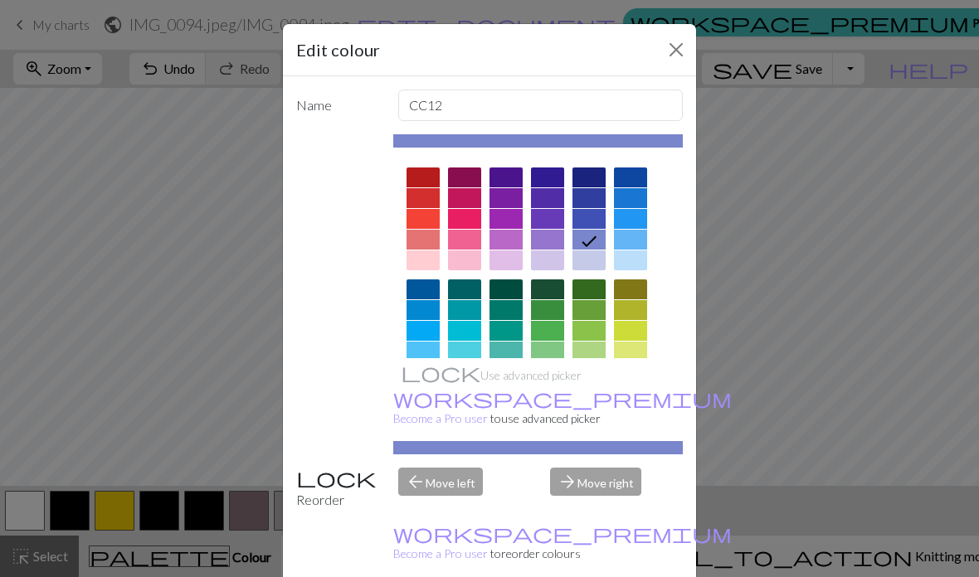
click at [431, 178] on div at bounding box center [422, 178] width 33 height 20
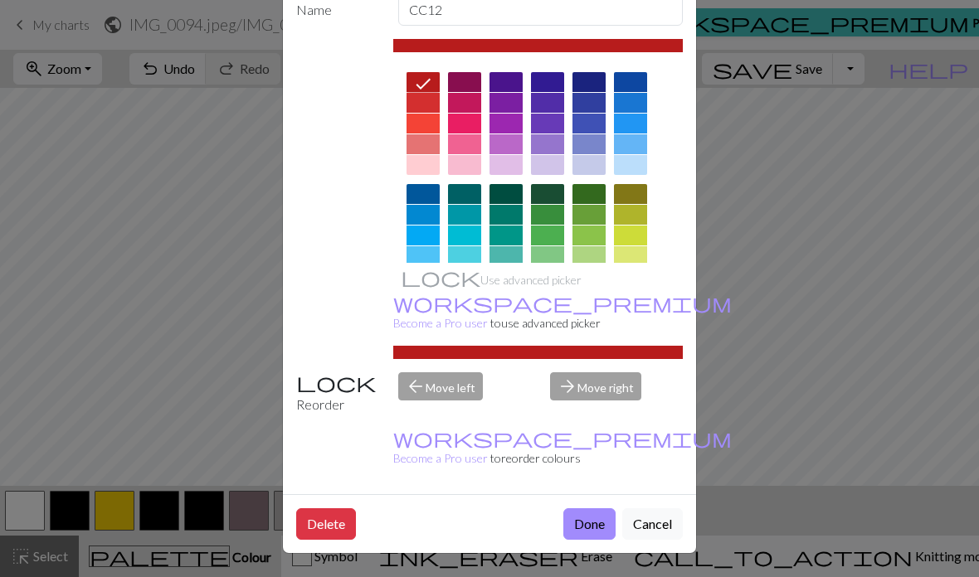
scroll to position [108, 0]
click at [592, 520] on button "Done" at bounding box center [589, 524] width 52 height 32
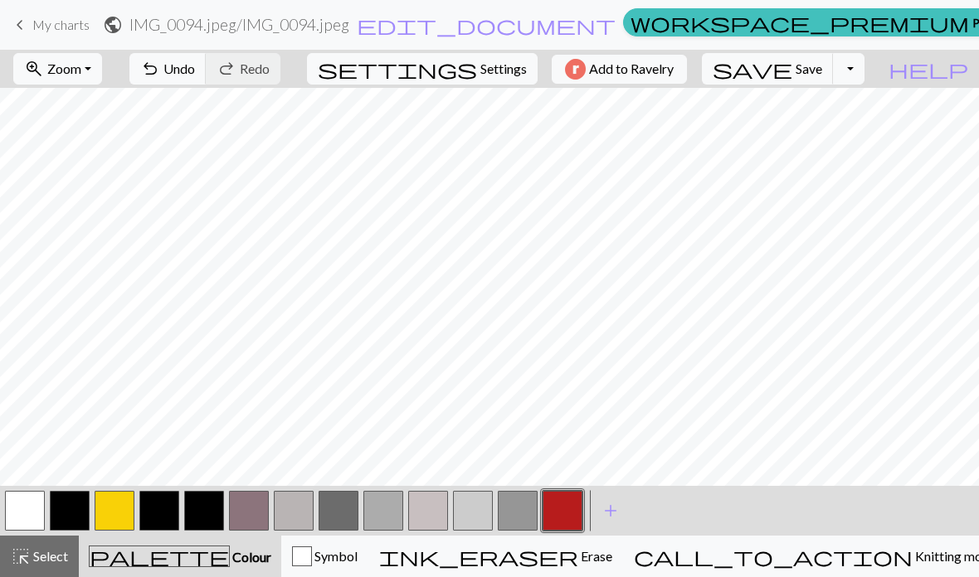
click at [82, 517] on button "button" at bounding box center [70, 511] width 40 height 40
click at [528, 513] on button "button" at bounding box center [518, 511] width 40 height 40
click at [520, 511] on button "button" at bounding box center [518, 511] width 40 height 40
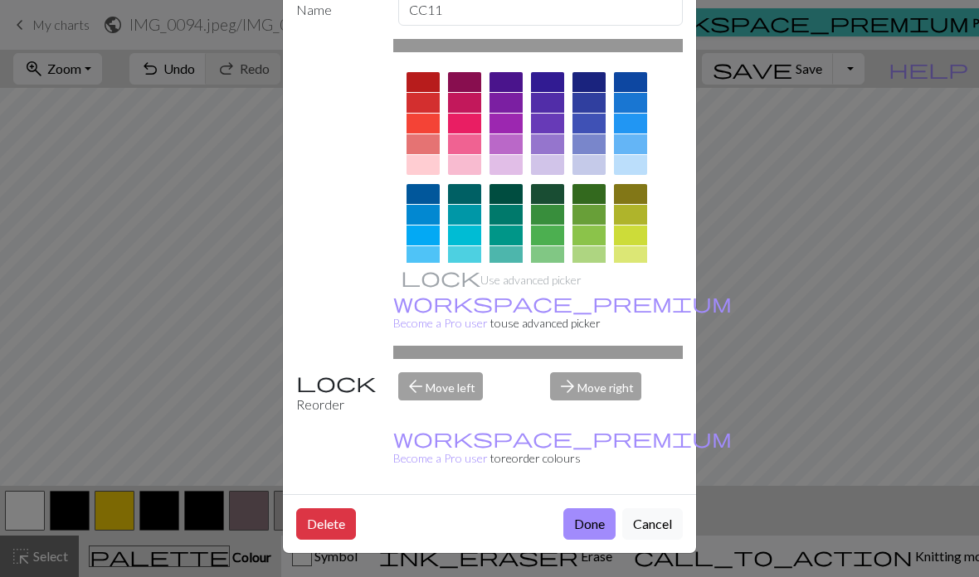
click at [334, 524] on button "Delete" at bounding box center [326, 524] width 60 height 32
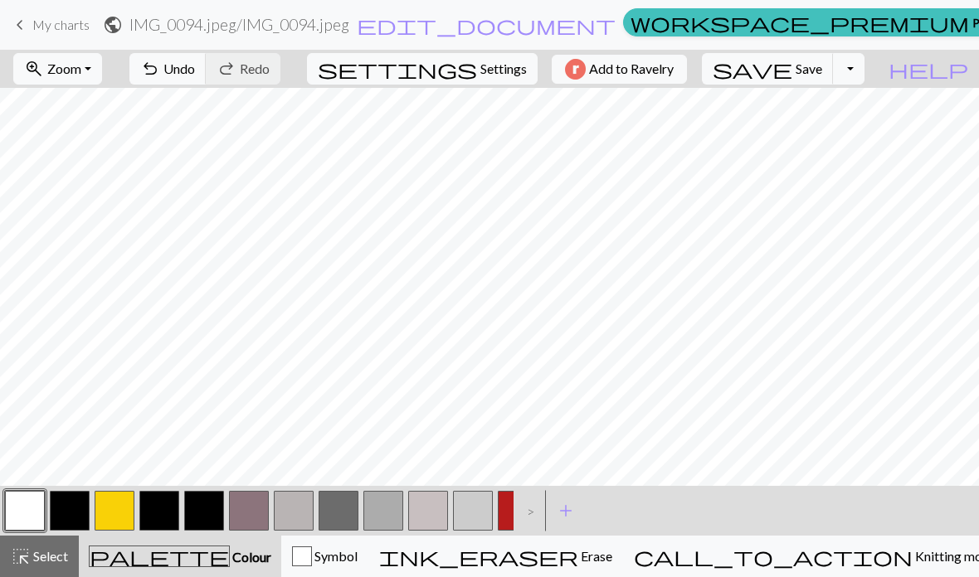
click at [462, 504] on button "button" at bounding box center [473, 511] width 40 height 40
click at [246, 518] on button "button" at bounding box center [249, 511] width 40 height 40
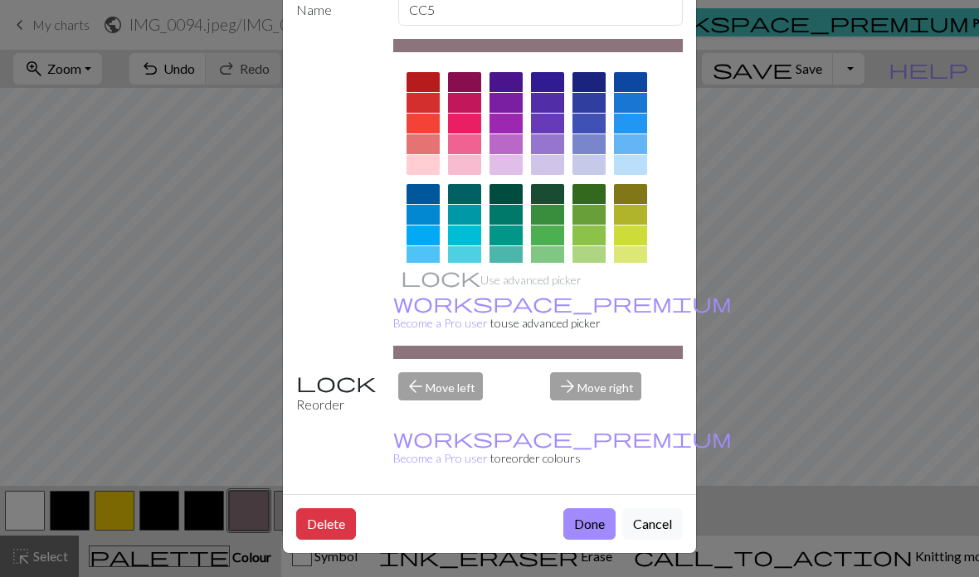
click at [335, 524] on button "Delete" at bounding box center [326, 524] width 60 height 32
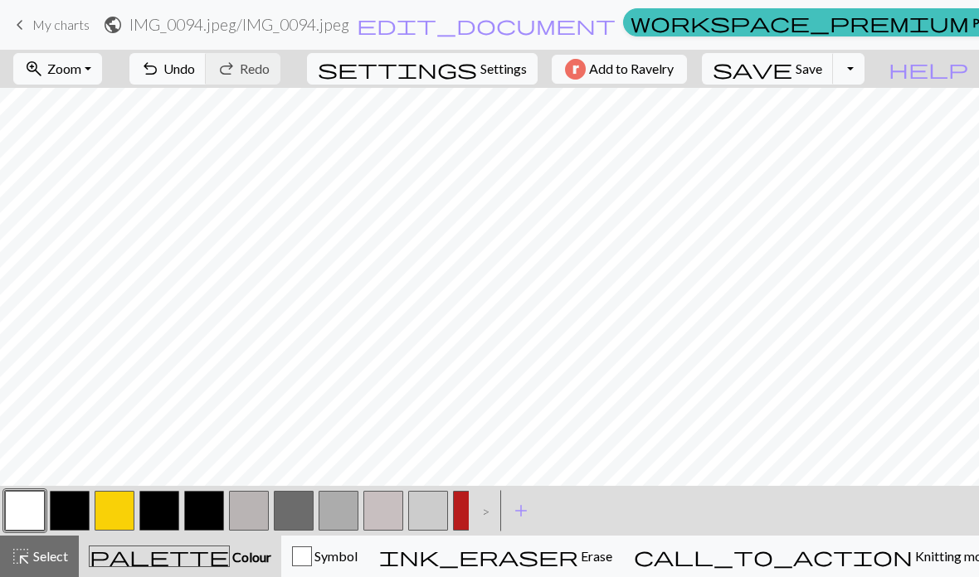
click at [218, 508] on button "button" at bounding box center [204, 511] width 40 height 40
click at [217, 508] on button "button" at bounding box center [204, 511] width 40 height 40
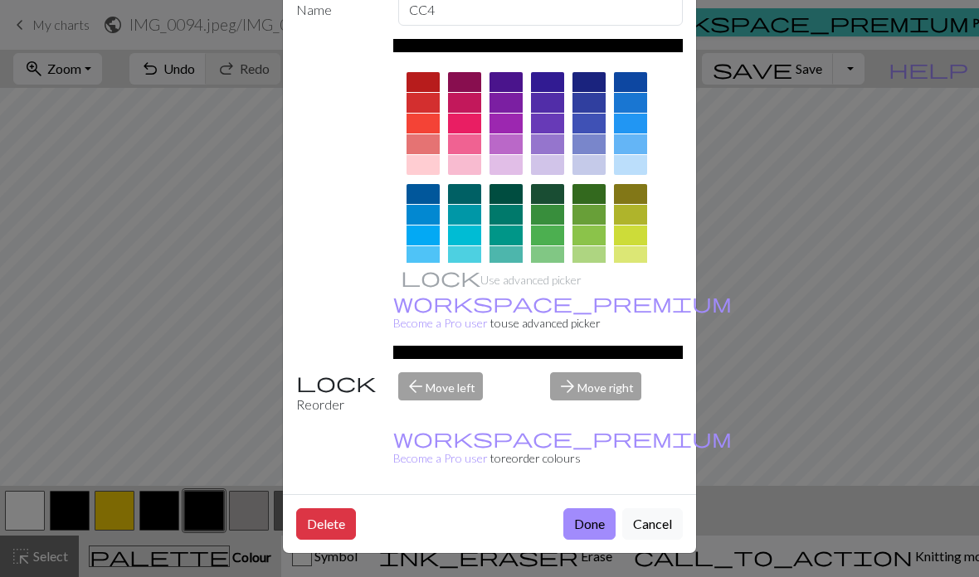
click at [123, 516] on div "Edit colour Name CC4 Use advanced picker workspace_premium Become a Pro user to…" at bounding box center [489, 288] width 979 height 577
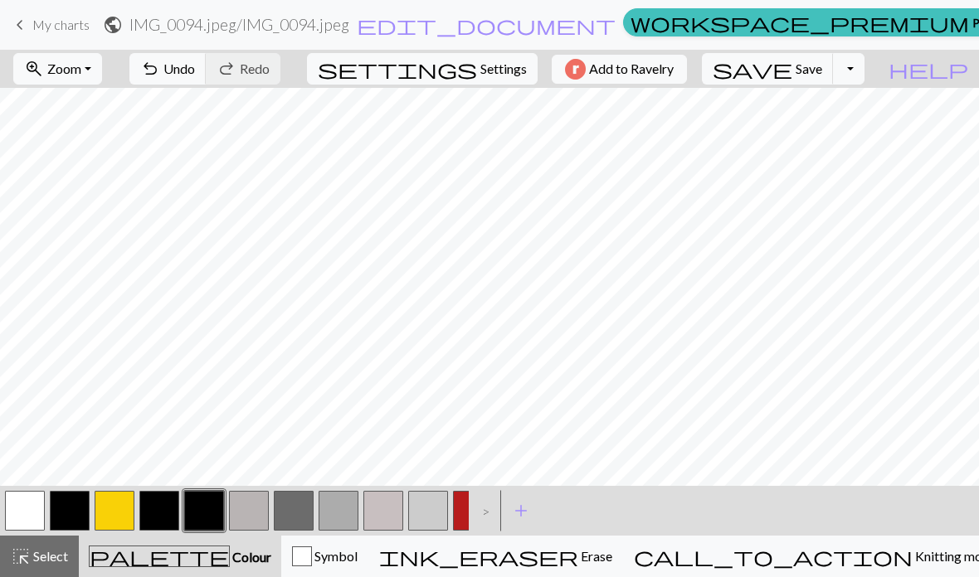
click at [117, 505] on button "button" at bounding box center [115, 511] width 40 height 40
click at [122, 502] on button "button" at bounding box center [115, 511] width 40 height 40
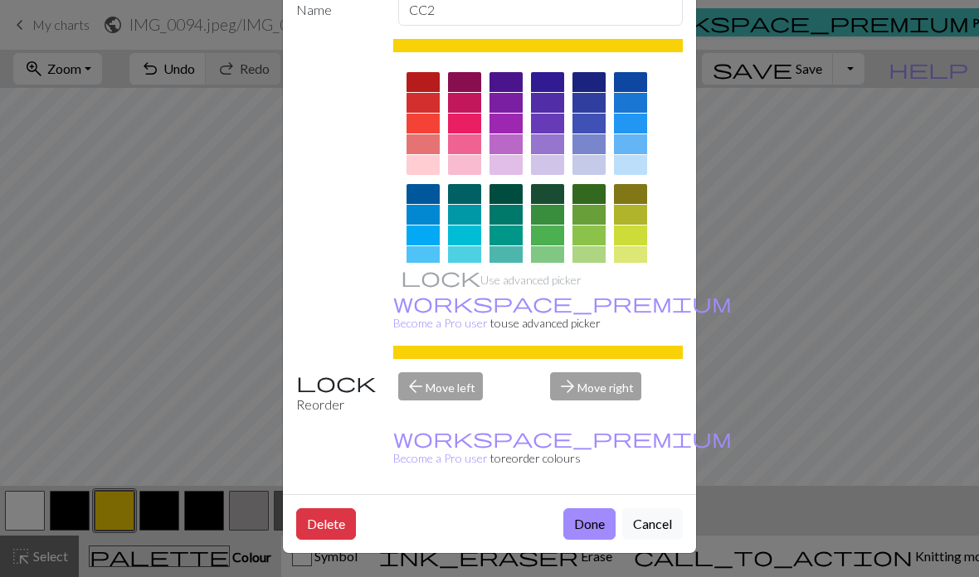
click at [338, 515] on button "Delete" at bounding box center [326, 524] width 60 height 32
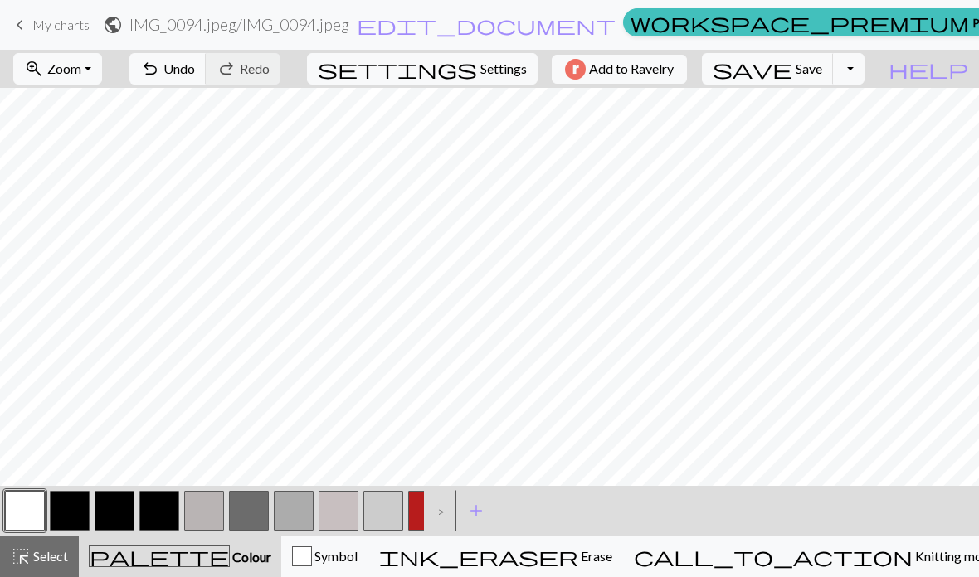
click at [195, 75] on span "Undo" at bounding box center [179, 69] width 32 height 16
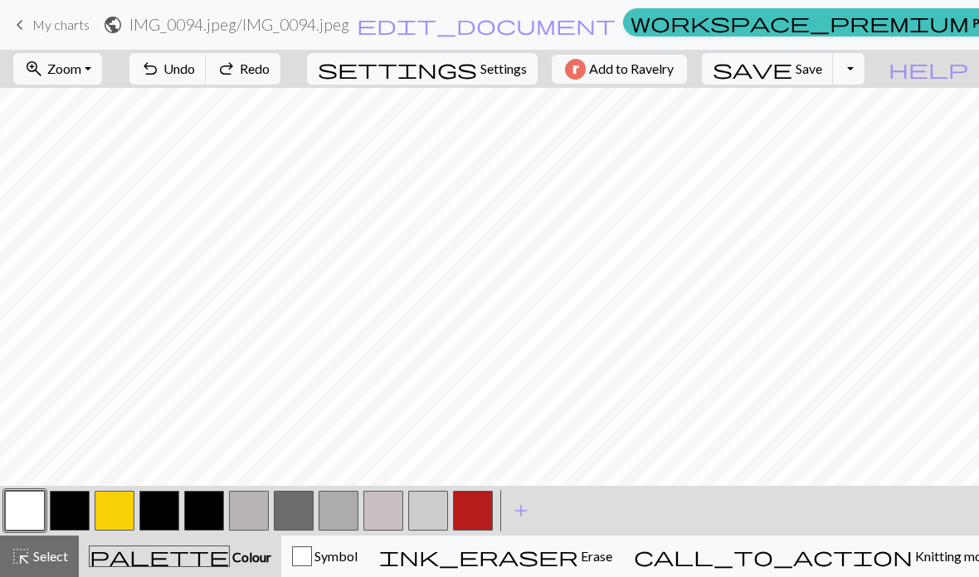
click at [207, 78] on button "undo Undo Undo" at bounding box center [167, 69] width 77 height 32
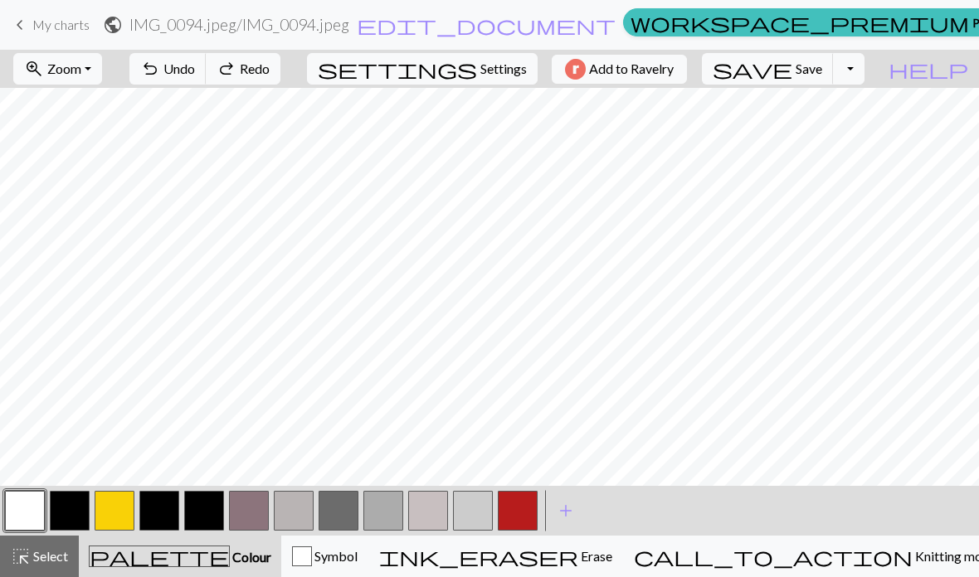
click at [195, 73] on span "Undo" at bounding box center [179, 69] width 32 height 16
click at [65, 501] on button "button" at bounding box center [70, 511] width 40 height 40
click at [22, 510] on button "button" at bounding box center [25, 511] width 40 height 40
click at [75, 504] on button "button" at bounding box center [70, 511] width 40 height 40
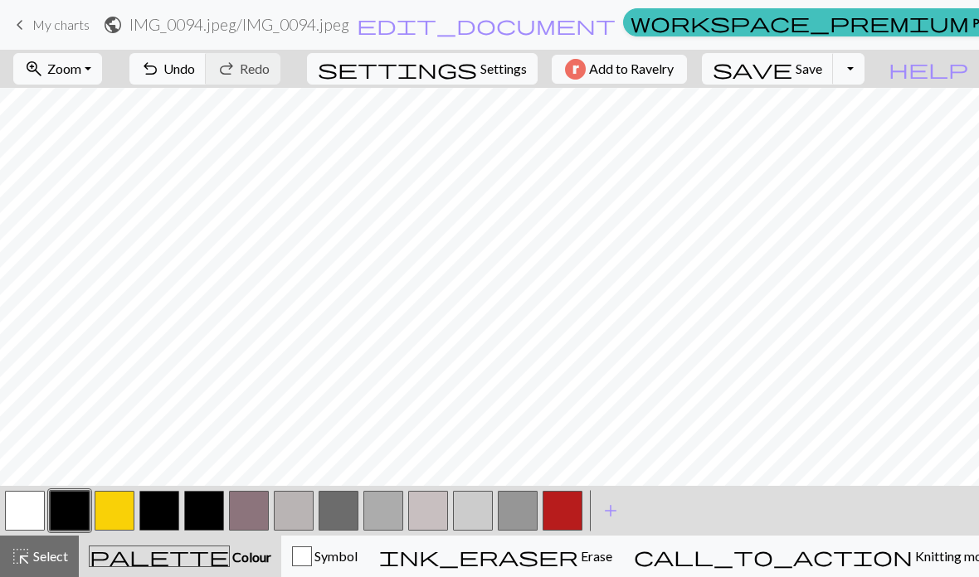
click at [207, 83] on button "undo Undo Undo" at bounding box center [167, 69] width 77 height 32
click at [28, 517] on button "button" at bounding box center [25, 511] width 40 height 40
click at [84, 523] on button "button" at bounding box center [70, 511] width 40 height 40
click at [80, 516] on button "button" at bounding box center [70, 511] width 40 height 40
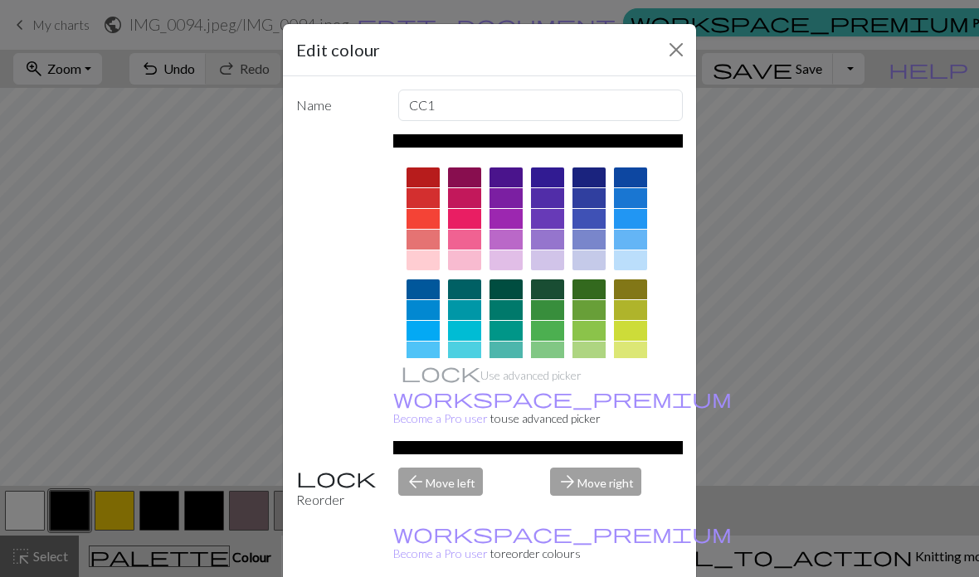
click at [720, 259] on div "Edit colour Name CC1 Use advanced picker workspace_premium Become a Pro user to…" at bounding box center [489, 288] width 979 height 577
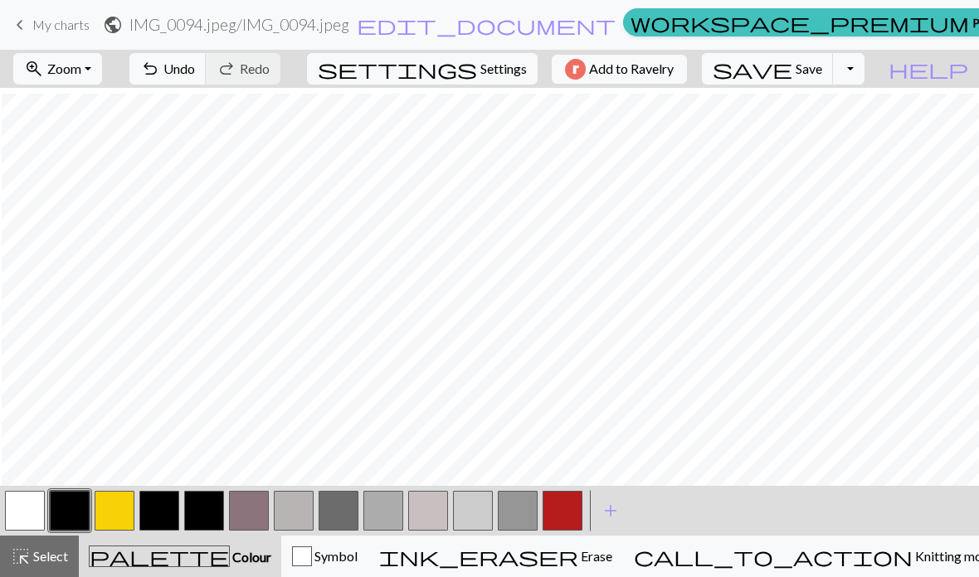
scroll to position [186, 93]
click at [12, 509] on button "button" at bounding box center [25, 511] width 40 height 40
click at [66, 518] on button "button" at bounding box center [70, 511] width 40 height 40
click at [207, 77] on button "undo Undo Undo" at bounding box center [167, 69] width 77 height 32
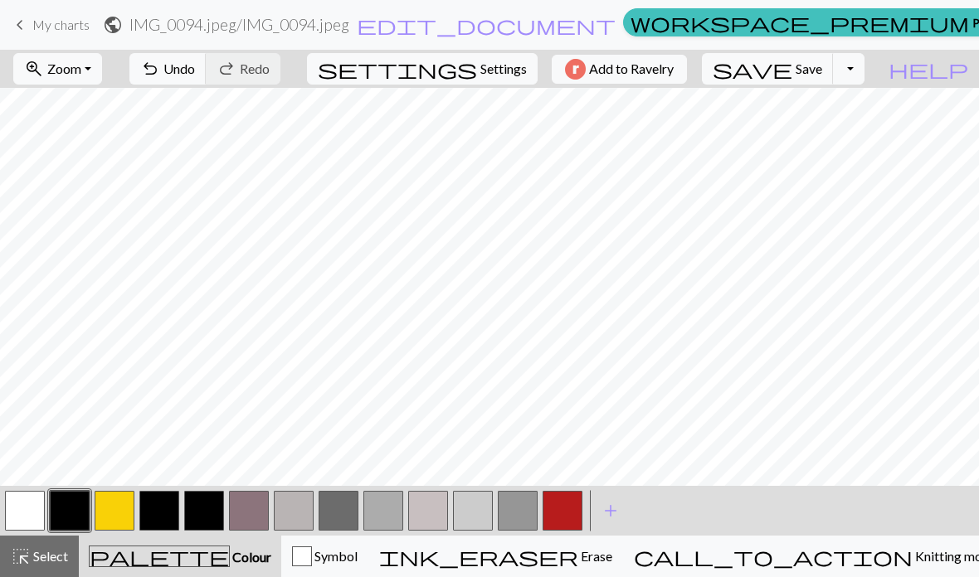
click at [207, 84] on button "undo Undo Undo" at bounding box center [167, 69] width 77 height 32
click at [30, 528] on button "button" at bounding box center [25, 511] width 40 height 40
click at [61, 512] on button "button" at bounding box center [70, 511] width 40 height 40
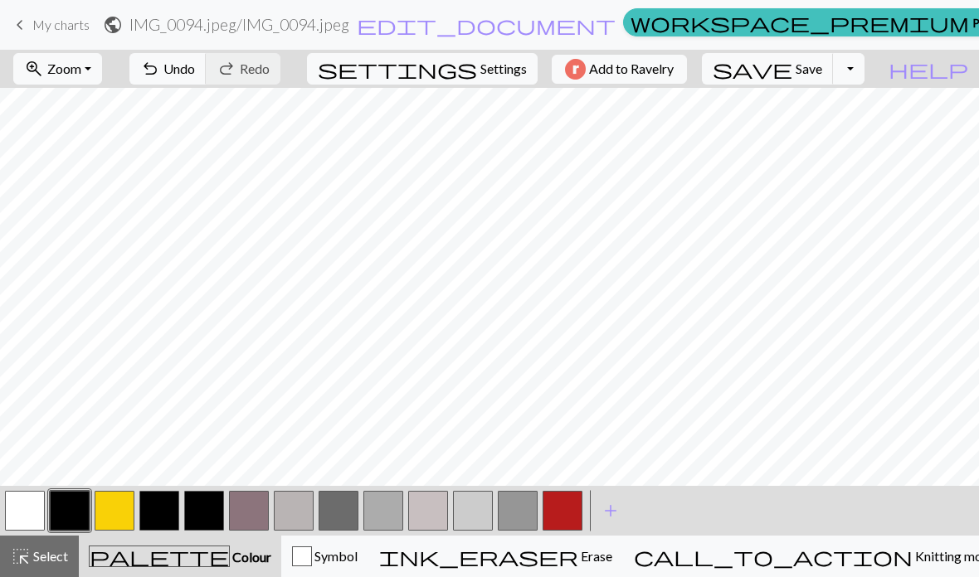
click at [27, 521] on button "button" at bounding box center [25, 511] width 40 height 40
click at [67, 510] on button "button" at bounding box center [70, 511] width 40 height 40
click at [160, 76] on span "undo" at bounding box center [150, 68] width 20 height 23
click at [31, 517] on button "button" at bounding box center [25, 511] width 40 height 40
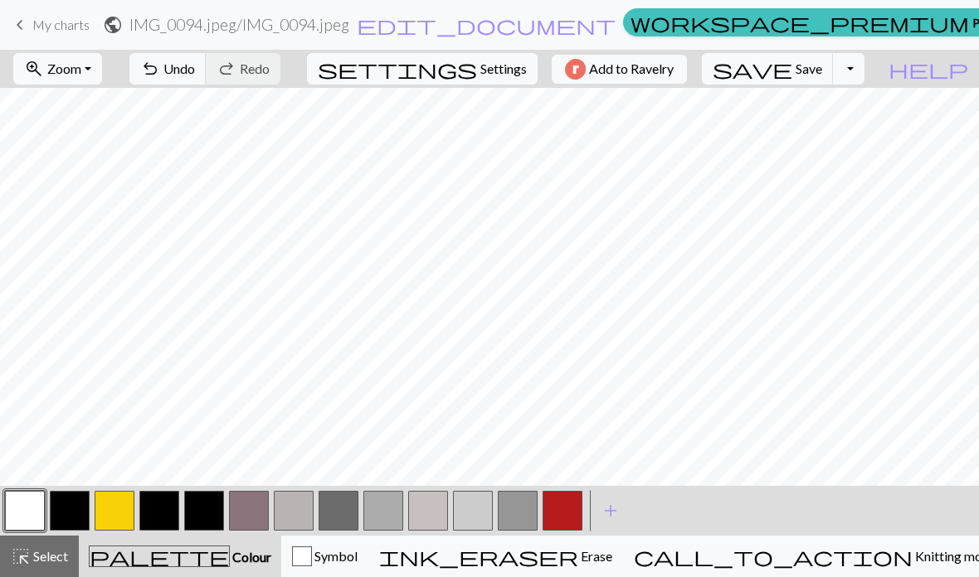
click at [56, 569] on button "highlight_alt Select Select" at bounding box center [39, 556] width 79 height 41
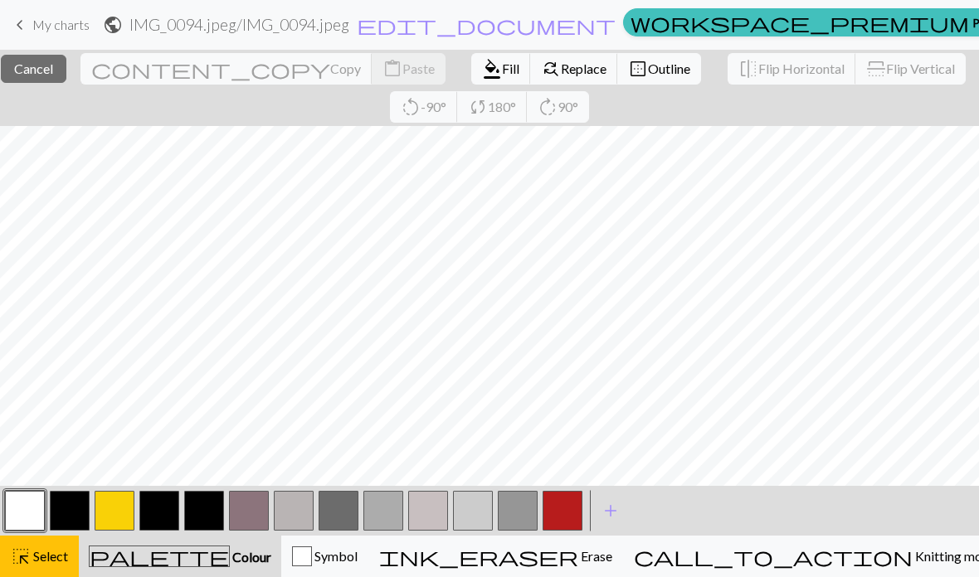
scroll to position [80, 96]
click at [45, 555] on span "Select" at bounding box center [49, 556] width 37 height 16
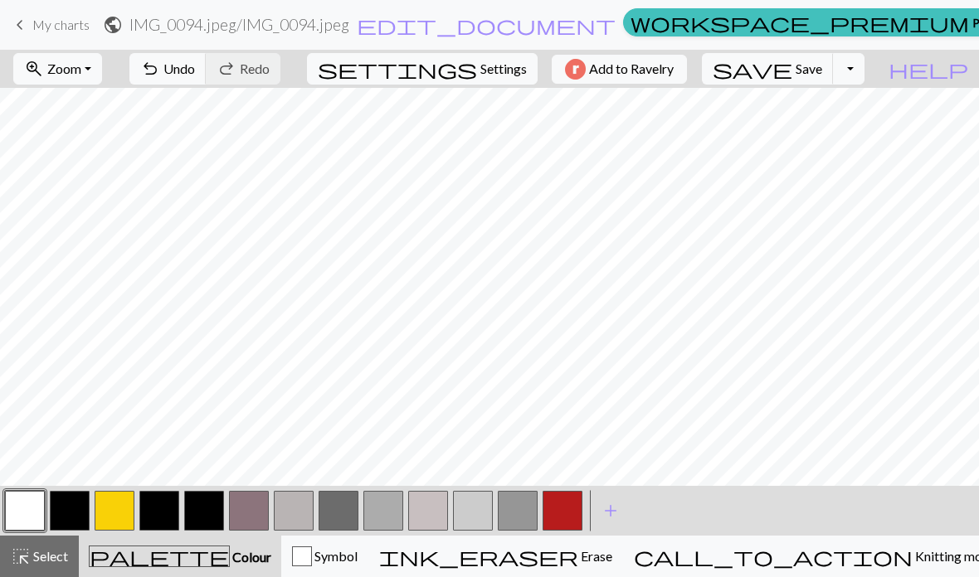
click at [863, 567] on button "call_to_action Knitting mode Knitting mode" at bounding box center [815, 556] width 384 height 41
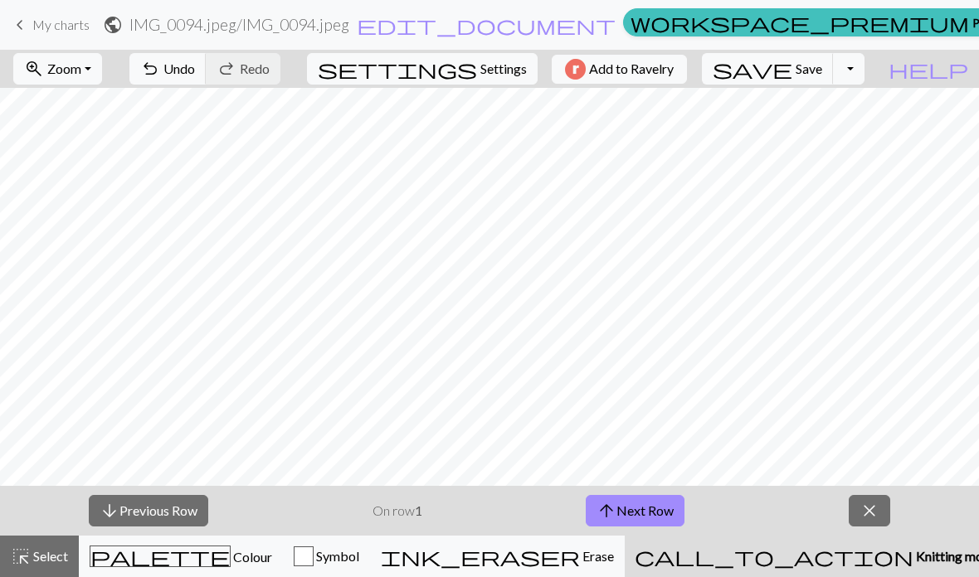
click at [860, 565] on div "call_to_action Knitting mode Knitting mode" at bounding box center [816, 557] width 362 height 20
click at [913, 562] on span "Knitting mode" at bounding box center [955, 556] width 84 height 16
click at [872, 517] on span "close" at bounding box center [869, 510] width 20 height 23
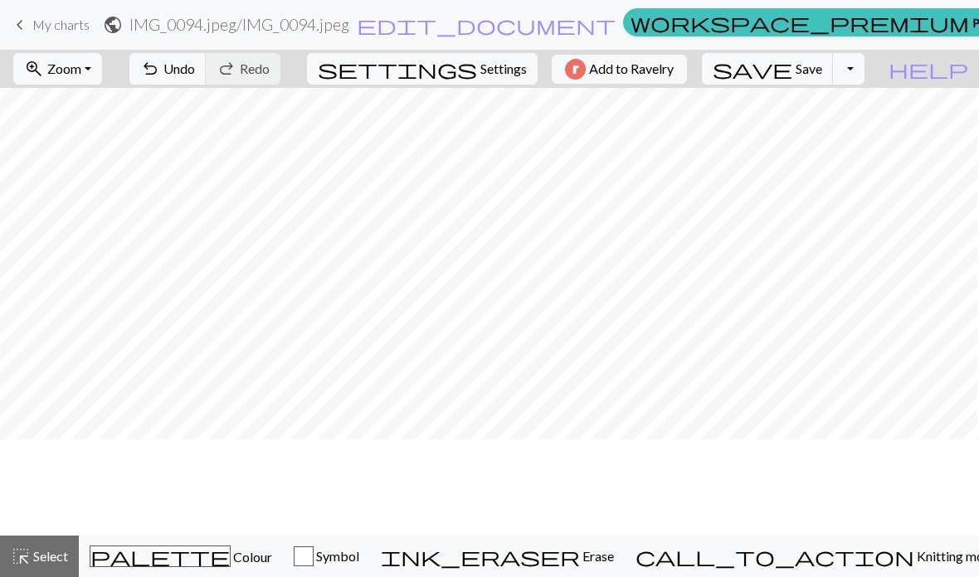
scroll to position [298, 0]
click at [239, 552] on div "palette Colour Colour" at bounding box center [181, 557] width 182 height 22
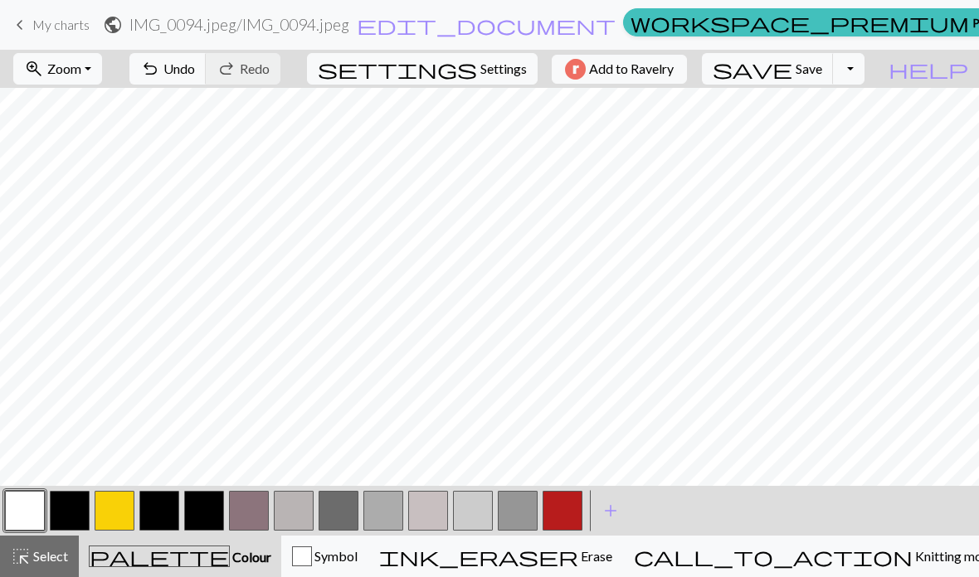
click at [34, 499] on button "button" at bounding box center [25, 511] width 40 height 40
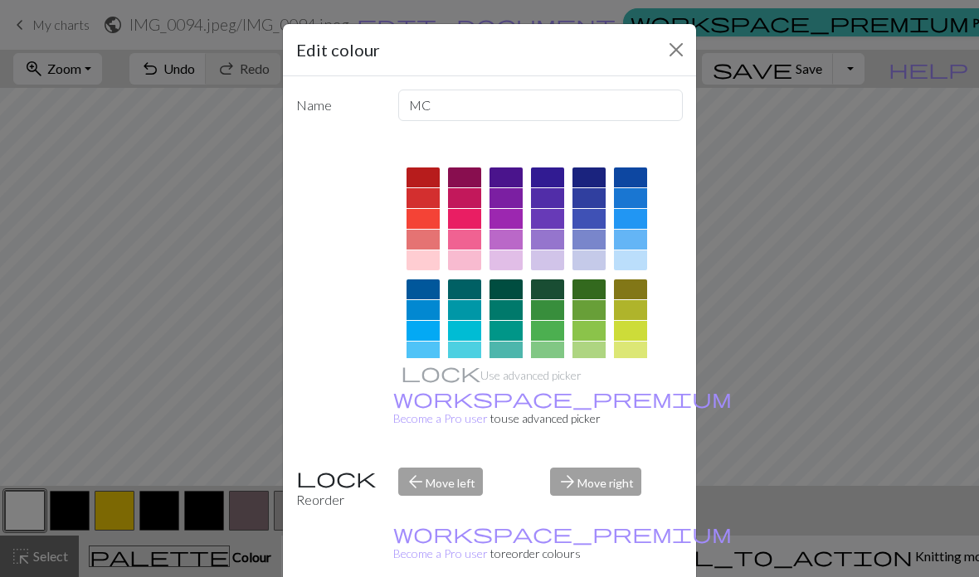
click at [805, 285] on div "Edit colour Name MC Use advanced picker workspace_premium Become a Pro user to …" at bounding box center [489, 288] width 979 height 577
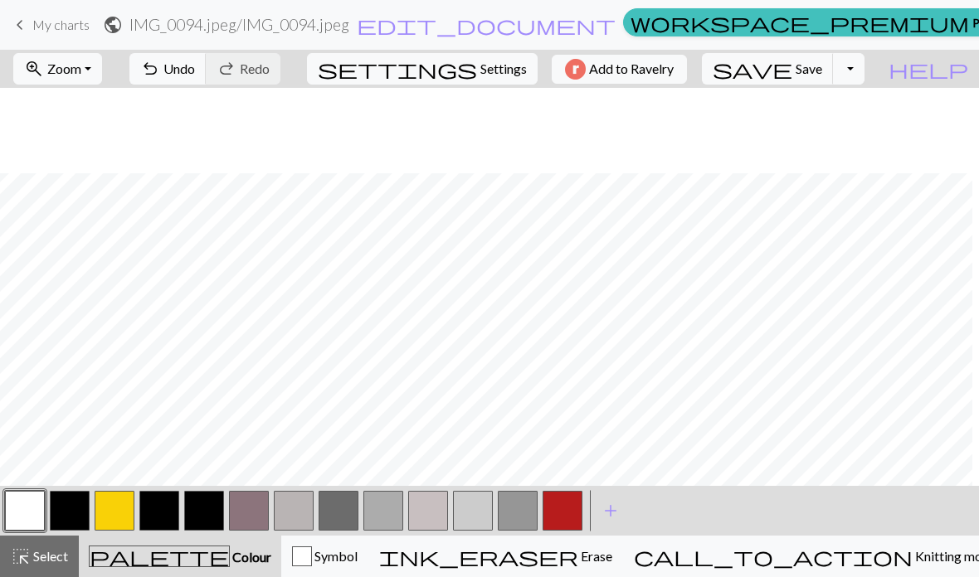
scroll to position [168, 0]
click at [563, 508] on button "button" at bounding box center [562, 511] width 40 height 40
click at [27, 504] on button "button" at bounding box center [25, 511] width 40 height 40
click at [102, 65] on button "zoom_in Zoom Zoom" at bounding box center [57, 69] width 89 height 32
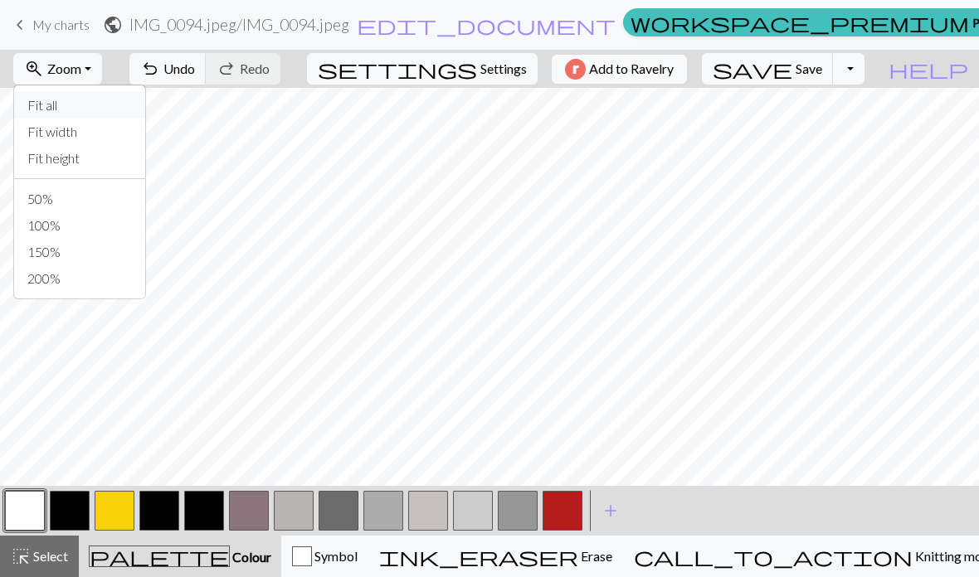
click at [125, 100] on button "Fit all" at bounding box center [79, 105] width 131 height 27
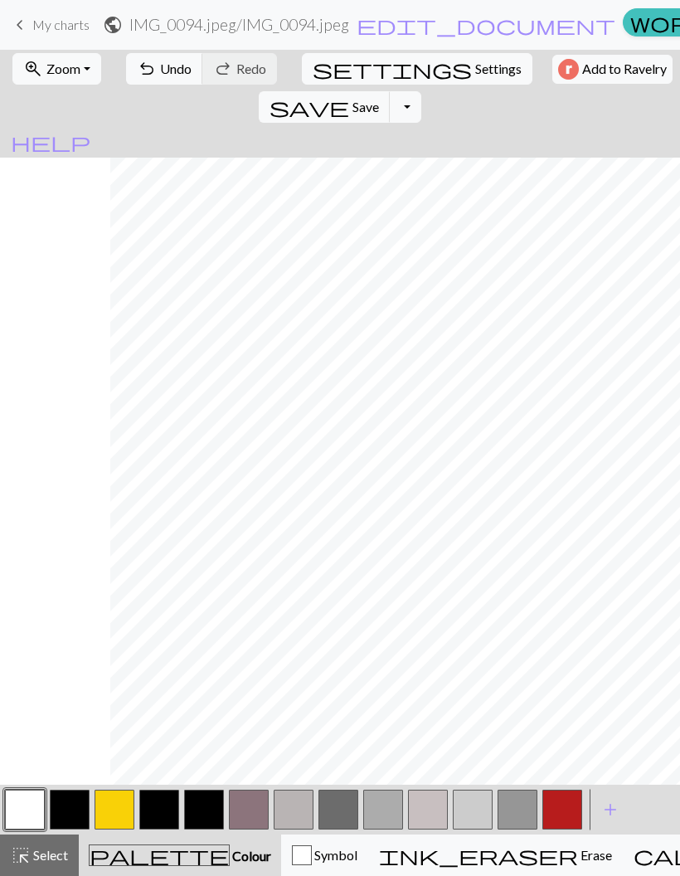
scroll to position [0, 133]
click at [80, 577] on button "button" at bounding box center [70, 810] width 40 height 40
click at [32, 577] on button "button" at bounding box center [25, 810] width 40 height 40
click at [52, 577] on button "button" at bounding box center [70, 810] width 40 height 40
click at [24, 577] on button "button" at bounding box center [25, 810] width 40 height 40
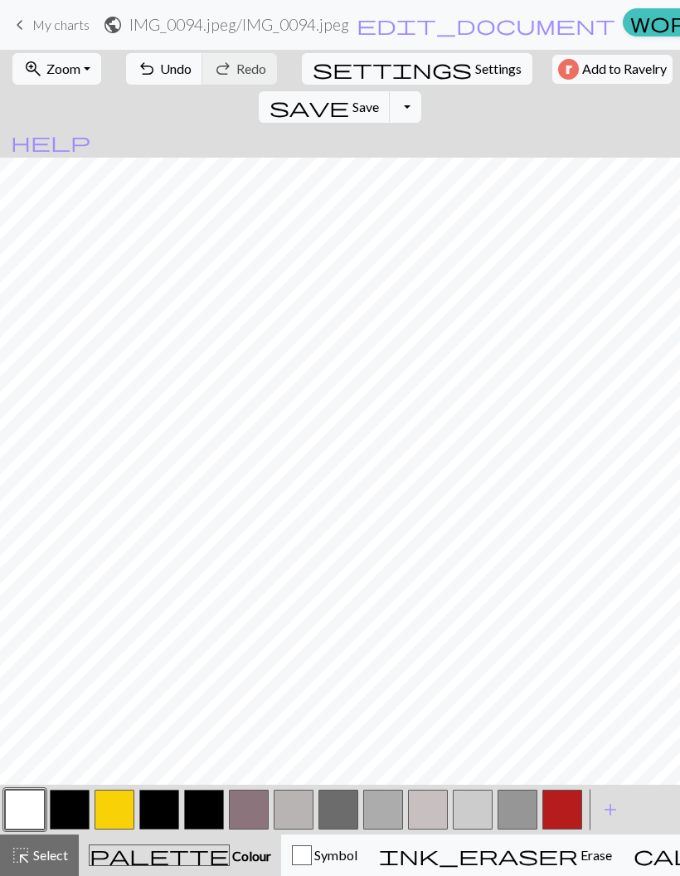
click at [163, 71] on span "Undo" at bounding box center [176, 69] width 32 height 16
click at [84, 577] on button "button" at bounding box center [70, 810] width 40 height 40
